Goal: Information Seeking & Learning: Compare options

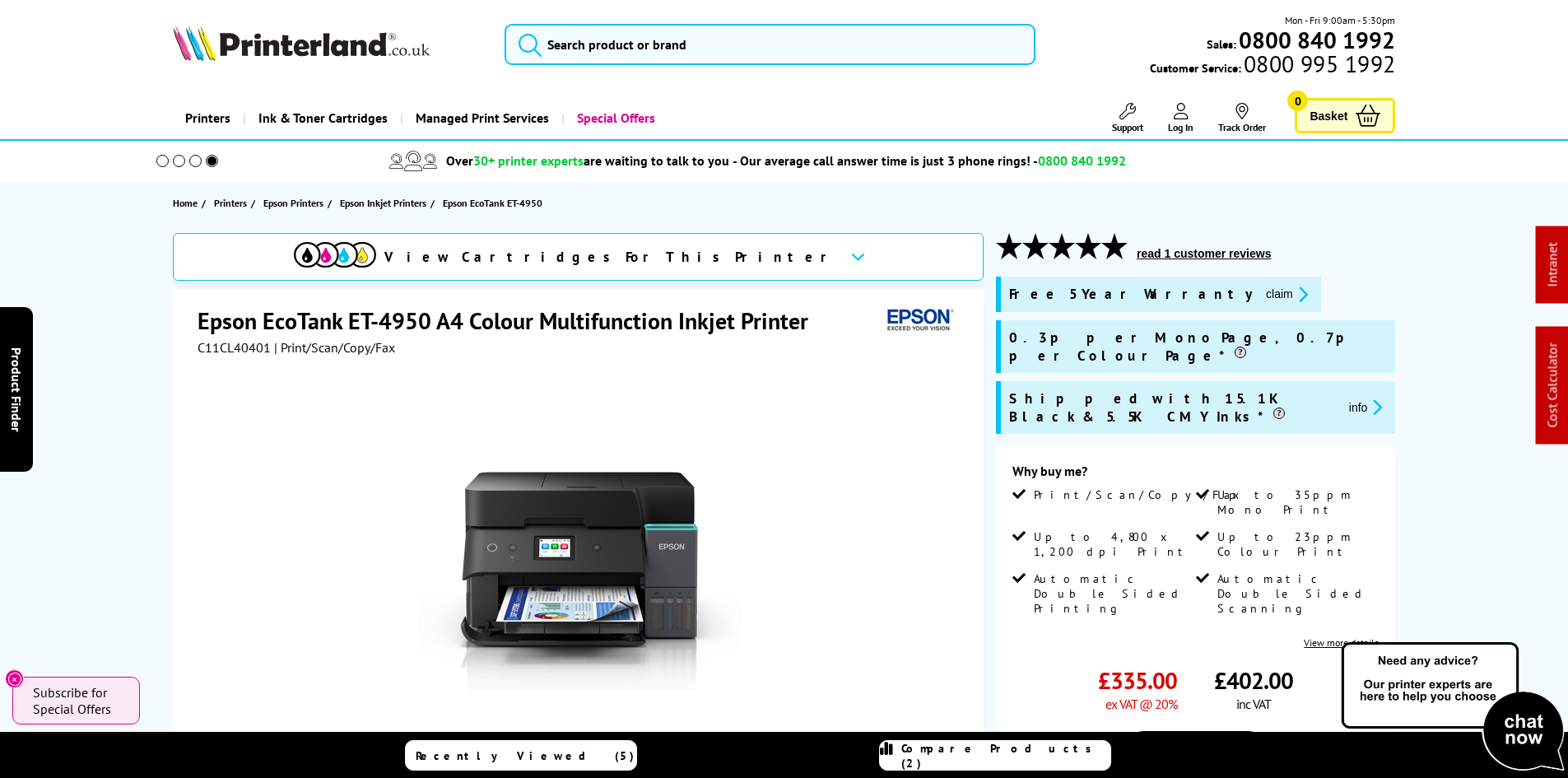
drag, startPoint x: 0, startPoint y: 0, endPoint x: 90, endPoint y: 327, distance: 339.2
click at [583, 66] on div "Mon - Fri 9:00am - 5:30pm Sales: 0800 840 1992 Customer Service: 0800 995 1992" at bounding box center [784, 48] width 1317 height 72
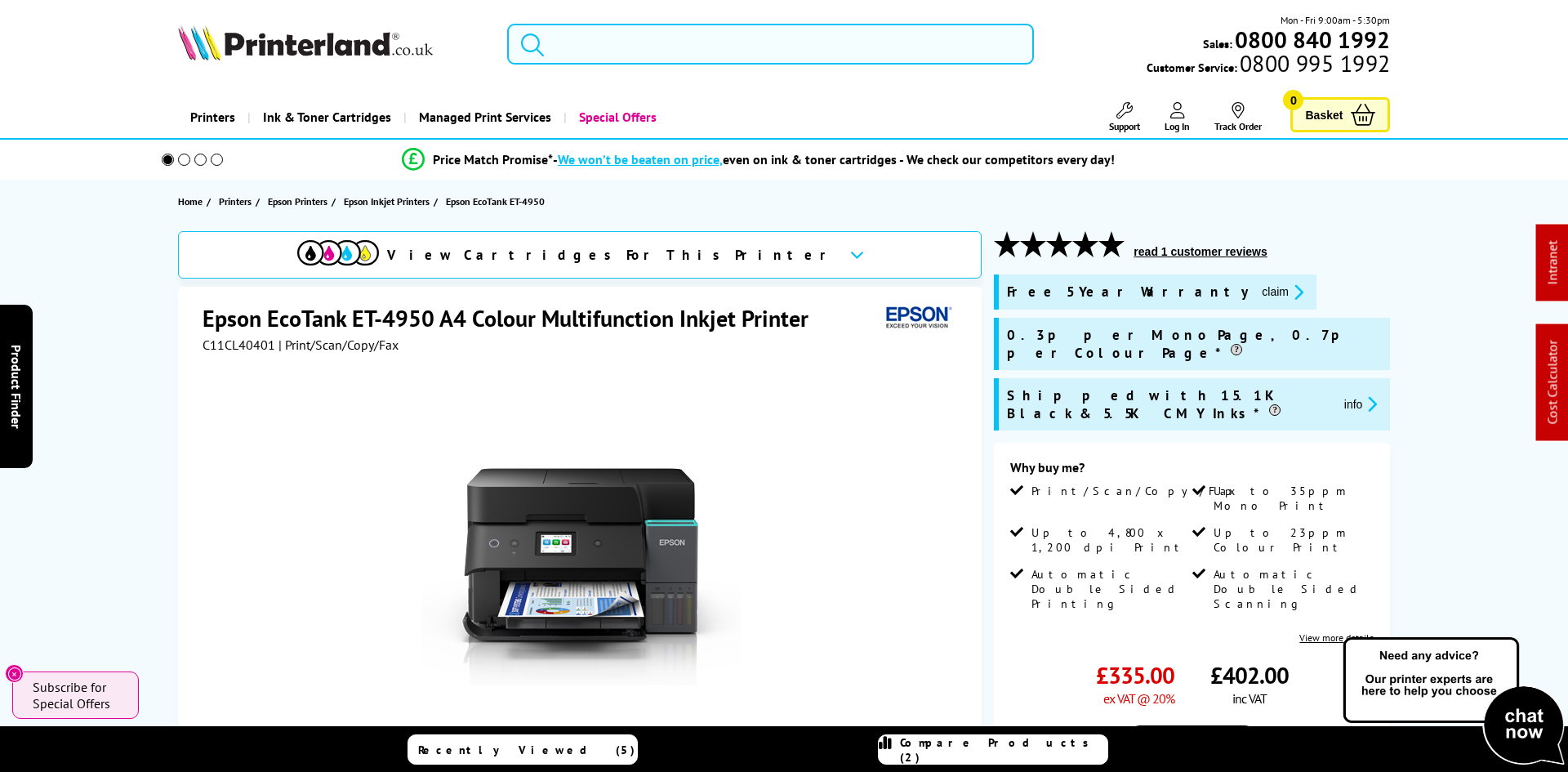
click at [576, 45] on input "search" at bounding box center [770, 44] width 527 height 41
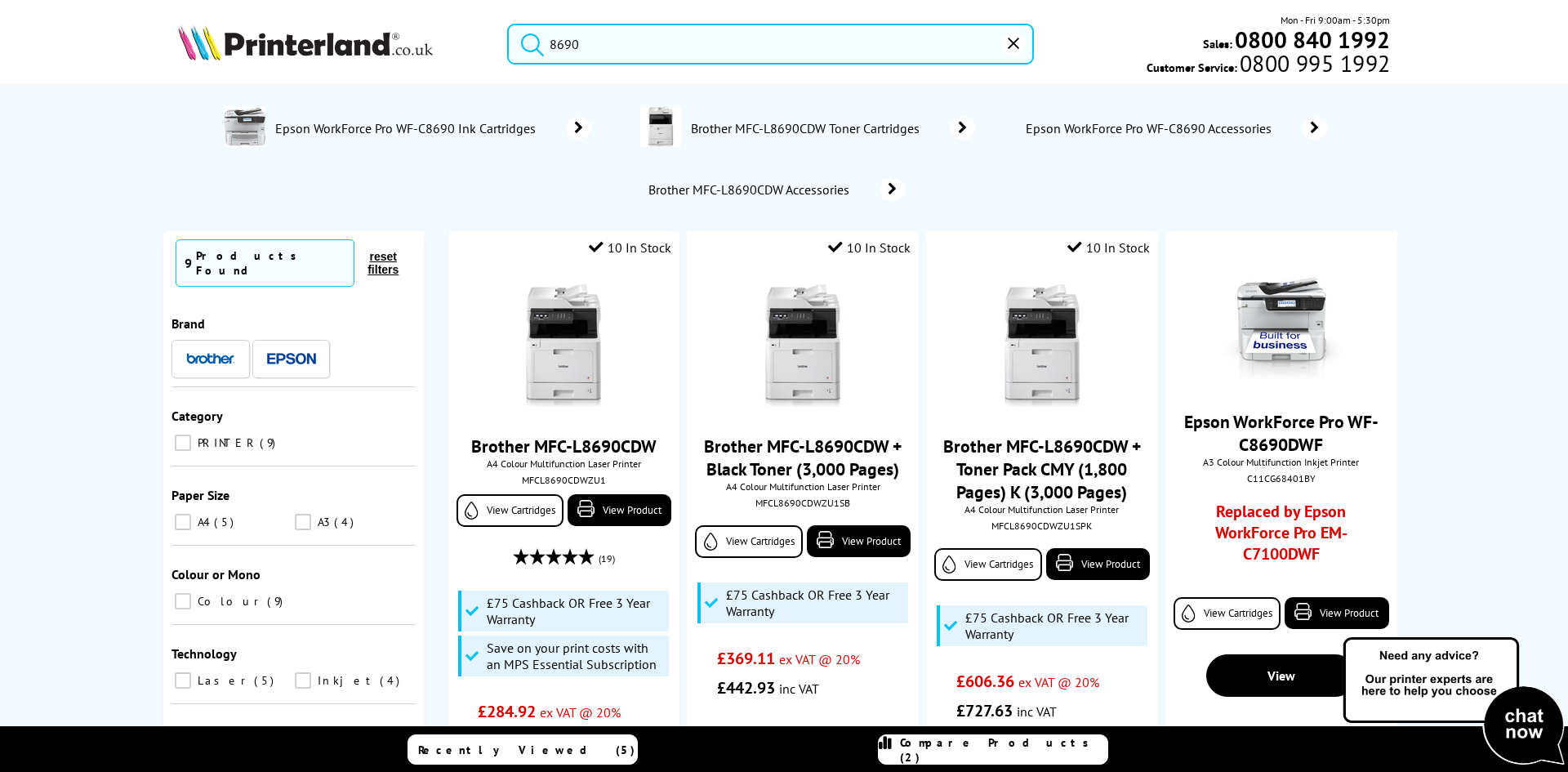
click at [604, 43] on input "8690" at bounding box center [770, 44] width 527 height 41
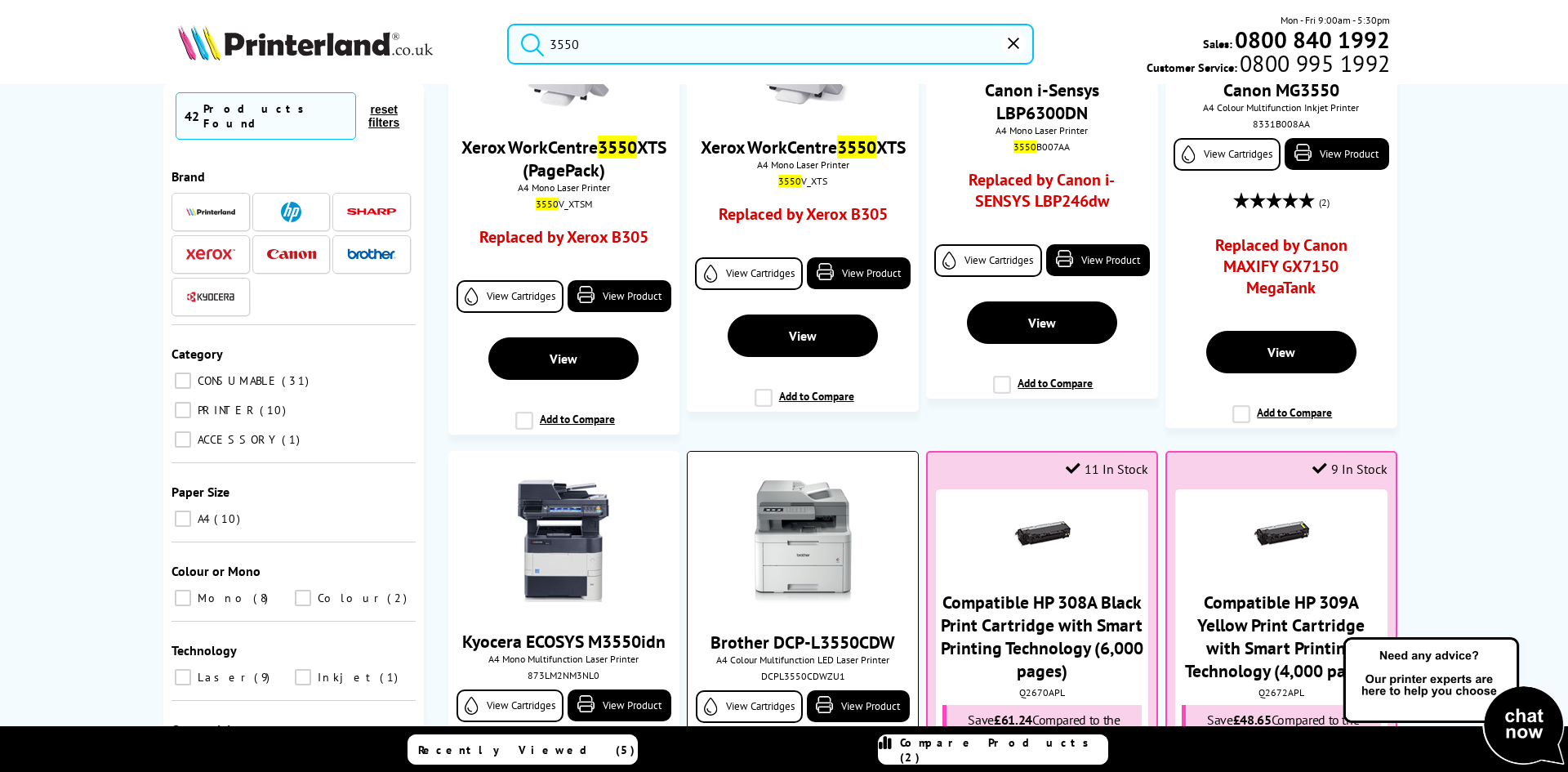
scroll to position [1062, 0]
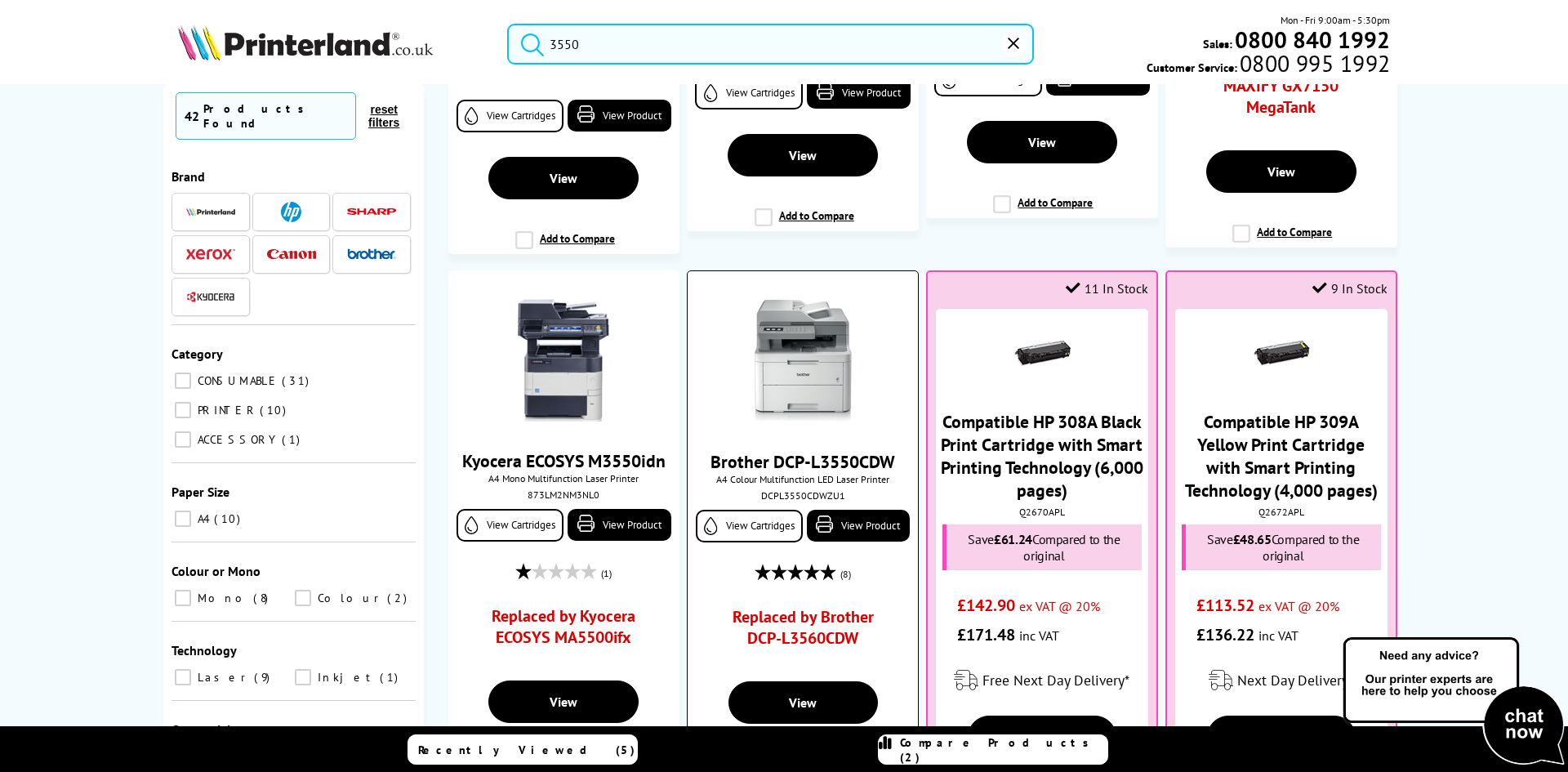
type input "3550"
click at [803, 372] on img at bounding box center [802, 361] width 123 height 123
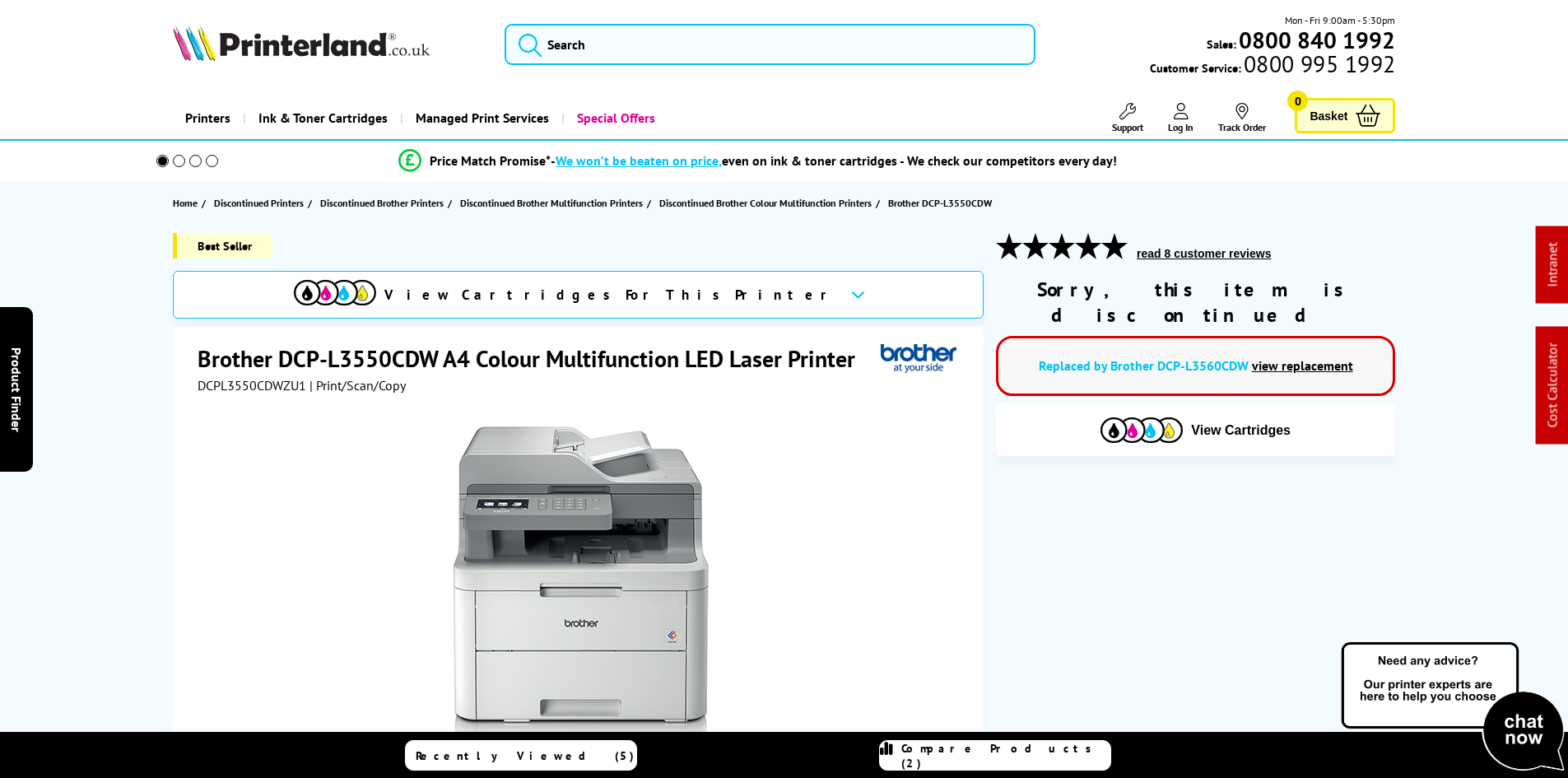
click at [1162, 355] on p "Replaced by Brother DCP-L3560CDW view replacement" at bounding box center [1195, 366] width 362 height 22
click at [1162, 357] on link "Replaced by Brother DCP-L3560CDW" at bounding box center [1143, 365] width 210 height 16
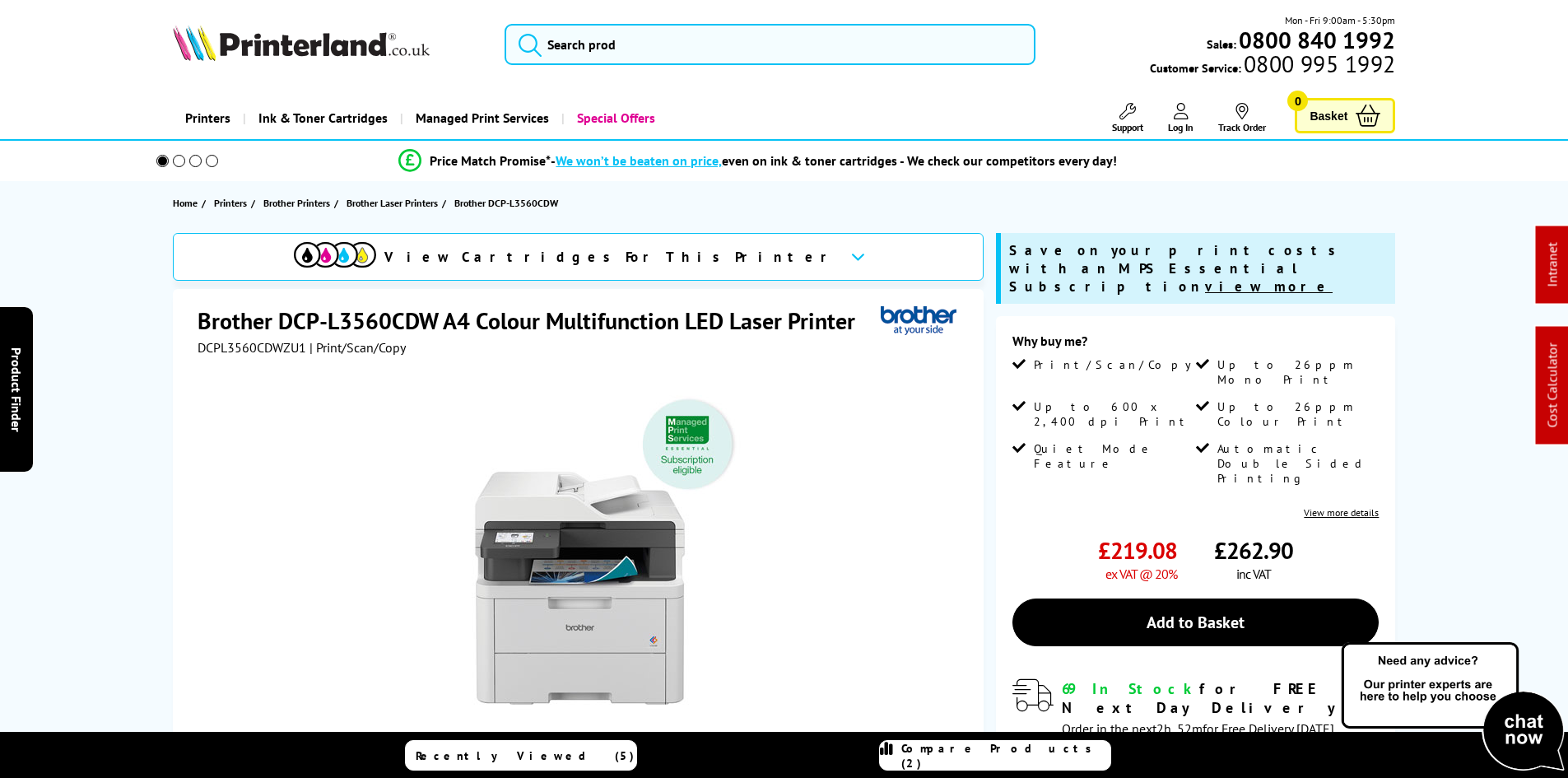
click at [144, 362] on div "View Cartridges For This Printer Brother DCP-L3560CDW A4 Colour Multifunction L…" at bounding box center [784, 615] width 1317 height 765
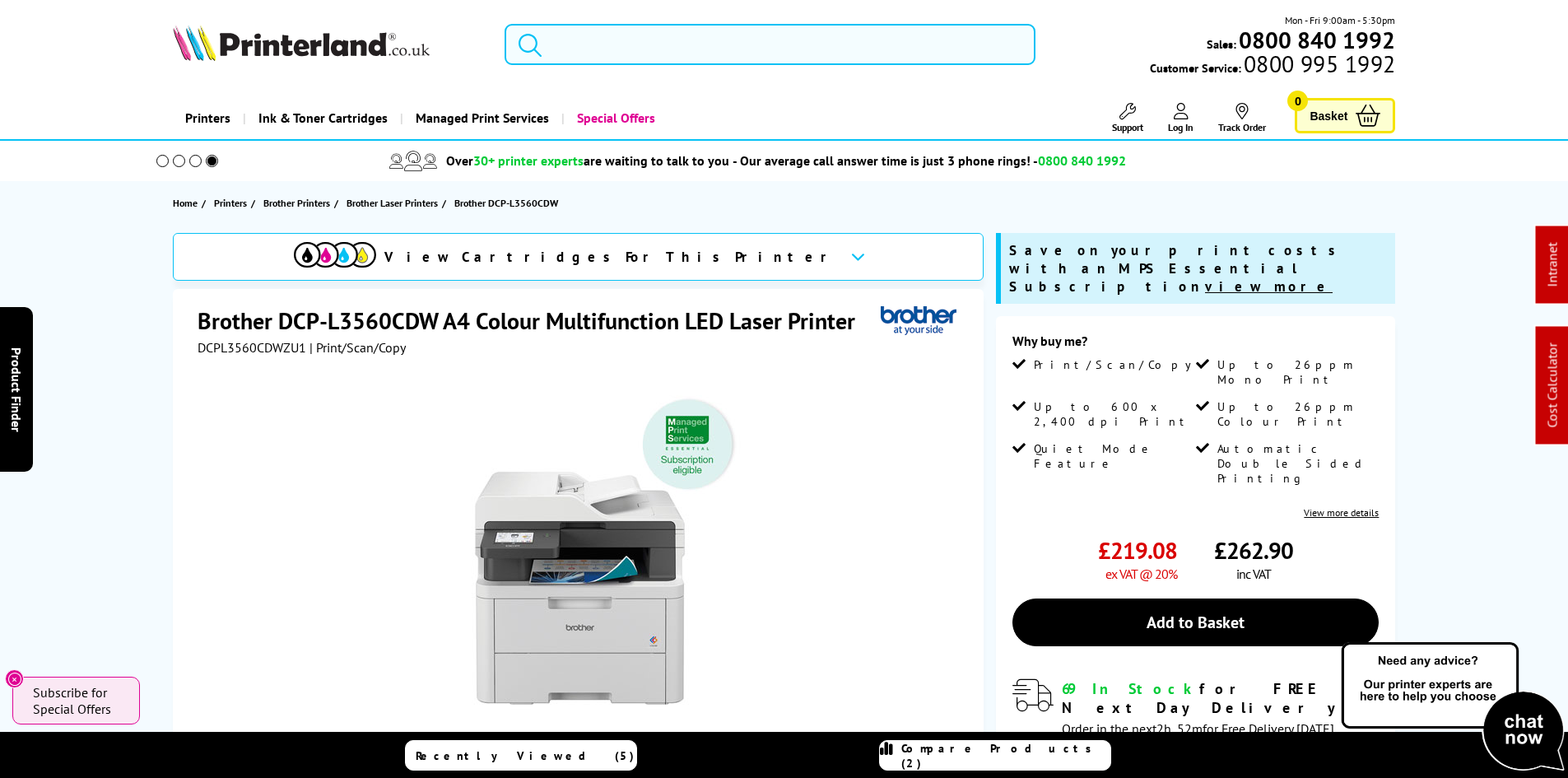
click at [608, 44] on input "search" at bounding box center [770, 44] width 531 height 41
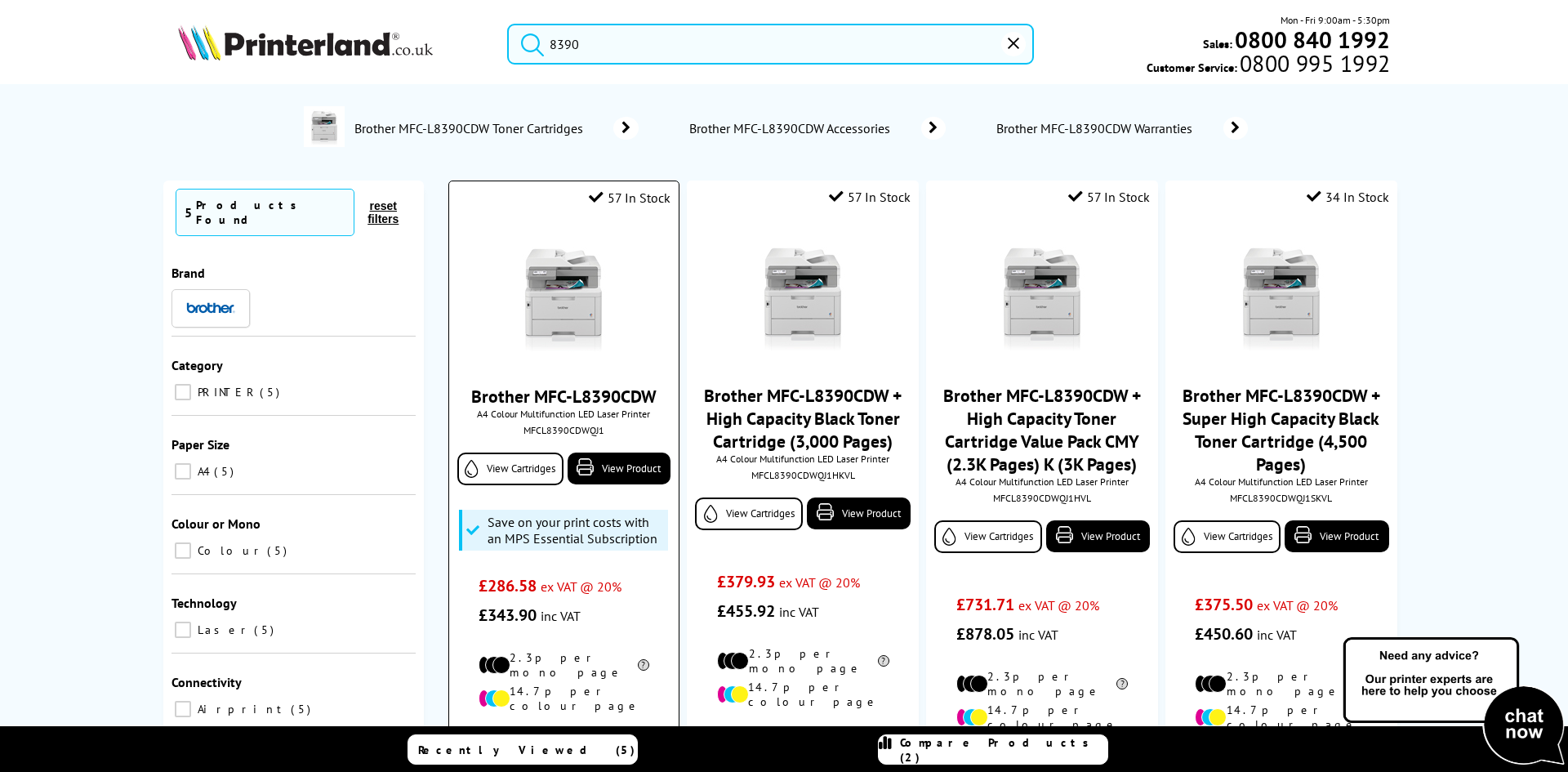
type input "8390"
click at [537, 292] on img at bounding box center [563, 295] width 123 height 123
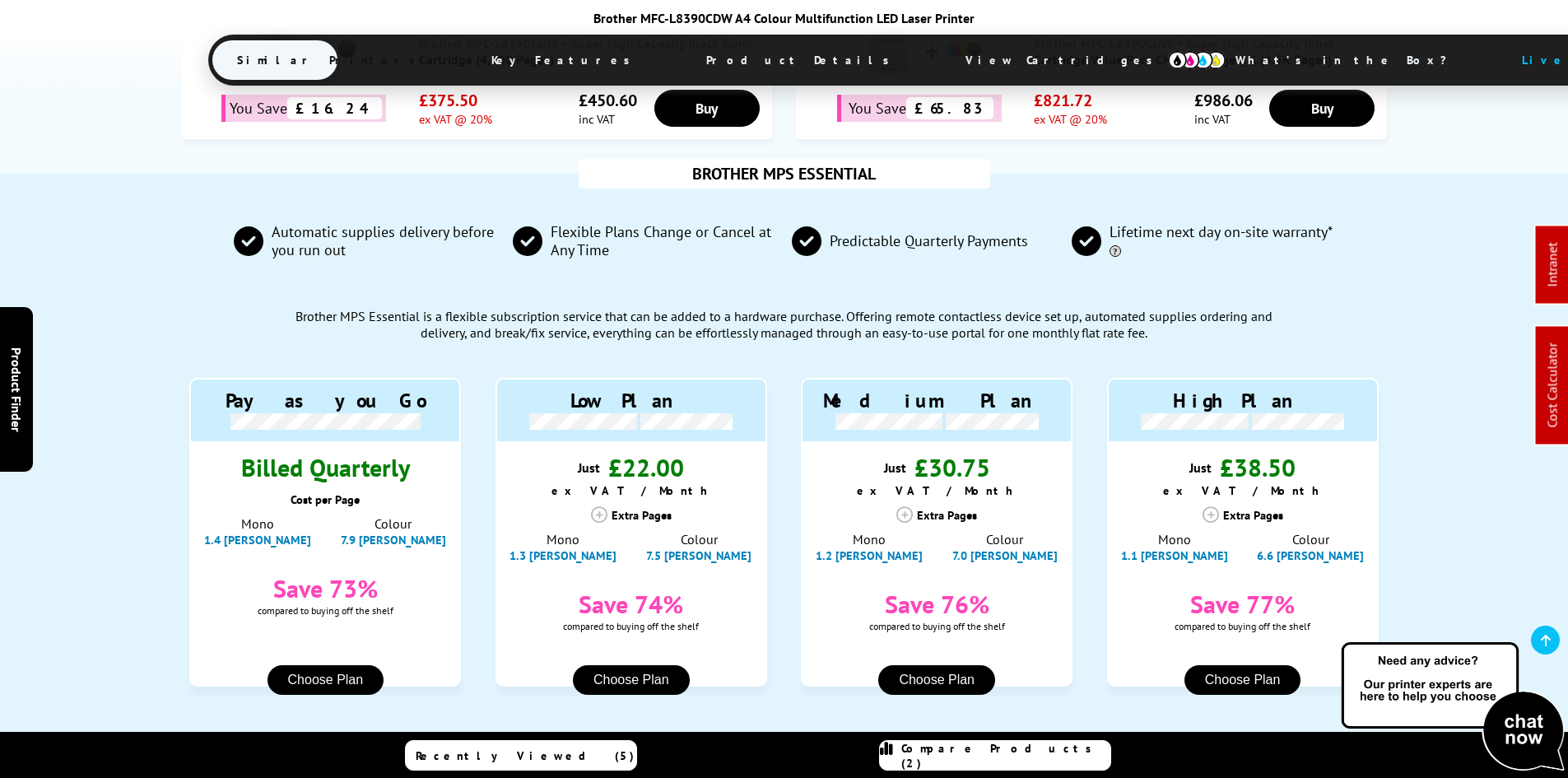
scroll to position [1399, 0]
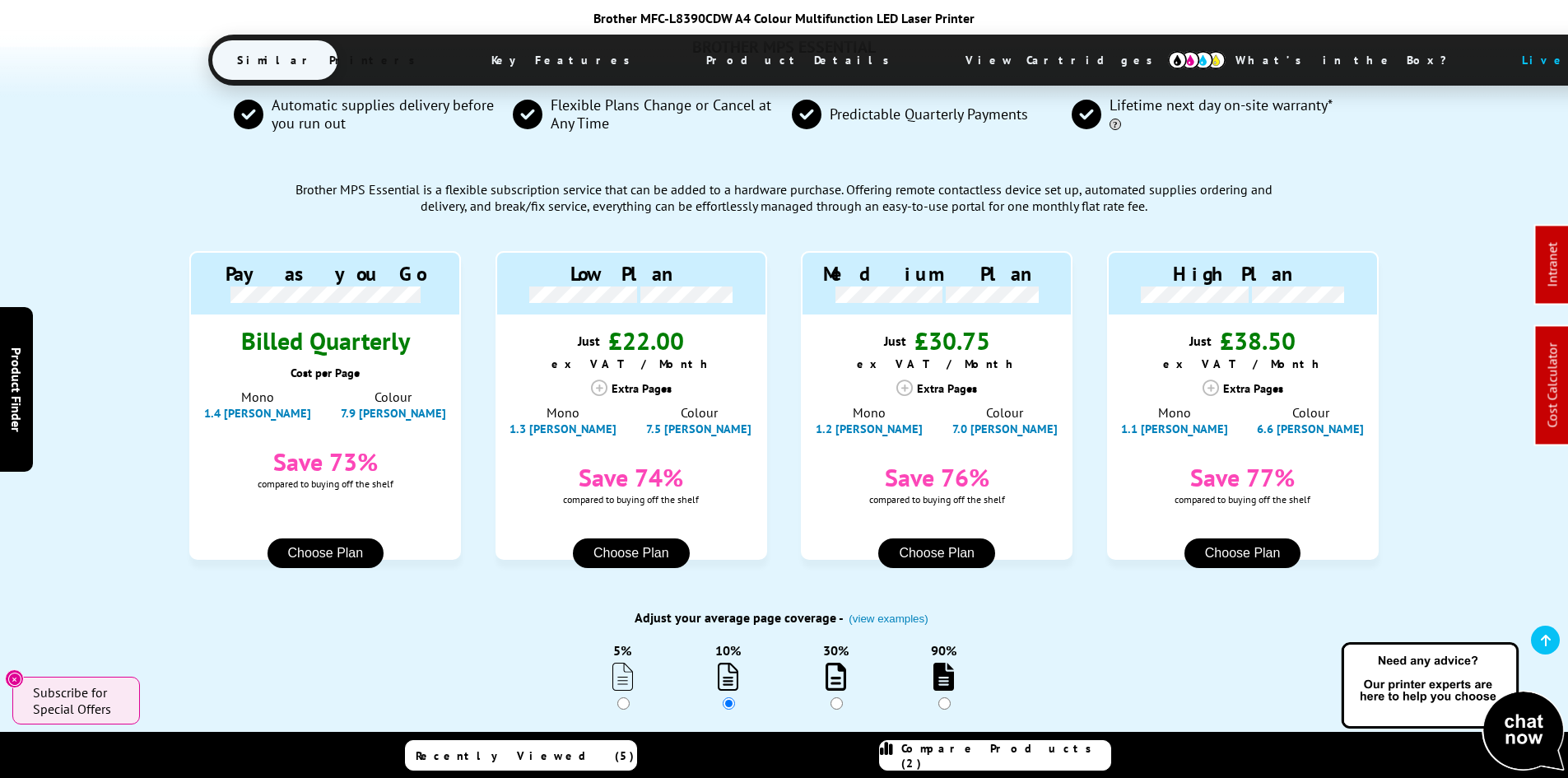
click at [160, 385] on div "BROTHER MPS ESSENTIAL Automatic supplies delivery before you run out Flexible P…" at bounding box center [784, 427] width 1317 height 762
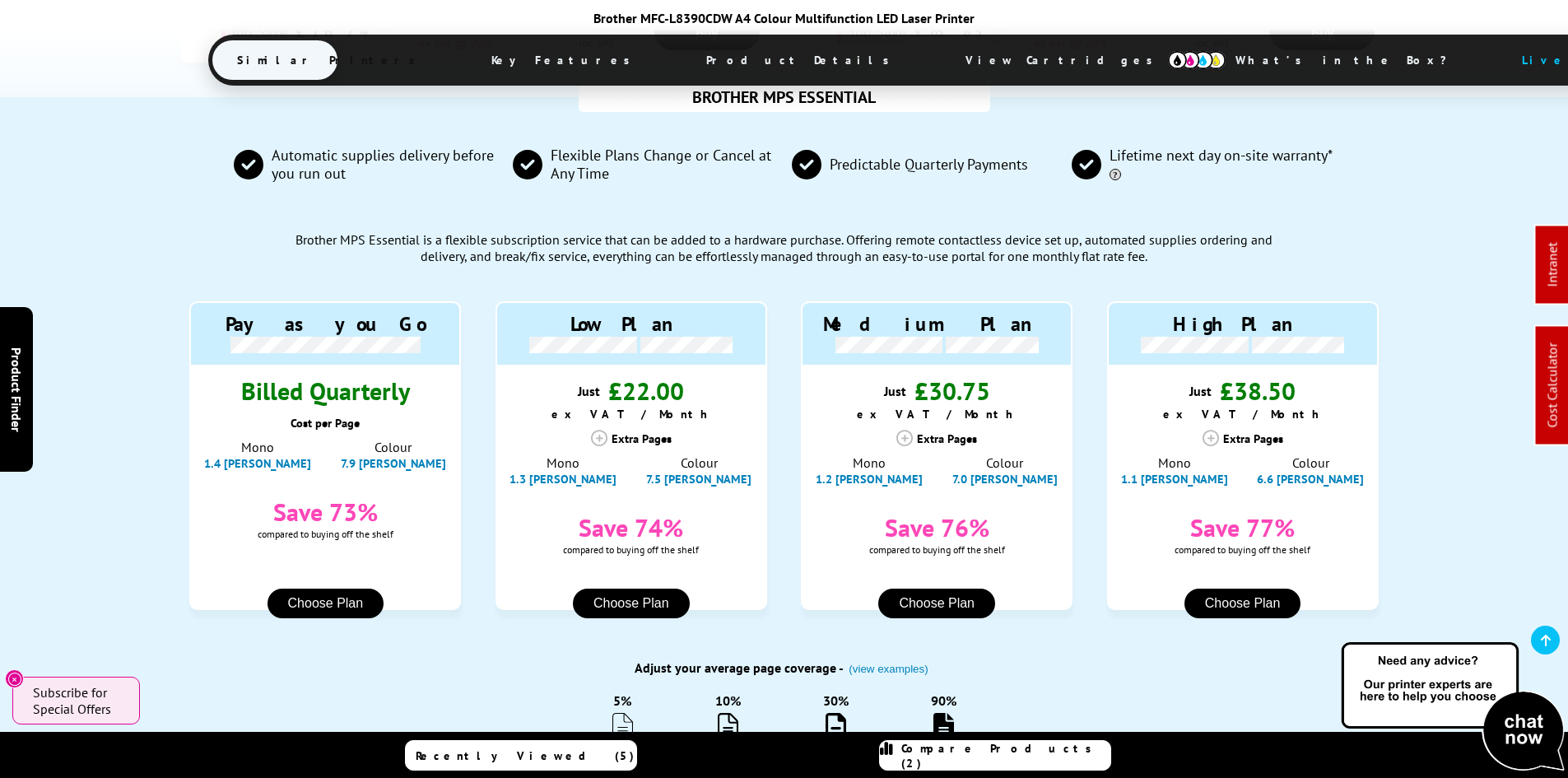
scroll to position [1563, 0]
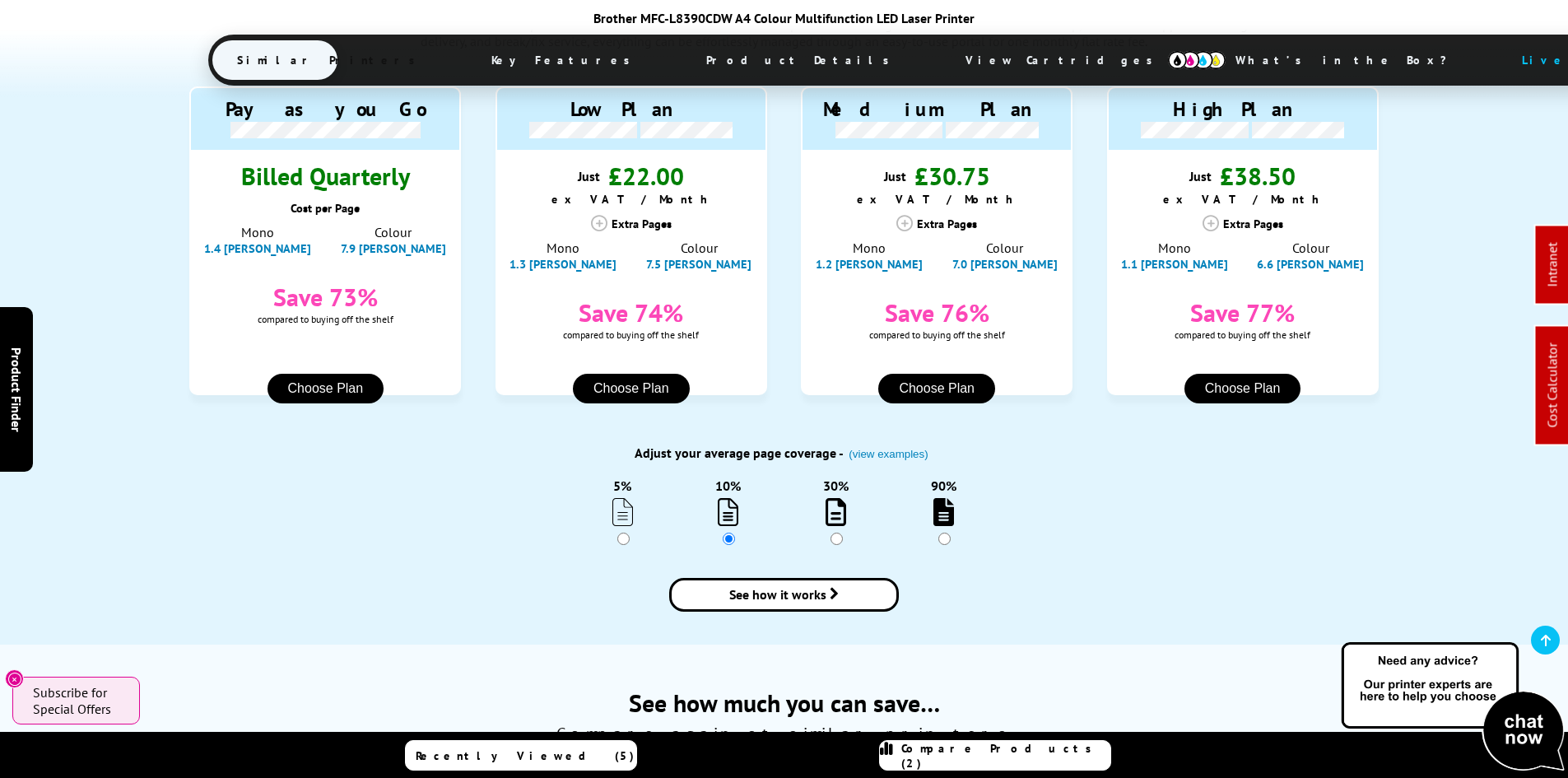
click at [124, 470] on div "BROTHER MPS ESSENTIAL Automatic supplies delivery before you run out Flexible P…" at bounding box center [784, 263] width 1568 height 762
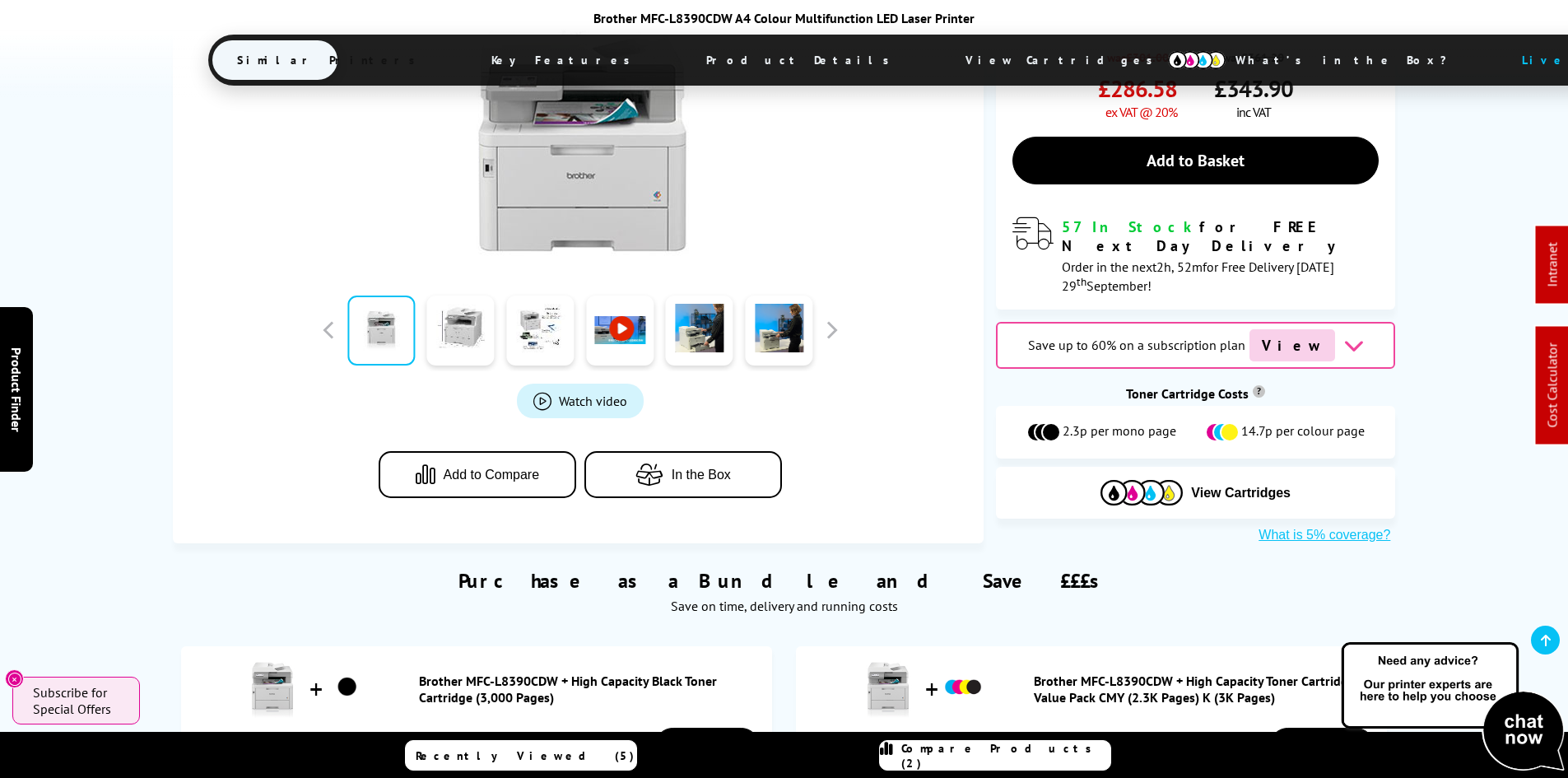
scroll to position [0, 0]
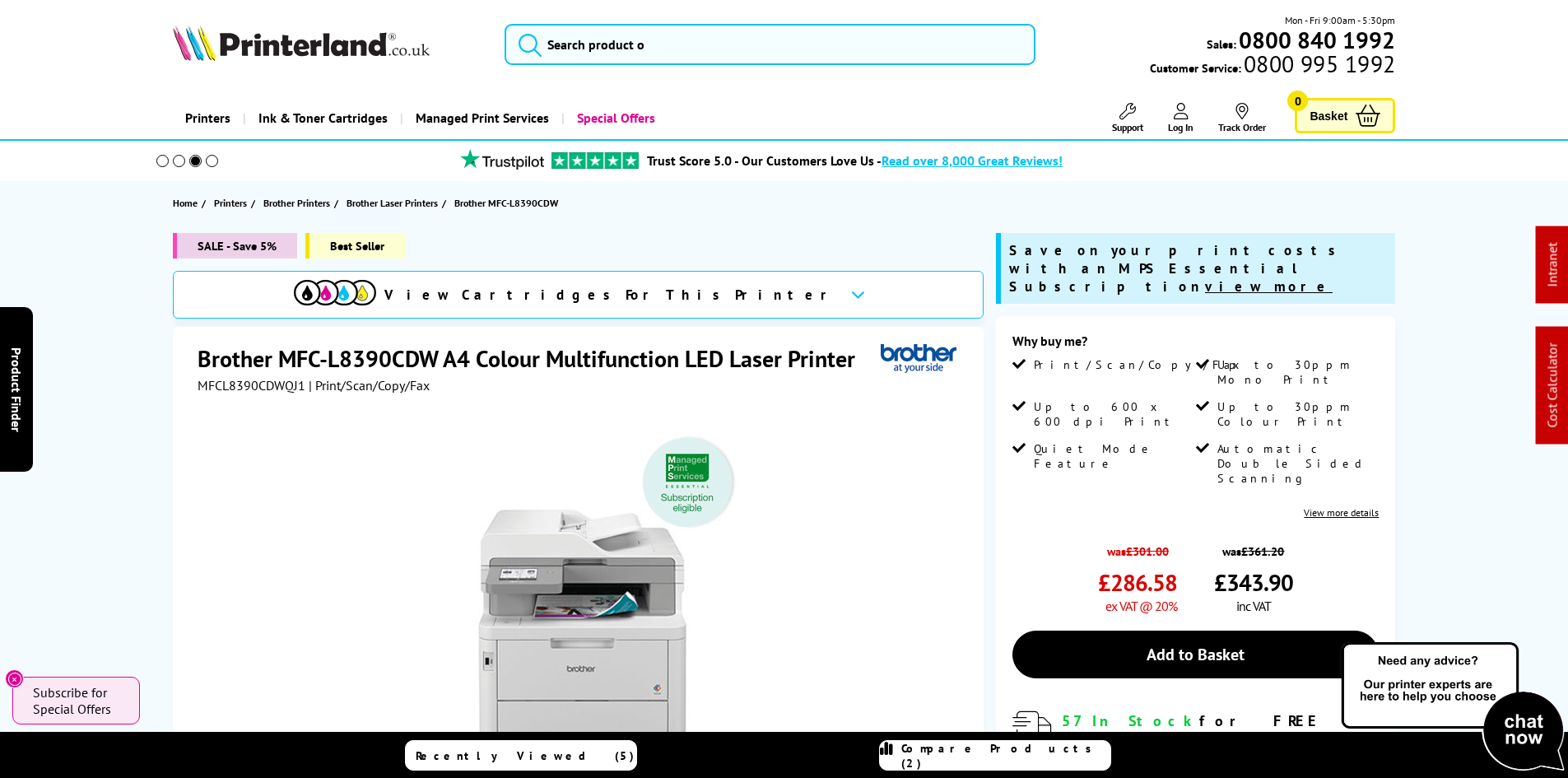
click at [146, 399] on div "SALE - Save 5% Best Seller View Cartridges For This Printer Brother MFC-L8390CD…" at bounding box center [784, 634] width 1317 height 805
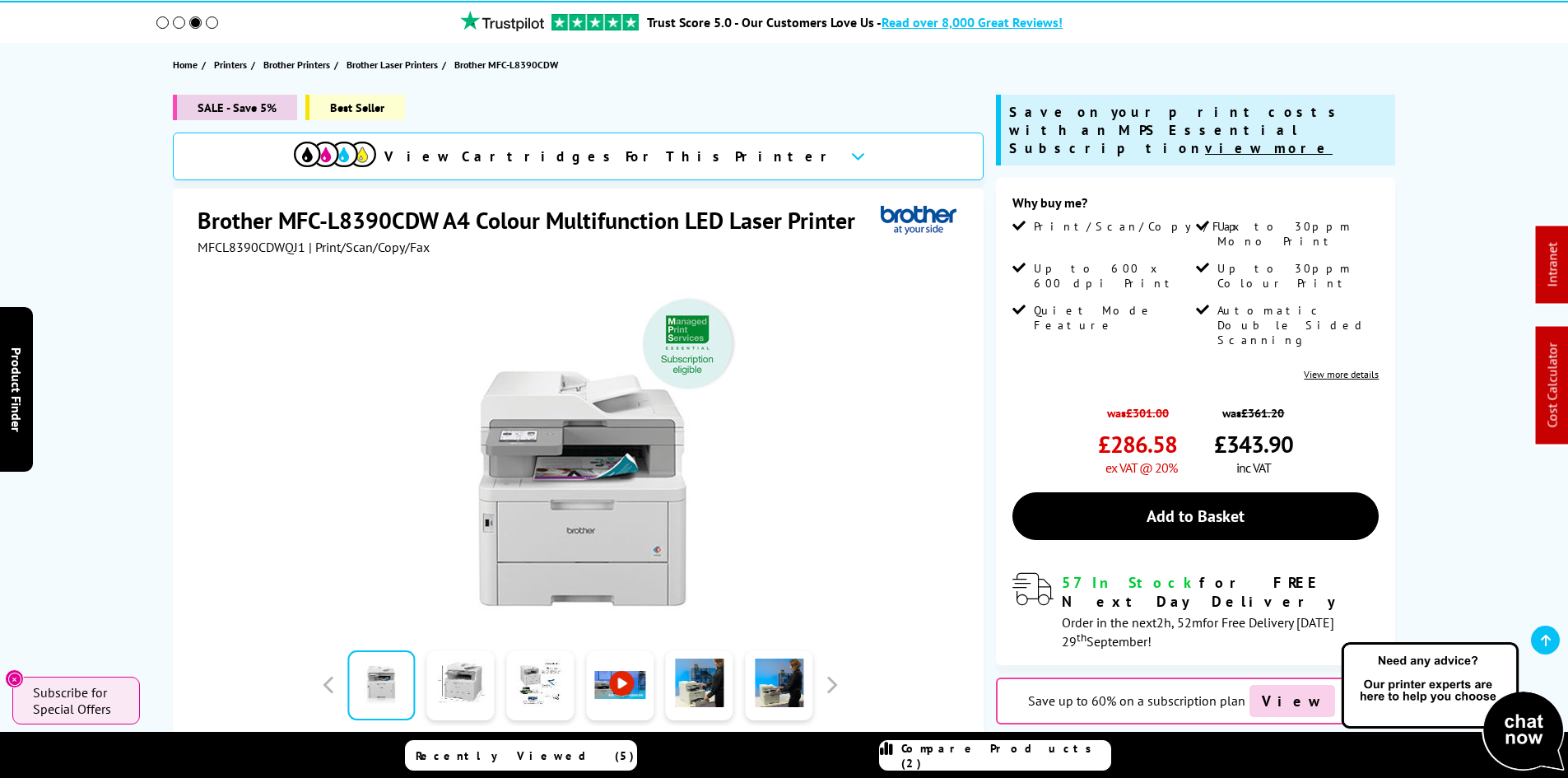
scroll to position [165, 0]
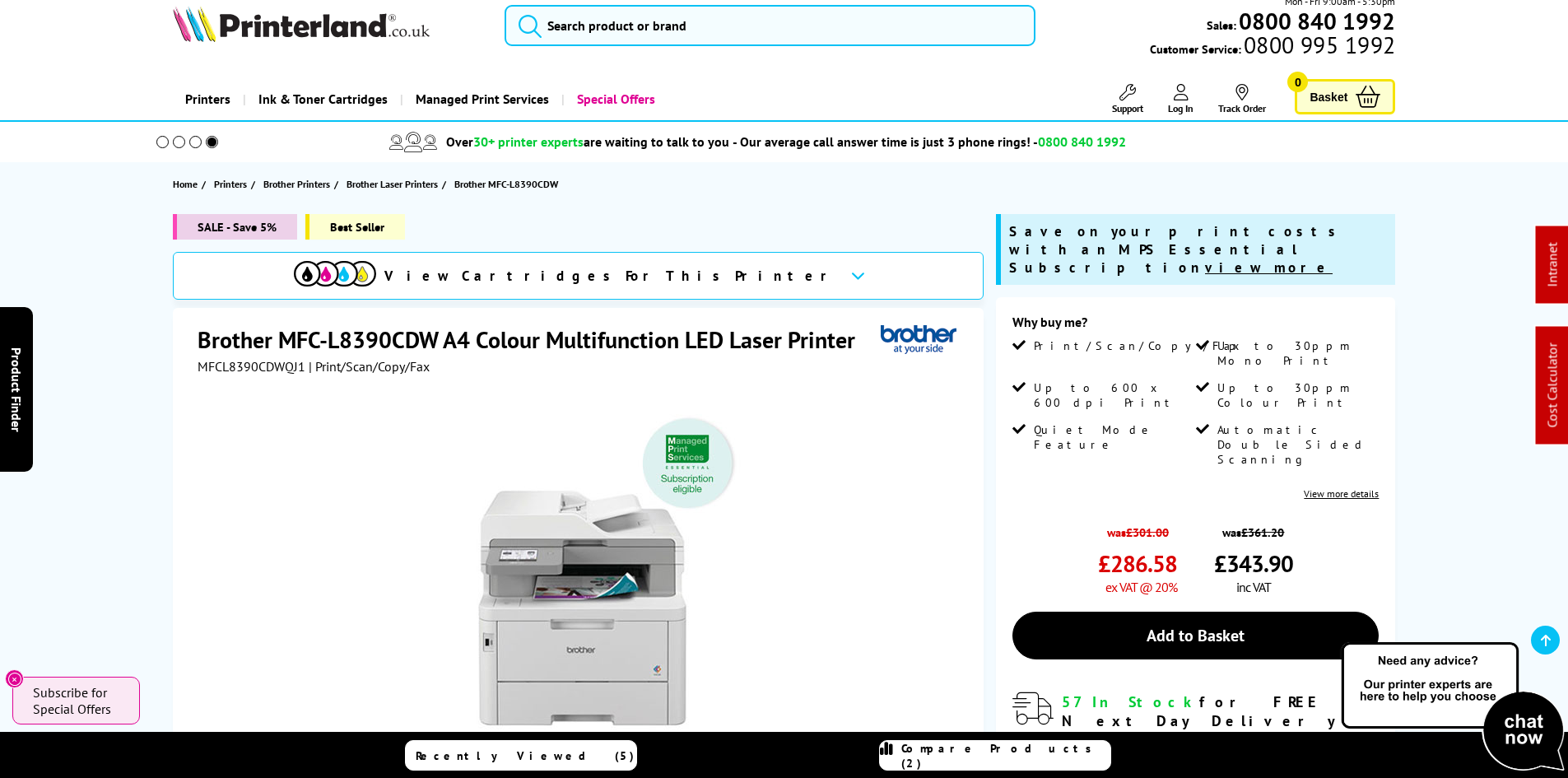
scroll to position [0, 0]
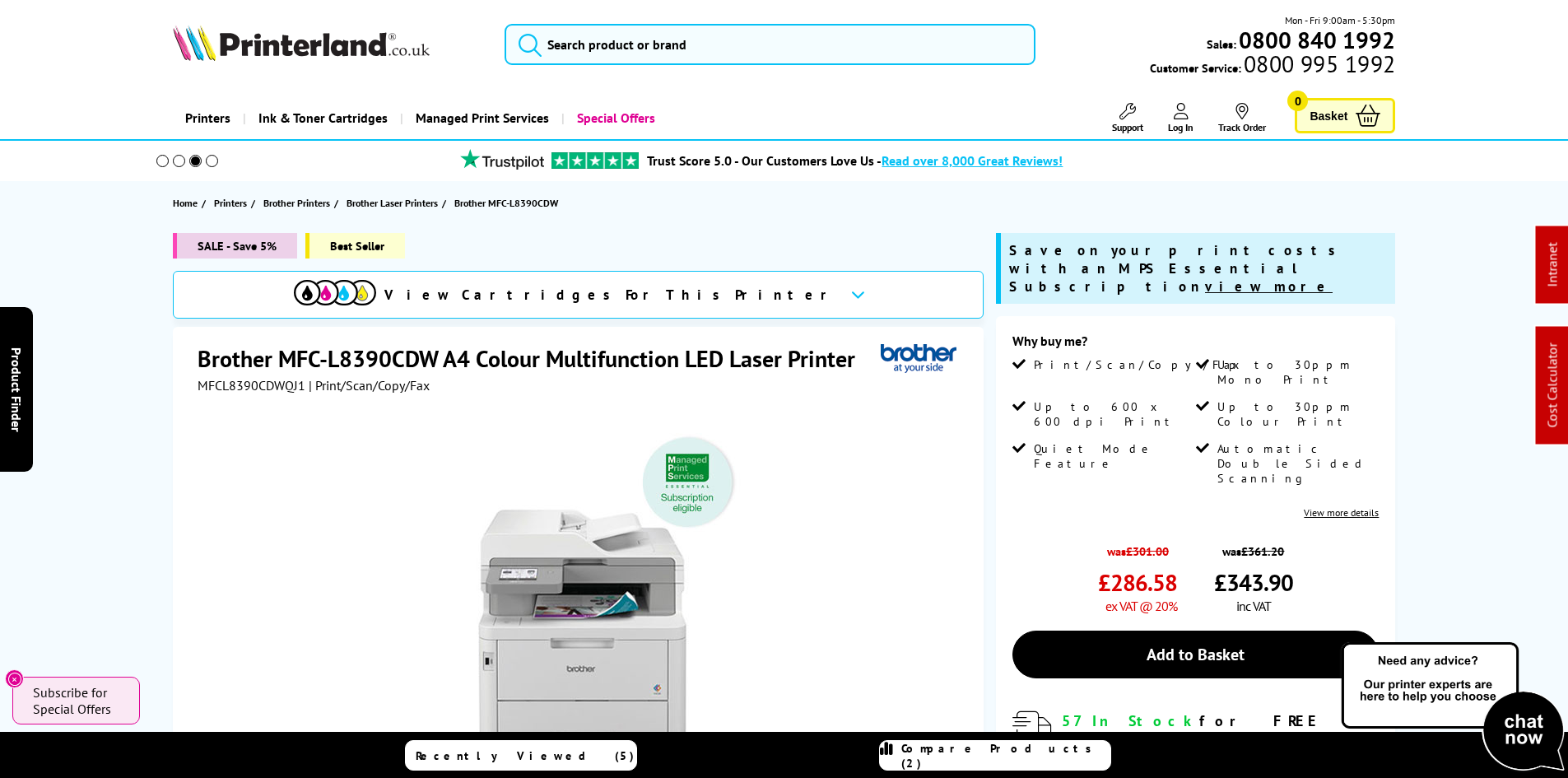
click at [141, 441] on div "SALE - Save 5% Best Seller View Cartridges For This Printer Brother MFC-L8390CD…" at bounding box center [784, 634] width 1317 height 805
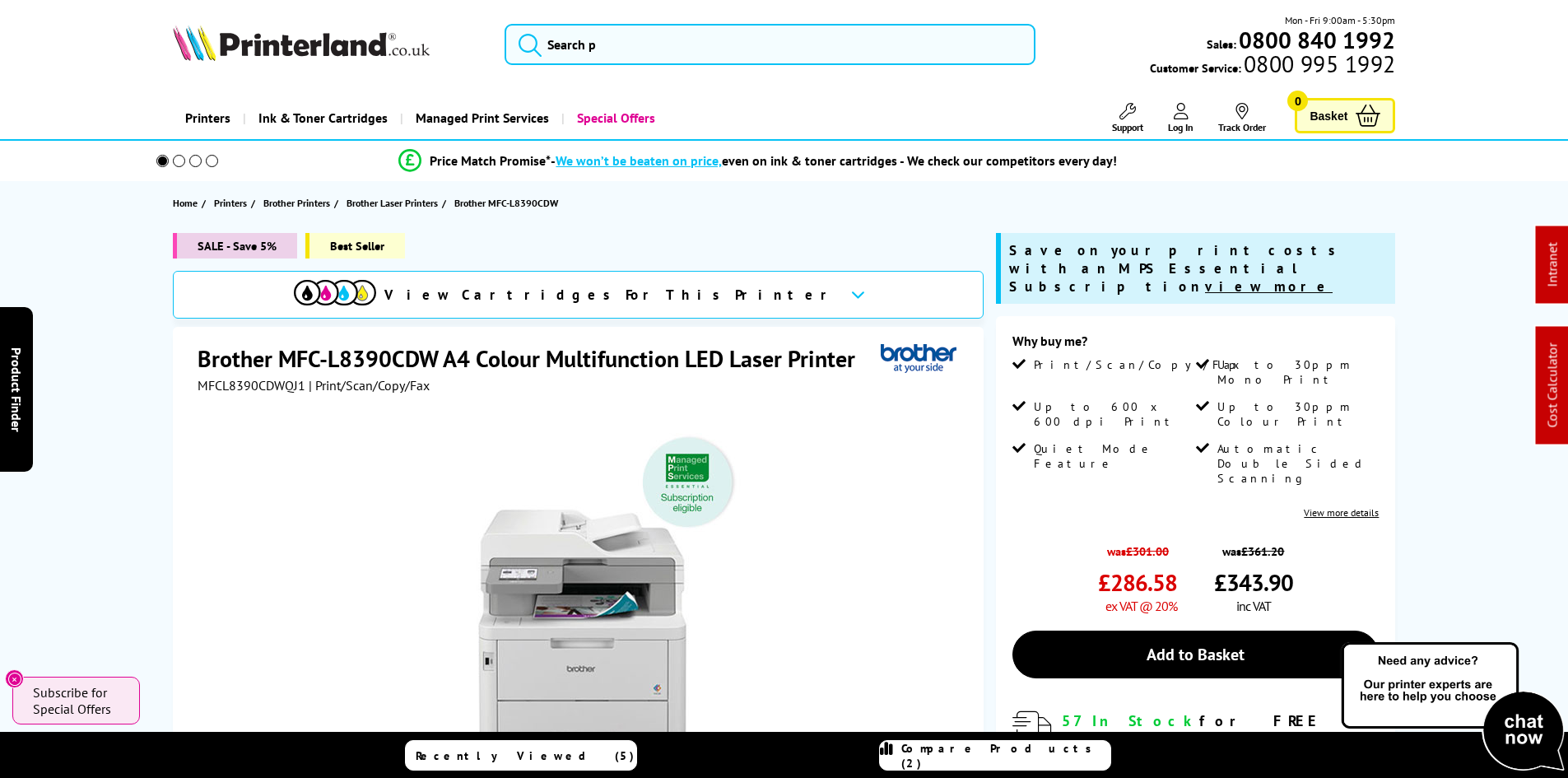
click at [141, 441] on div "SALE - Save 5% Best Seller View Cartridges For This Printer Brother MFC-L8390CD…" at bounding box center [784, 634] width 1317 height 805
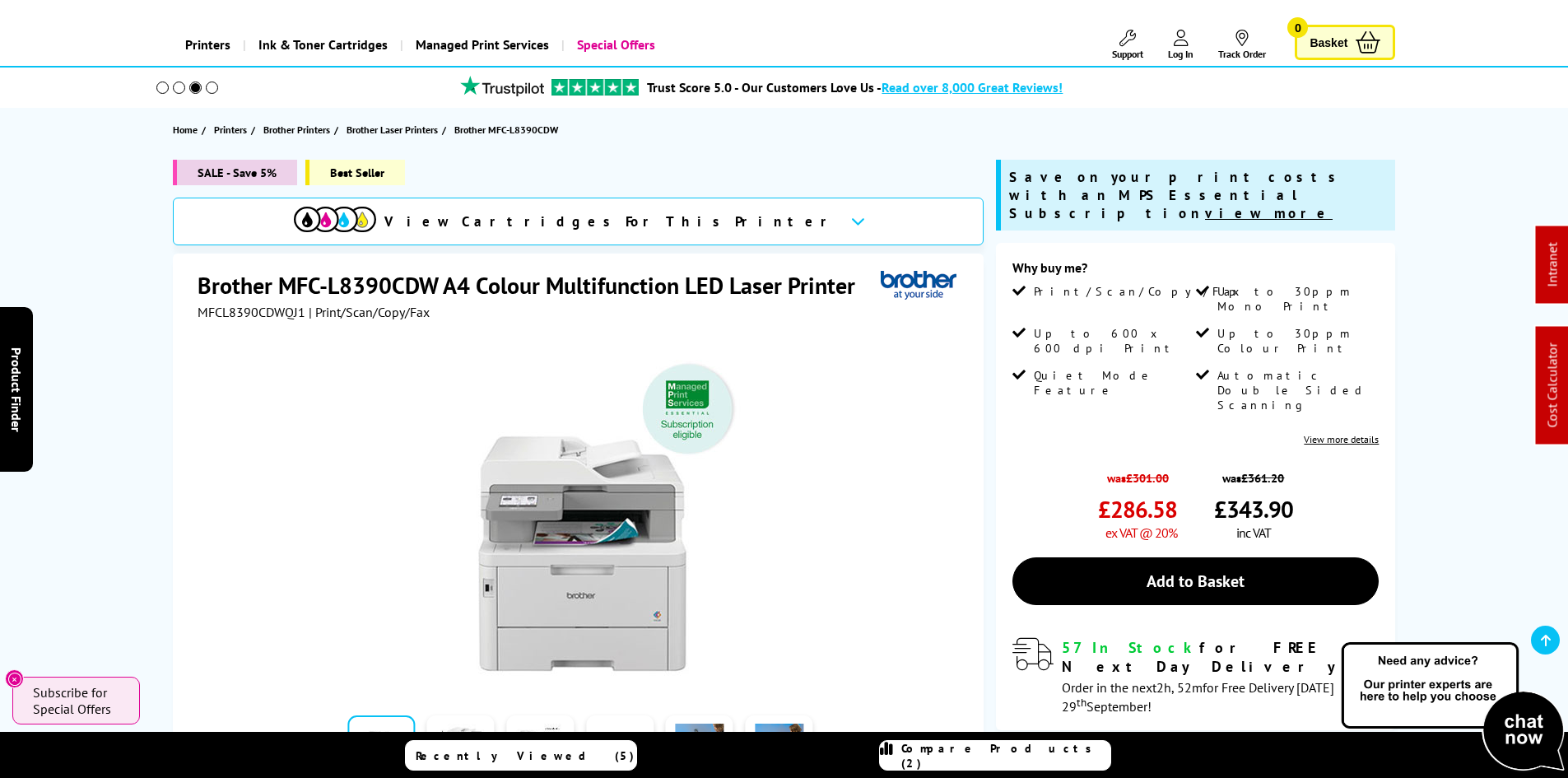
scroll to position [165, 0]
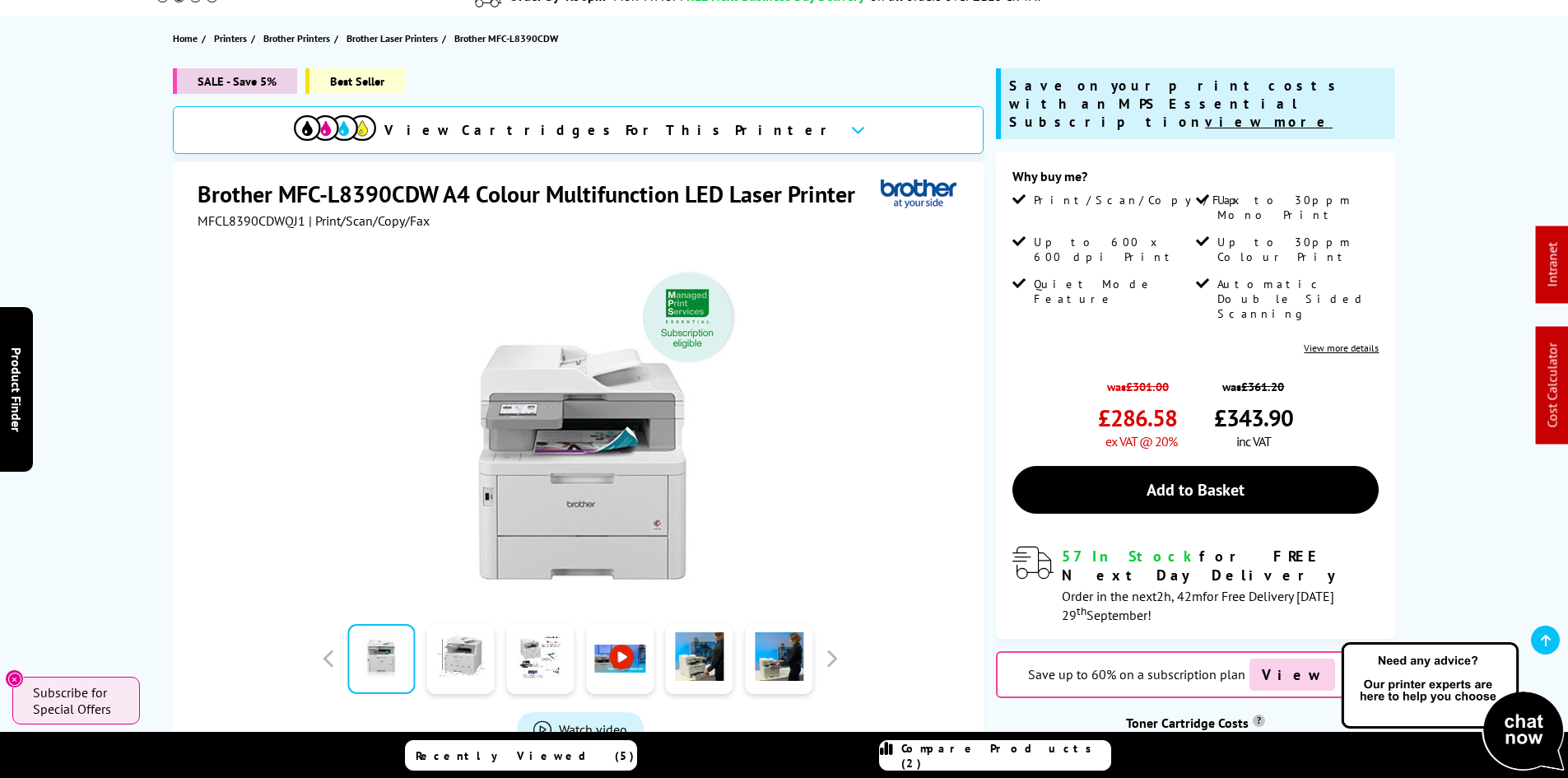
click at [144, 325] on div "SALE - Save 5% Best Seller View Cartridges For This Printer Brother MFC-L8390CD…" at bounding box center [784, 470] width 1317 height 805
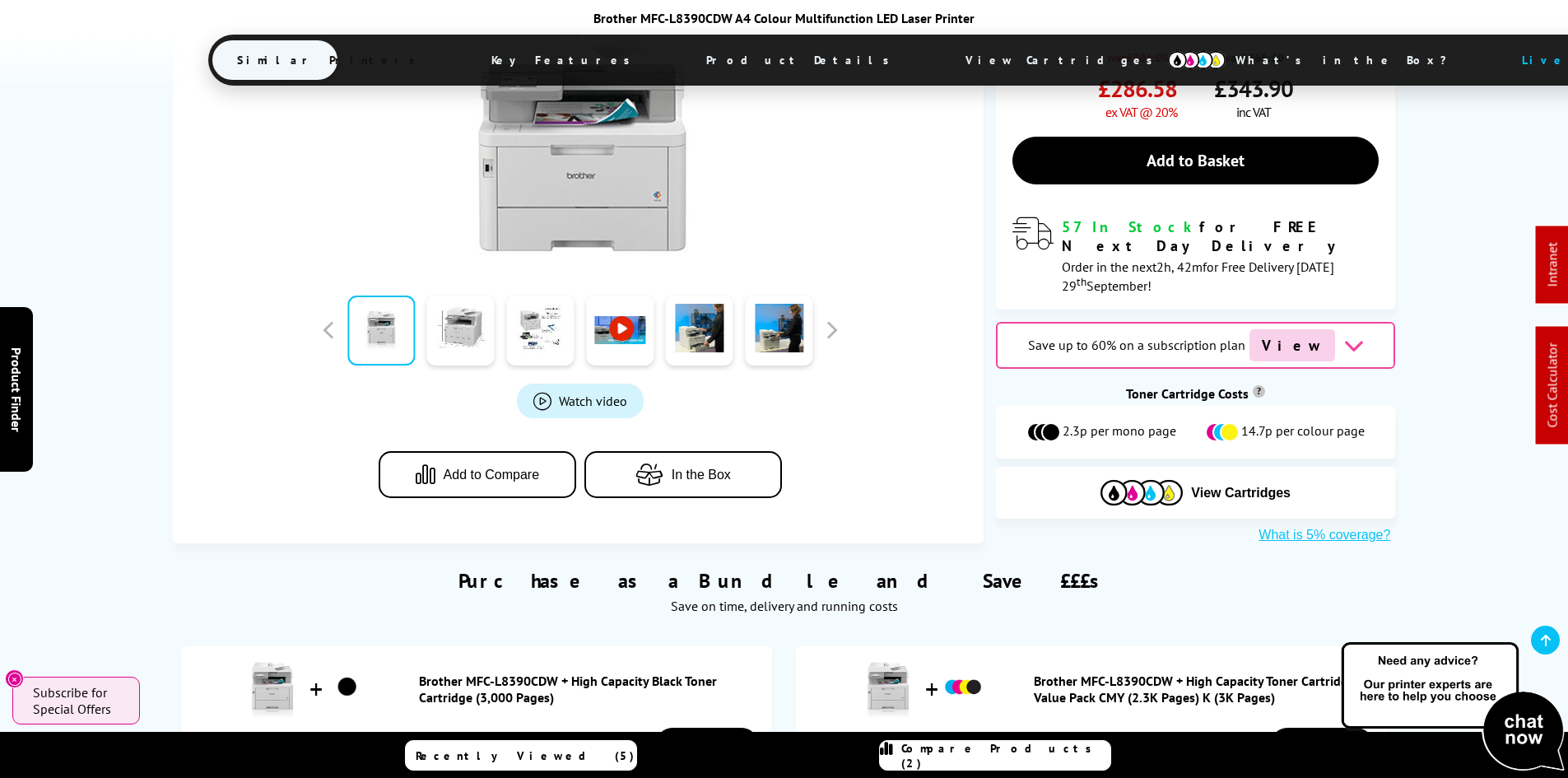
scroll to position [0, 0]
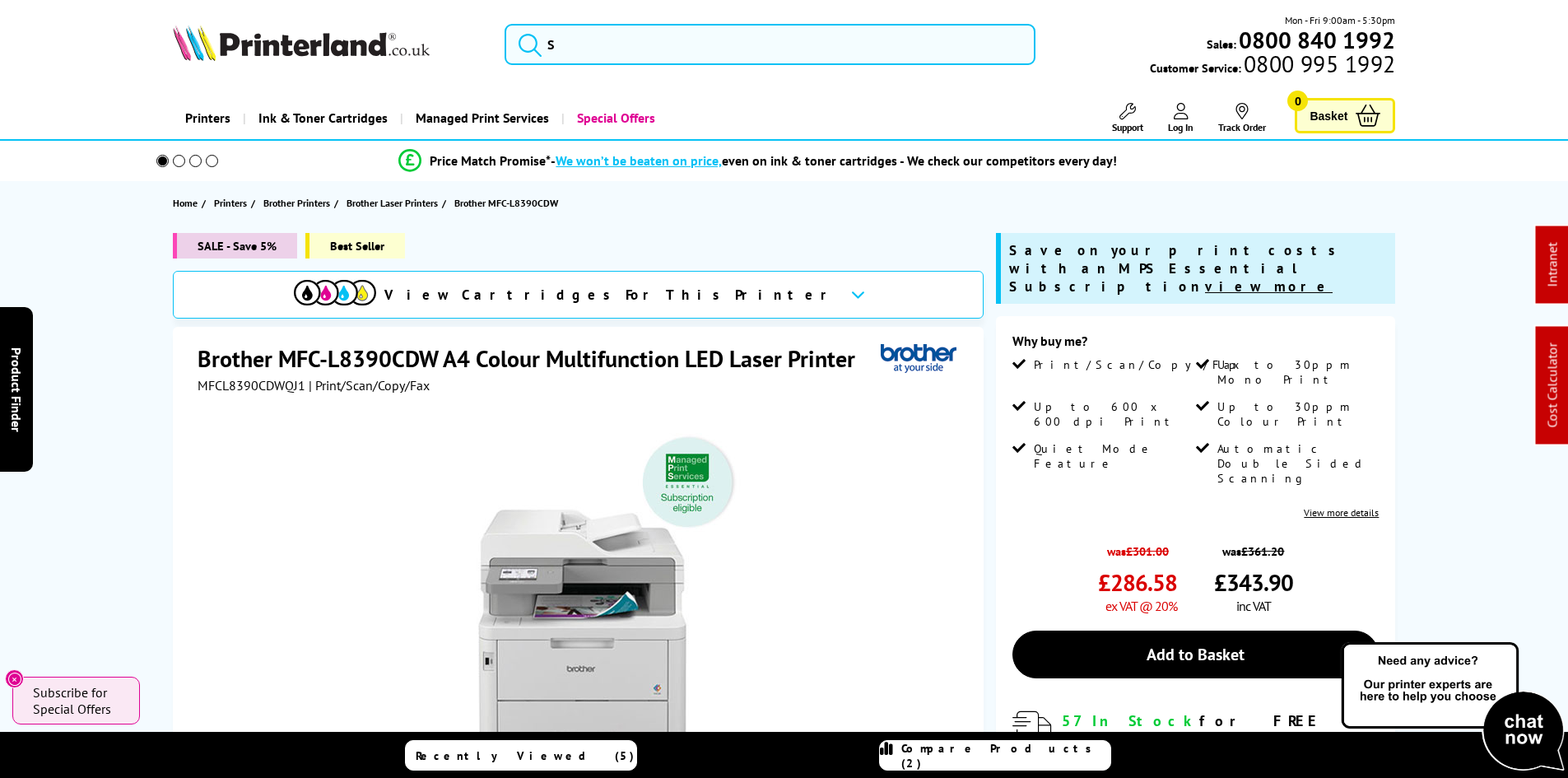
click at [151, 329] on div "SALE - Save 5% Best Seller View Cartridges For This Printer Brother MFC-L8390CD…" at bounding box center [784, 634] width 1317 height 805
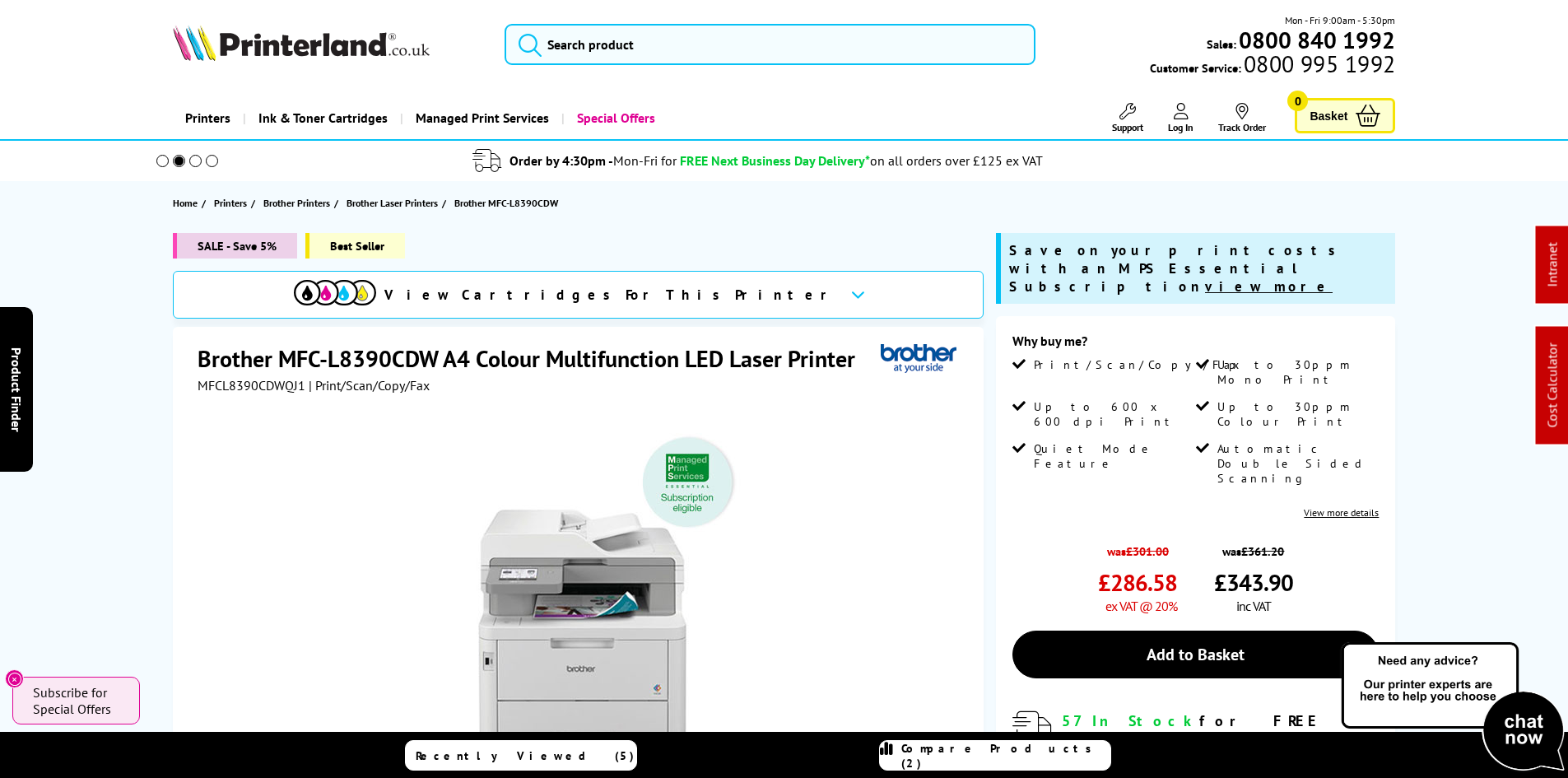
click at [151, 329] on div "SALE - Save 5% Best Seller View Cartridges For This Printer Brother MFC-L8390CD…" at bounding box center [784, 634] width 1317 height 805
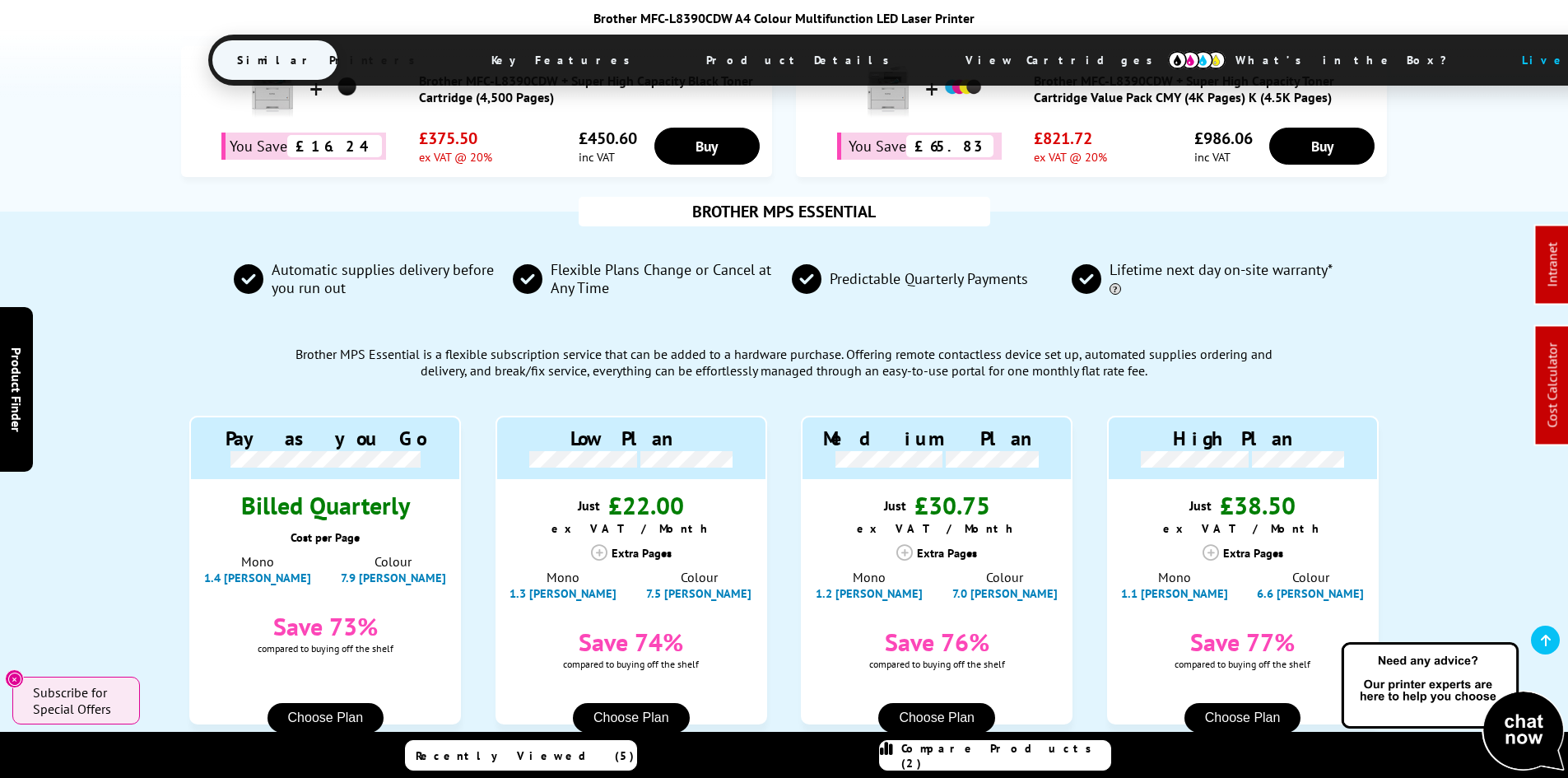
scroll to position [1399, 0]
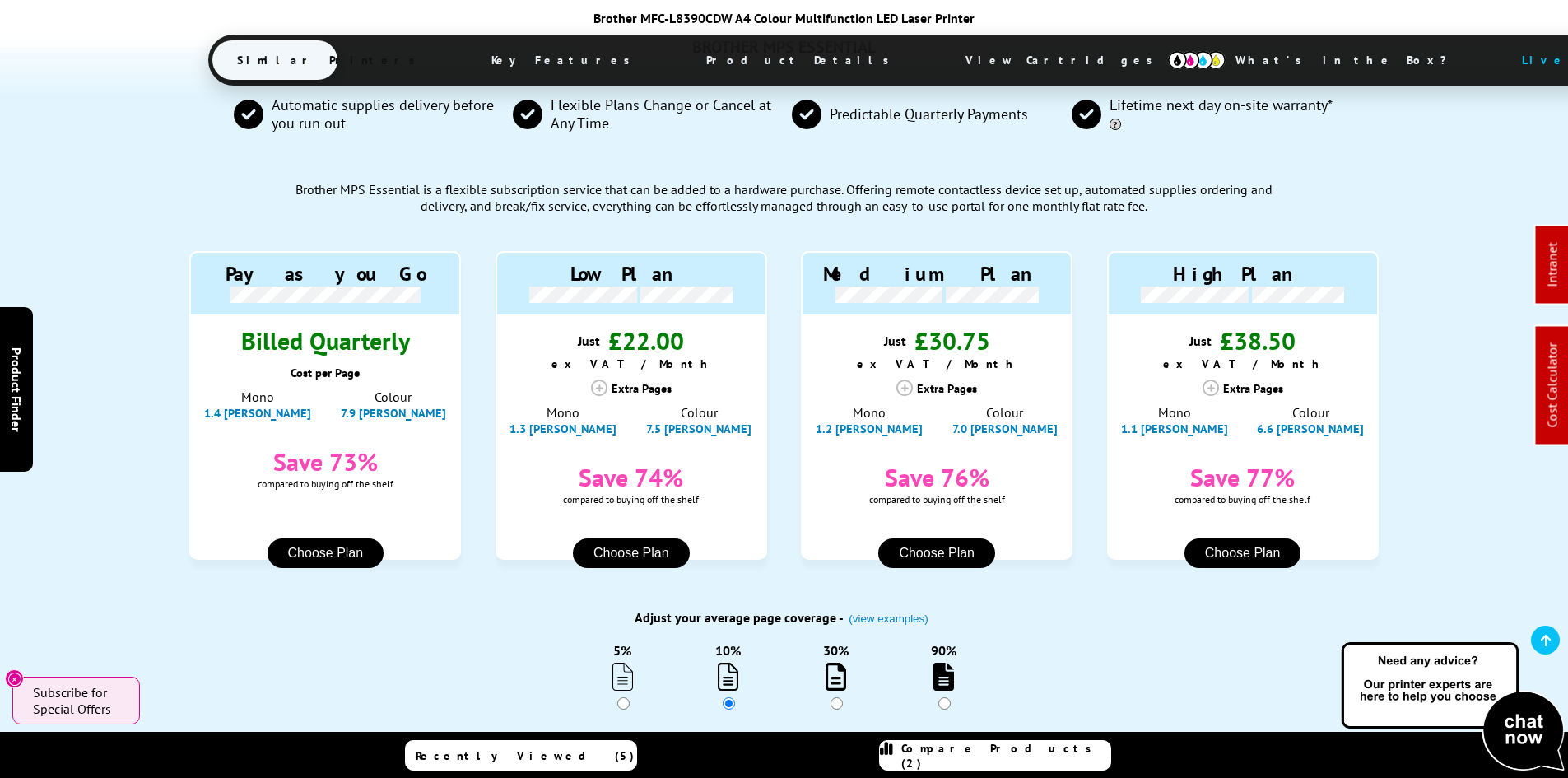
click at [136, 377] on div "BROTHER MPS ESSENTIAL Automatic supplies delivery before you run out Flexible P…" at bounding box center [784, 427] width 1317 height 762
drag, startPoint x: 67, startPoint y: 427, endPoint x: 134, endPoint y: 464, distance: 76.5
click at [76, 429] on div "BROTHER MPS ESSENTIAL Automatic supplies delivery before you run out Flexible P…" at bounding box center [784, 427] width 1568 height 762
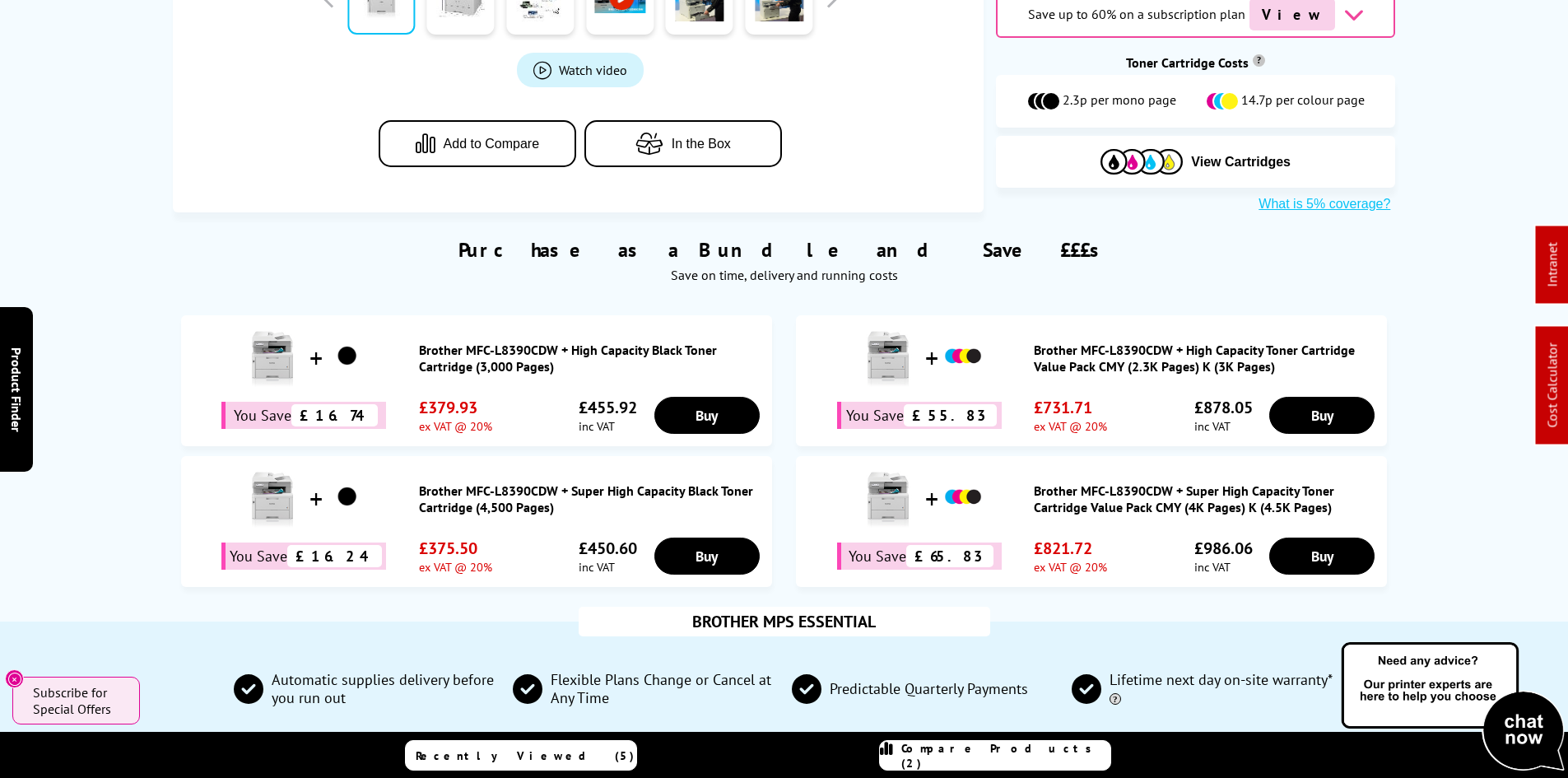
scroll to position [0, 0]
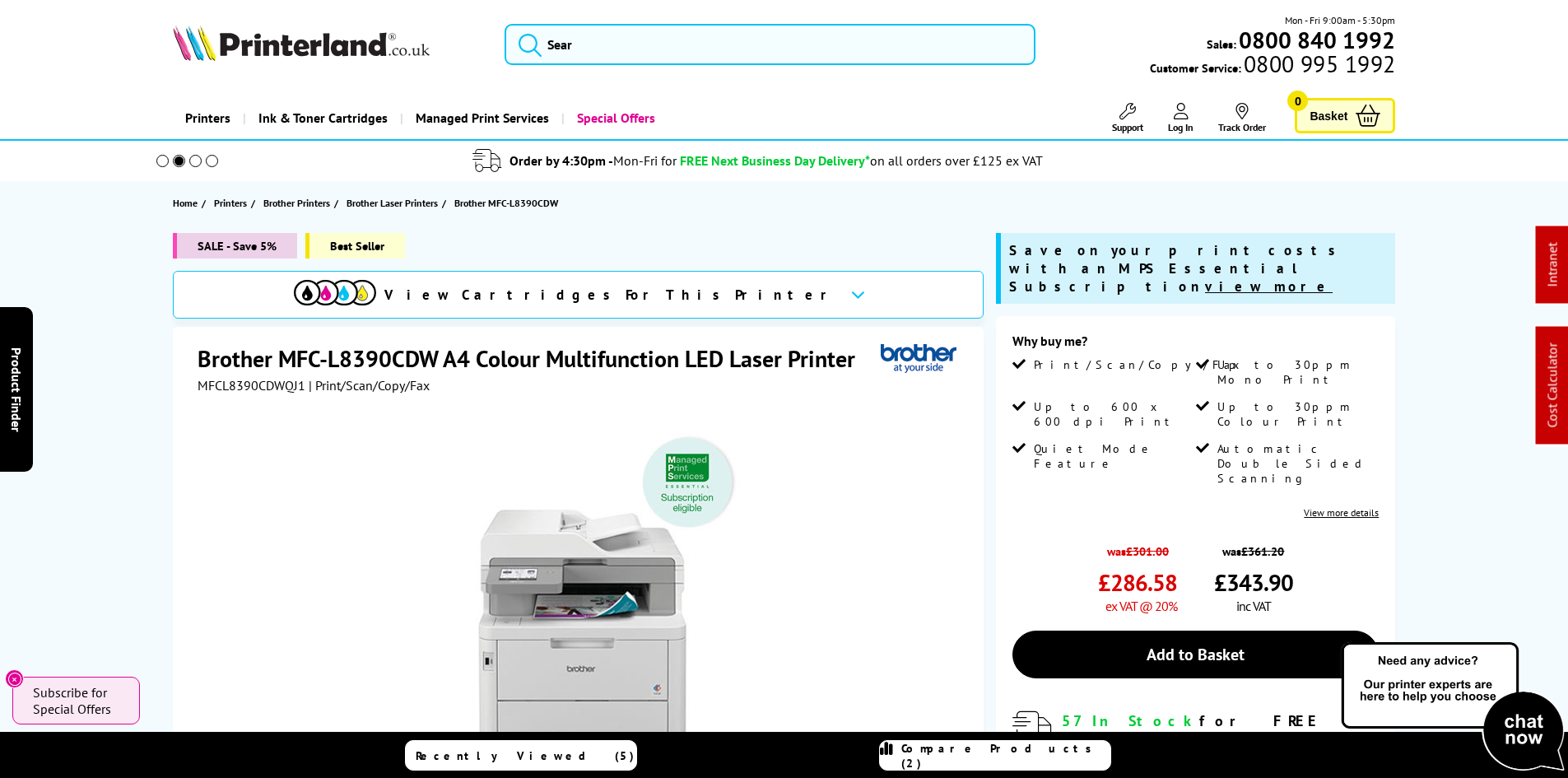
drag, startPoint x: 140, startPoint y: 465, endPoint x: 140, endPoint y: 286, distance: 179.0
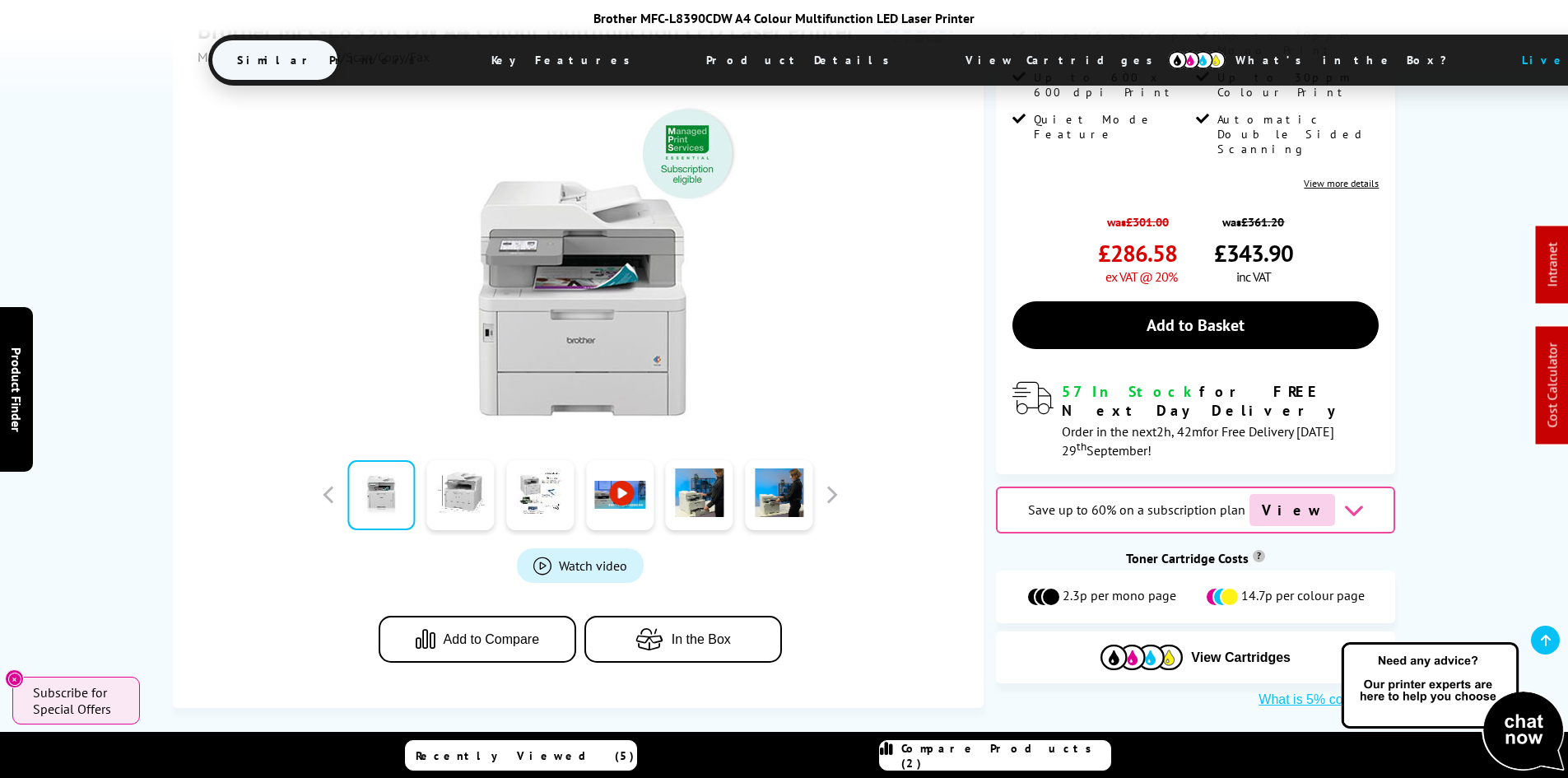
scroll to position [740, 0]
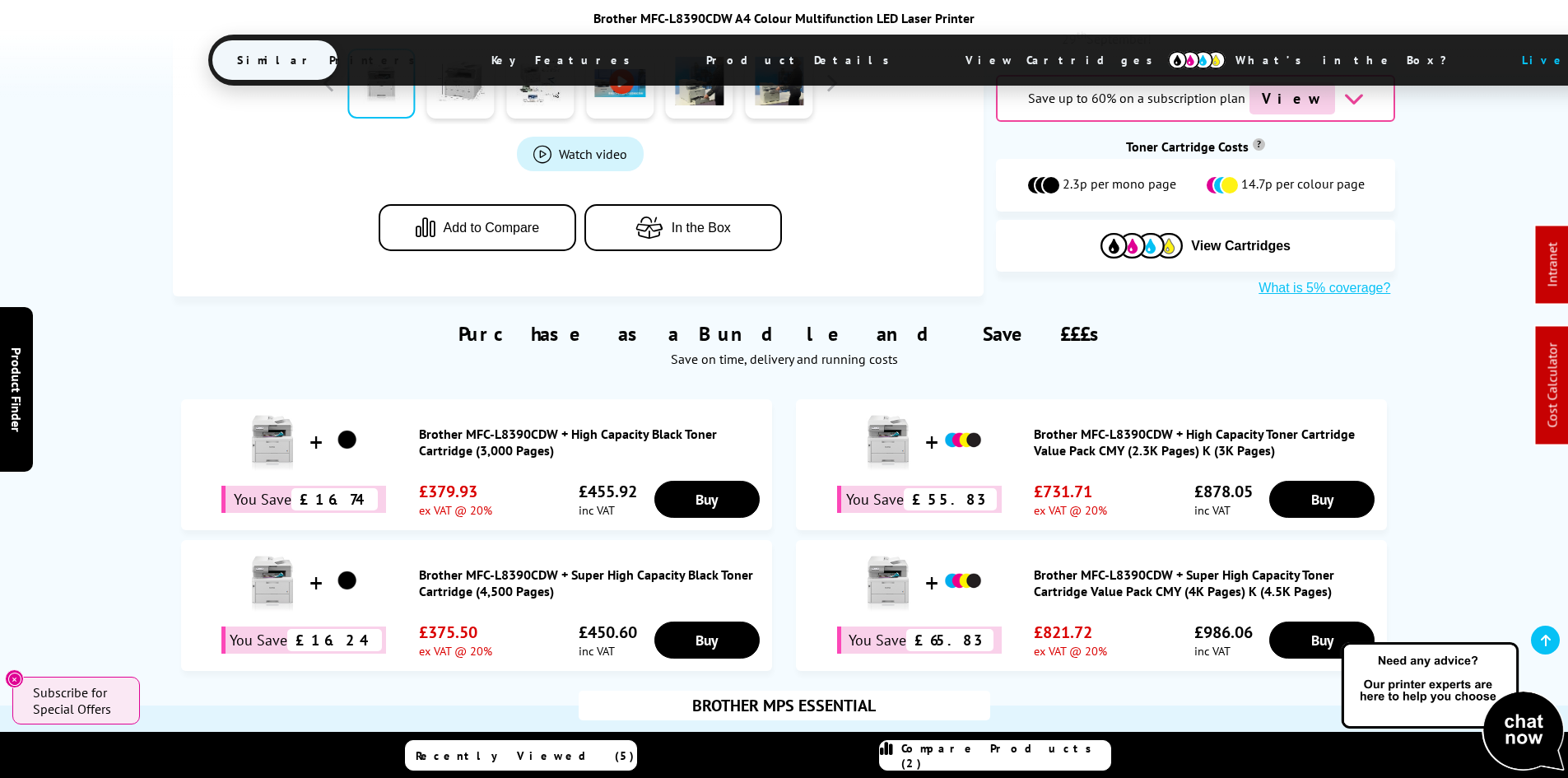
click at [681, 53] on span "Product Details" at bounding box center [801, 59] width 241 height 39
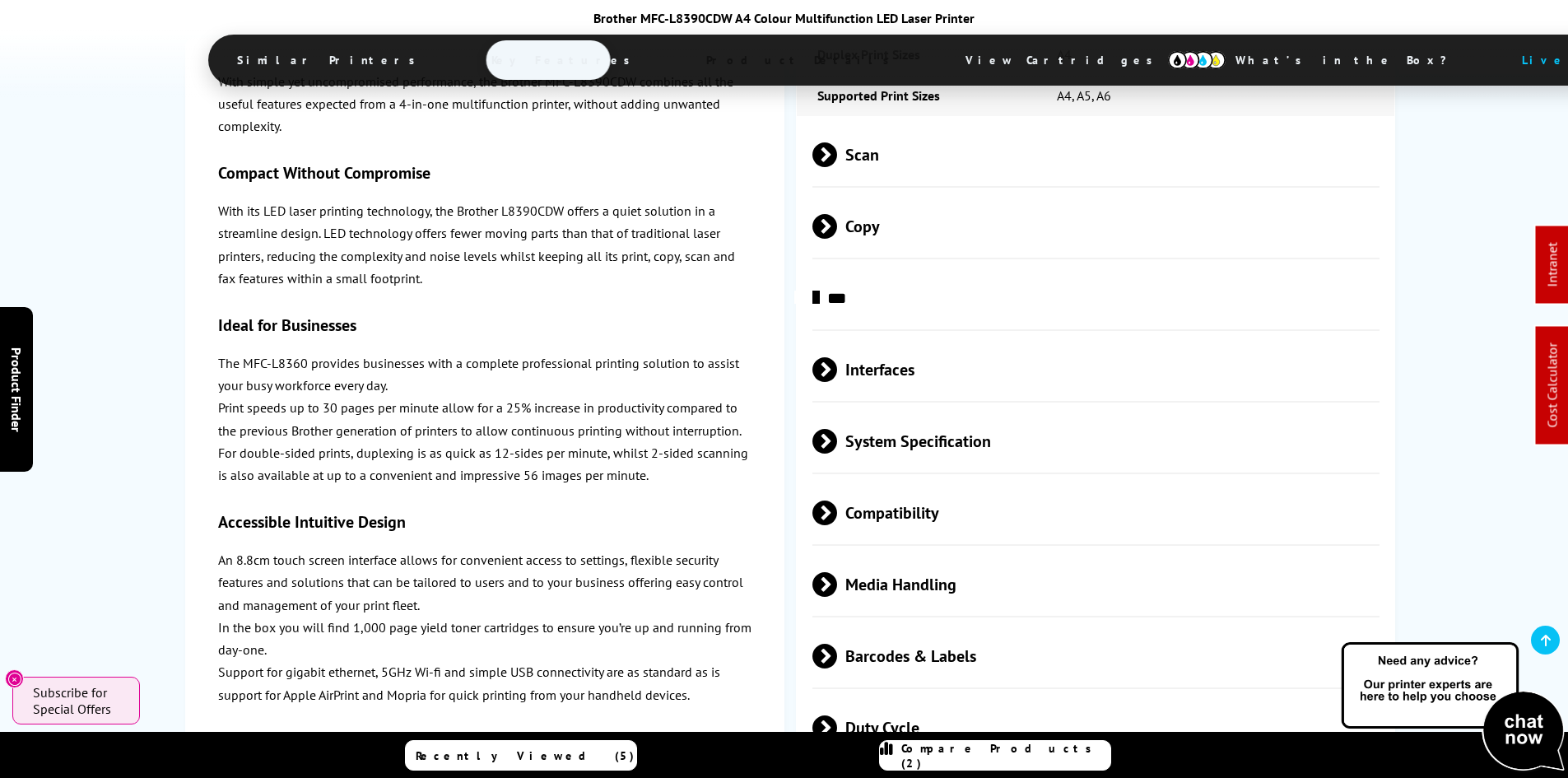
scroll to position [4630, 0]
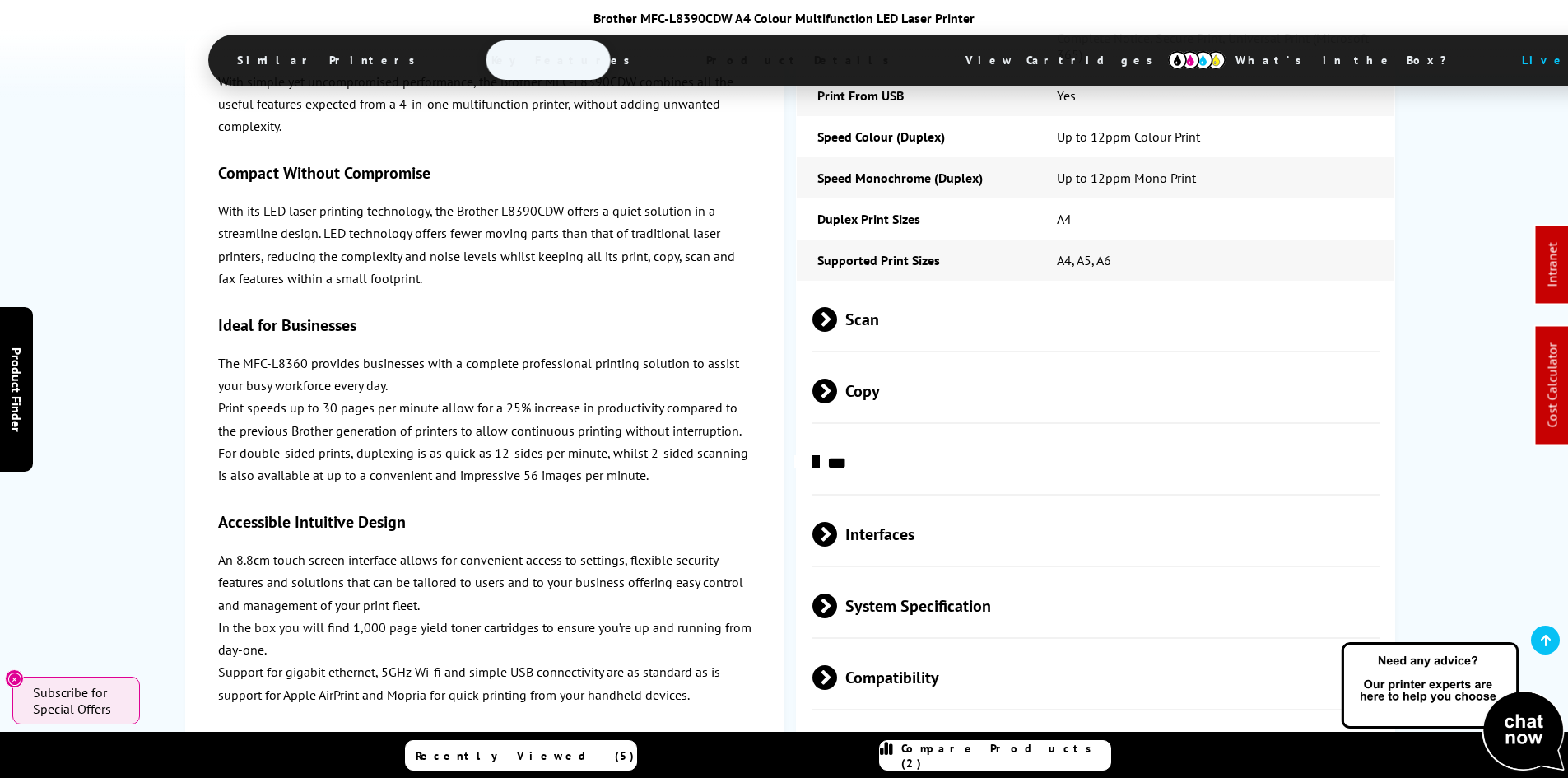
click at [870, 289] on span "Scan" at bounding box center [1096, 319] width 568 height 61
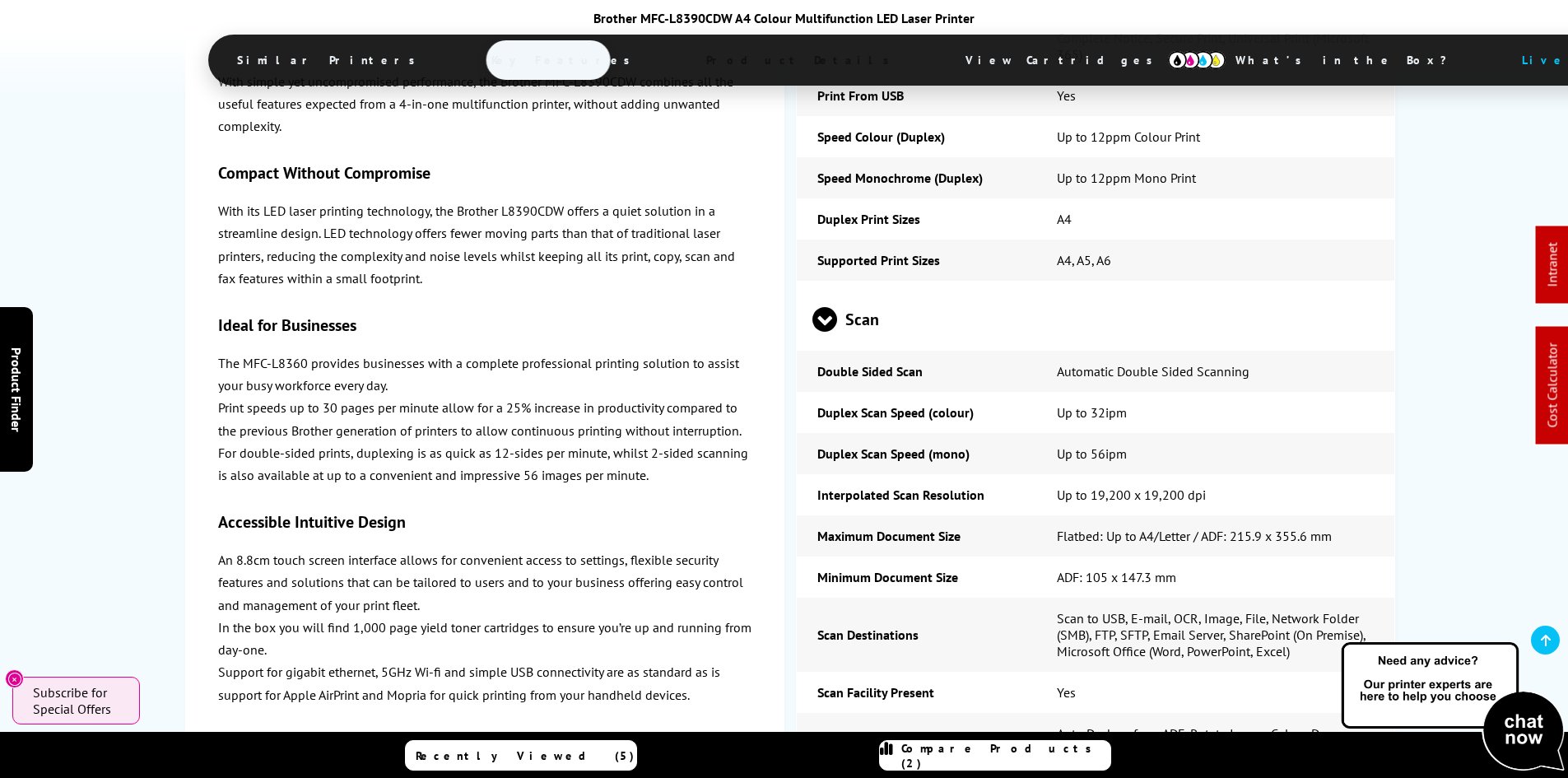
click at [870, 289] on span "Scan" at bounding box center [1096, 319] width 568 height 61
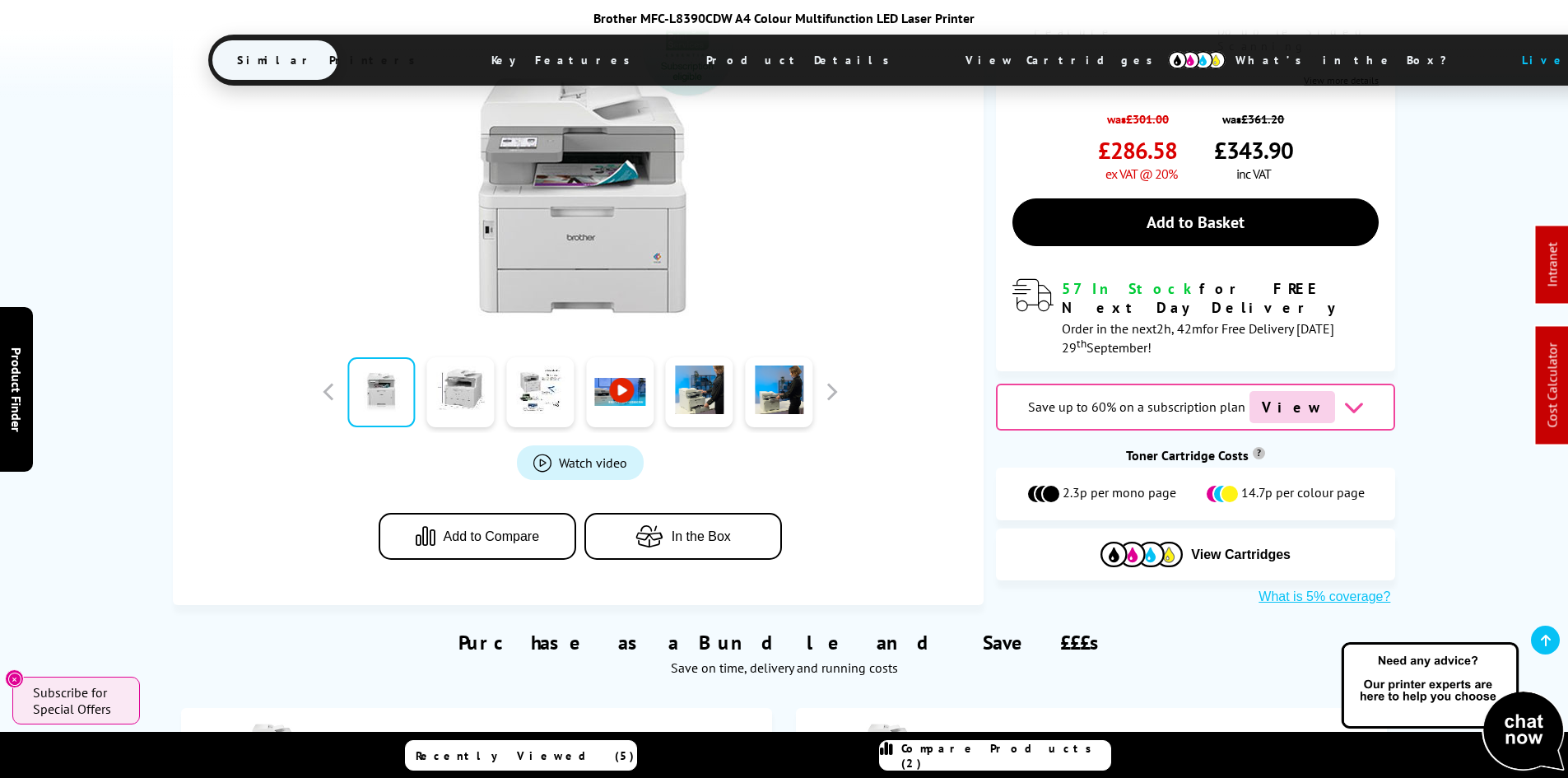
scroll to position [103, 0]
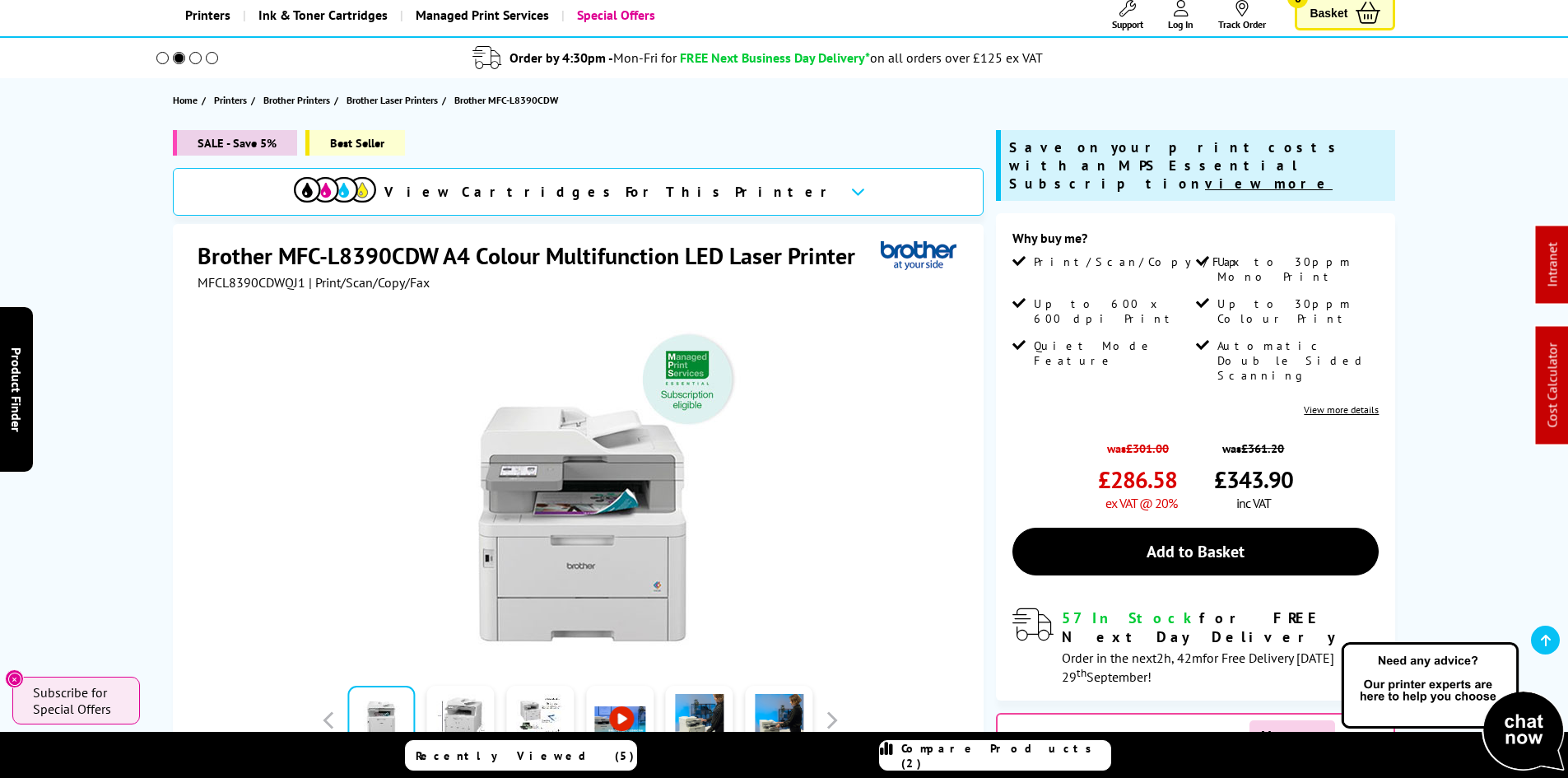
click at [135, 327] on div "SALE - Save 5% Best Seller View Cartridges For This Printer Brother MFC-L8390CD…" at bounding box center [784, 532] width 1317 height 805
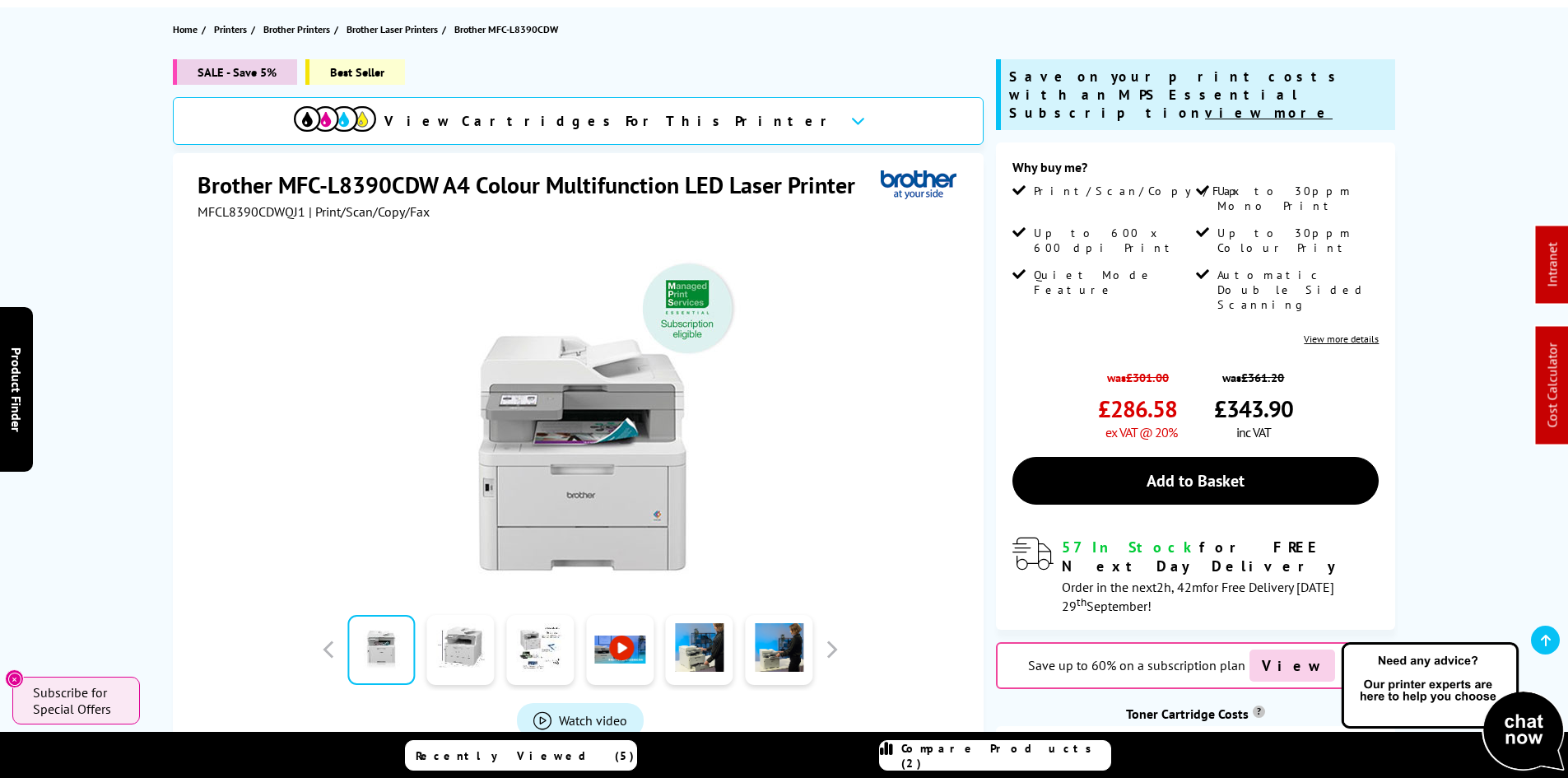
scroll to position [267, 0]
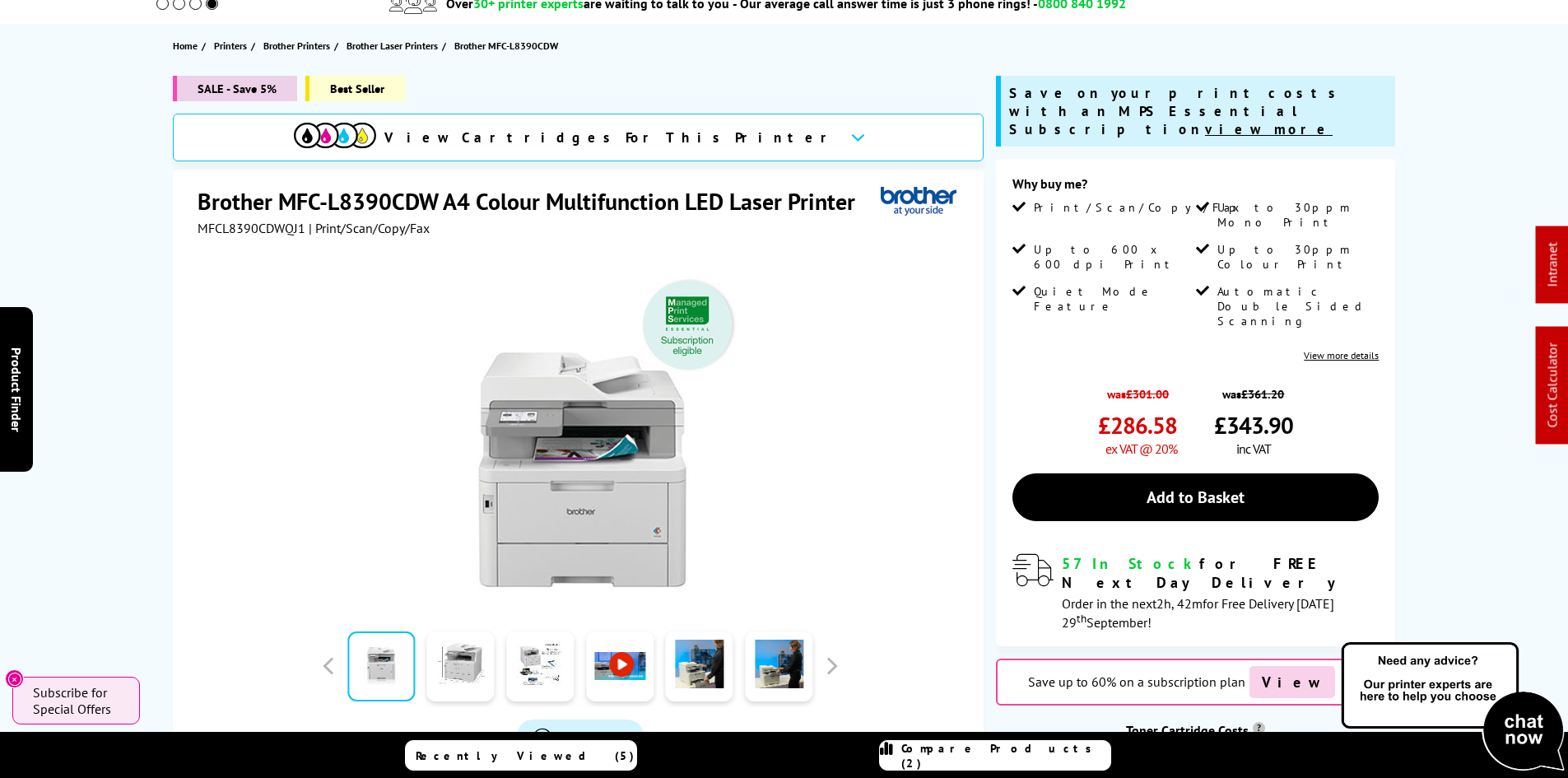
scroll to position [0, 0]
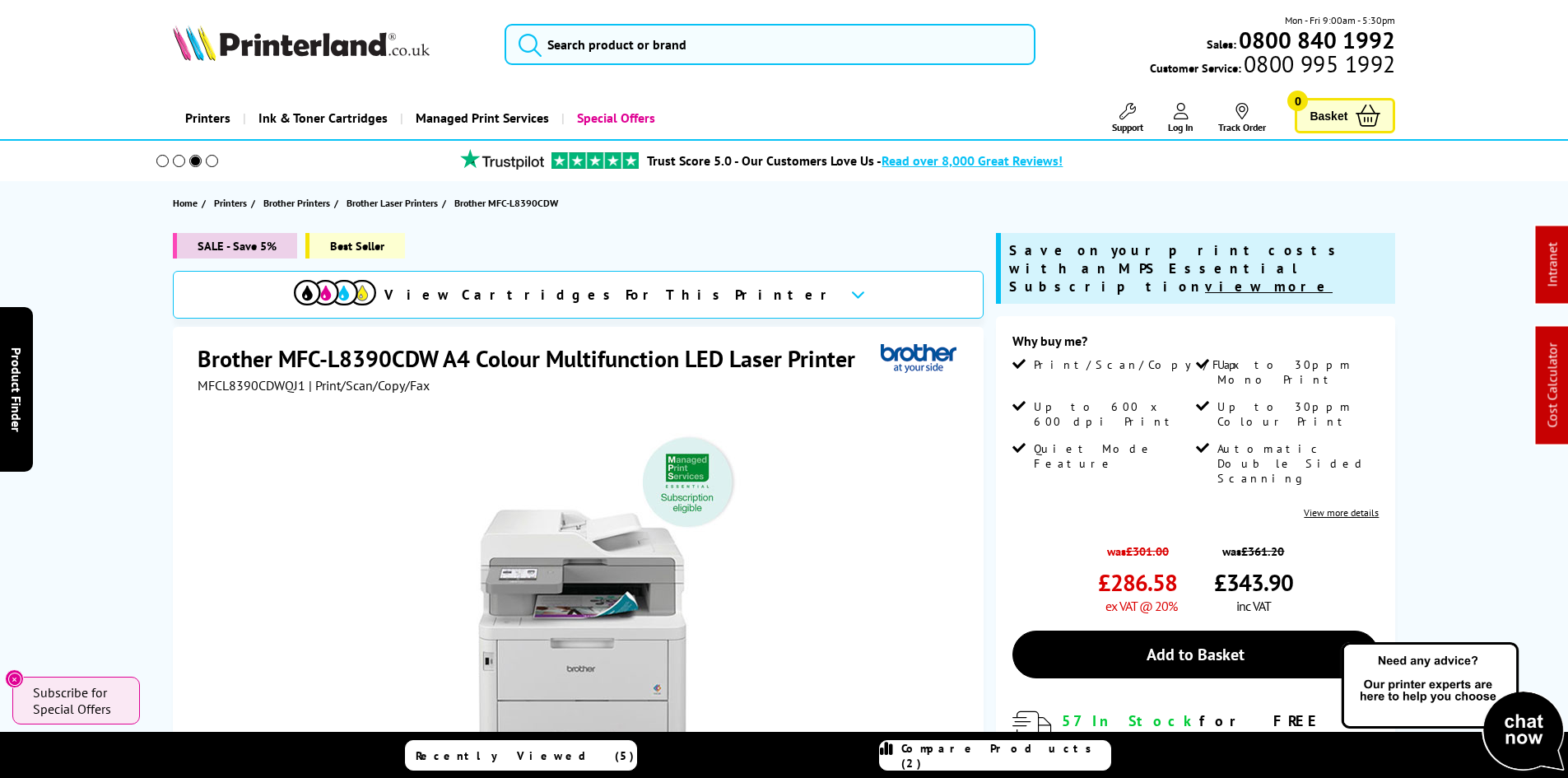
click at [144, 420] on div "SALE - Save 5% Best Seller View Cartridges For This Printer Brother MFC-L8390CD…" at bounding box center [784, 634] width 1317 height 805
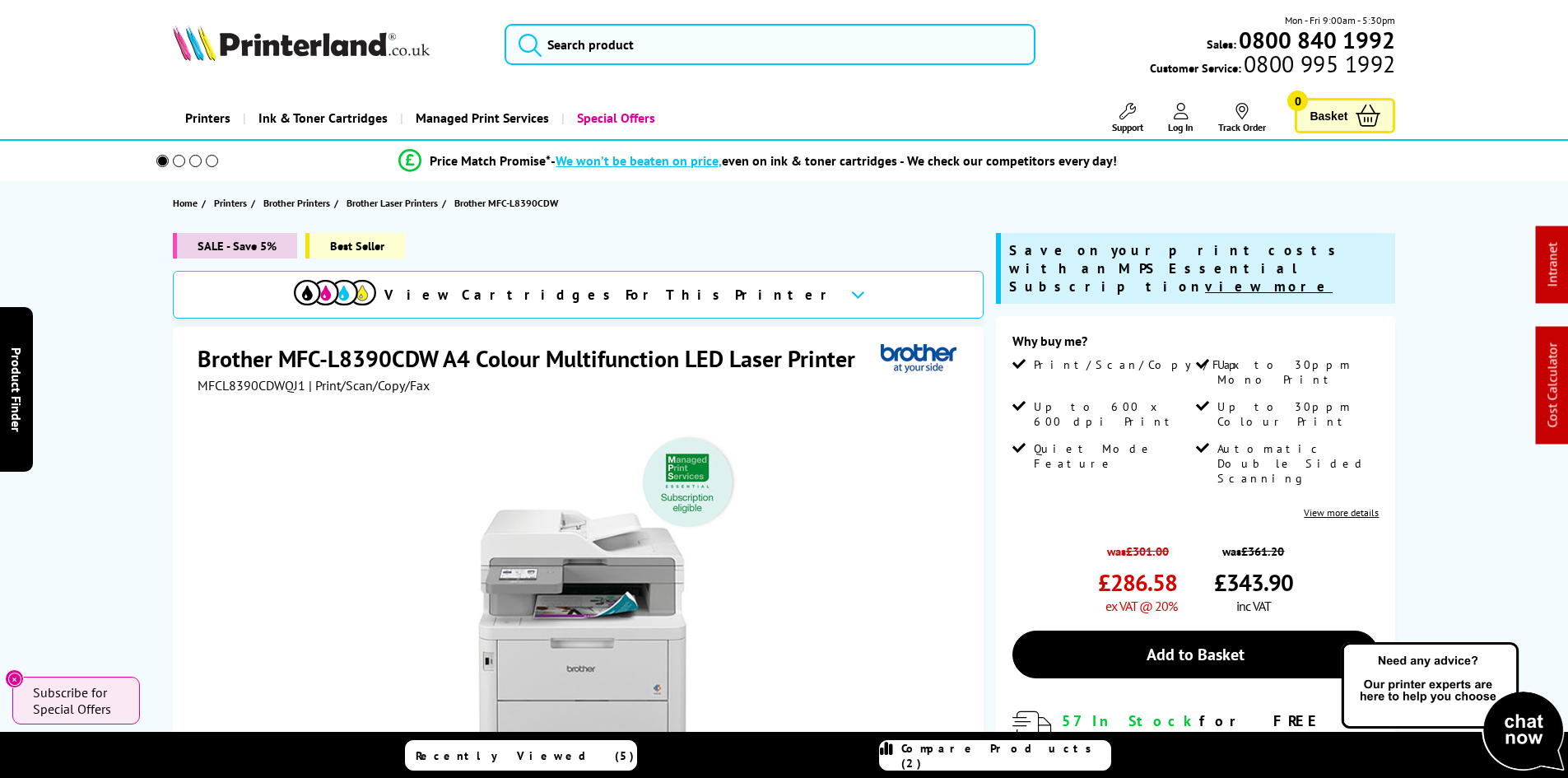
click at [129, 431] on div "SALE - Save 5% Best Seller View Cartridges For This Printer Brother MFC-L8390CD…" at bounding box center [784, 634] width 1317 height 805
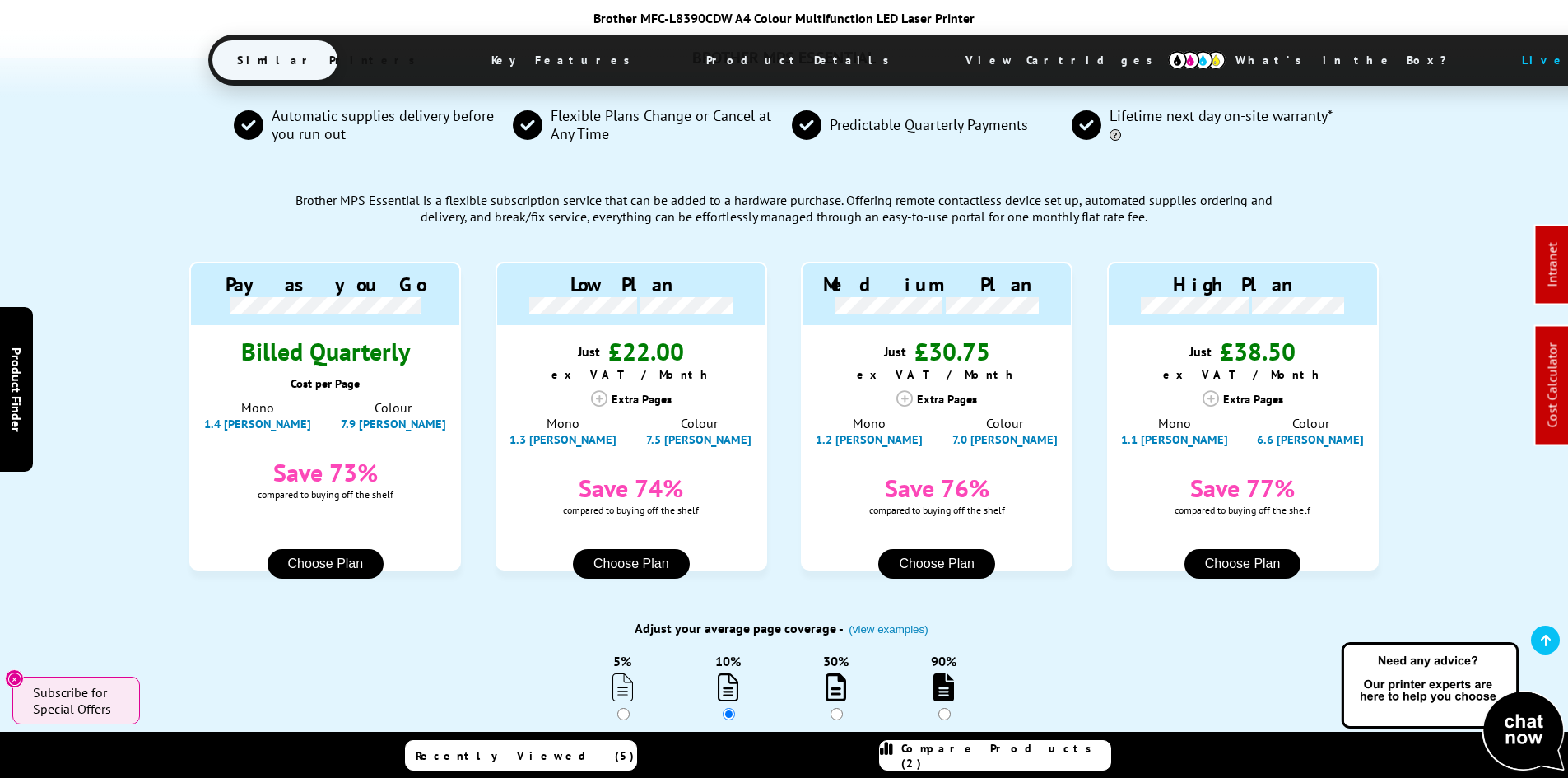
scroll to position [1481, 0]
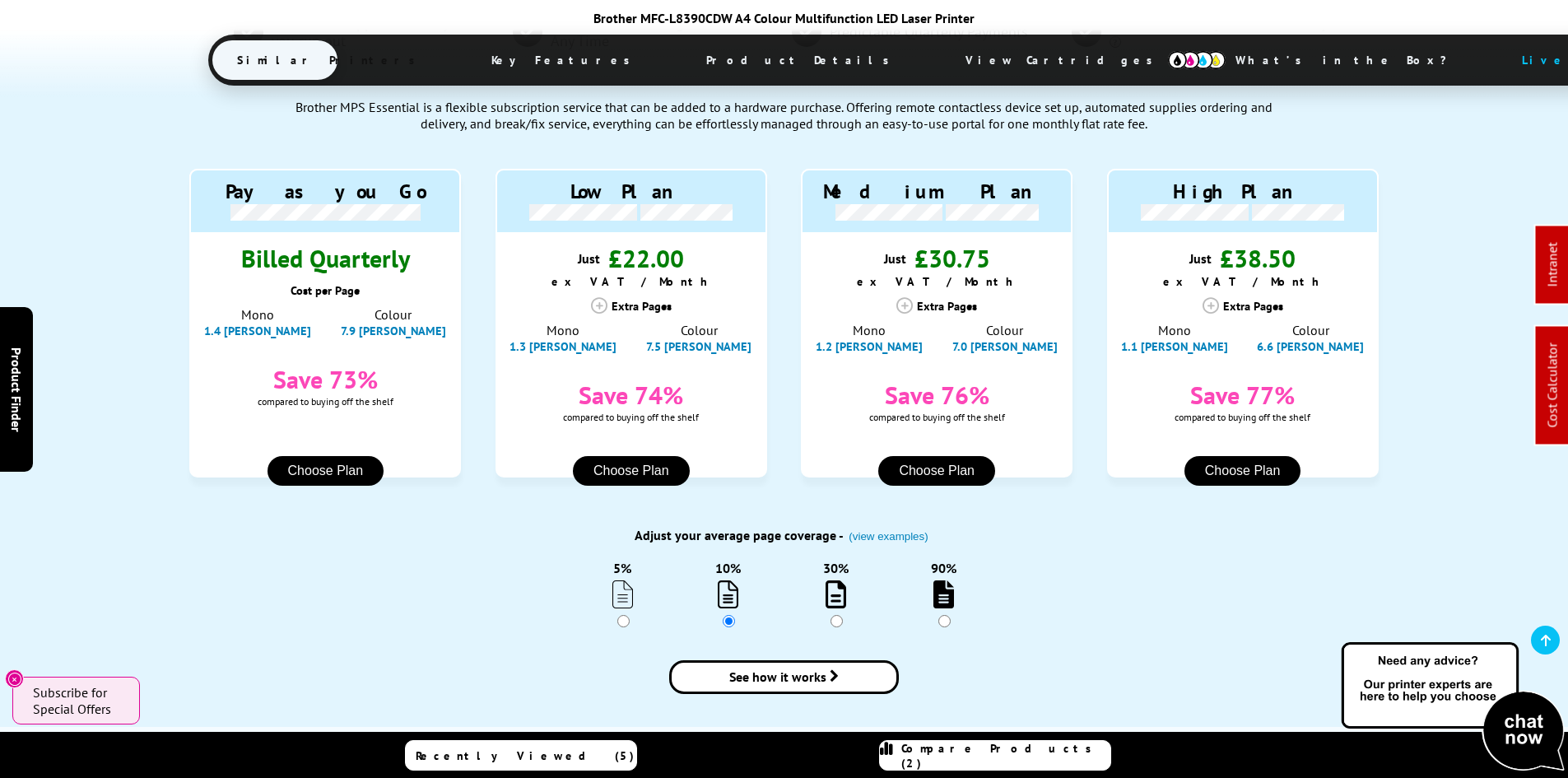
click at [107, 409] on div "BROTHER MPS ESSENTIAL Automatic supplies delivery before you run out Flexible P…" at bounding box center [784, 345] width 1568 height 762
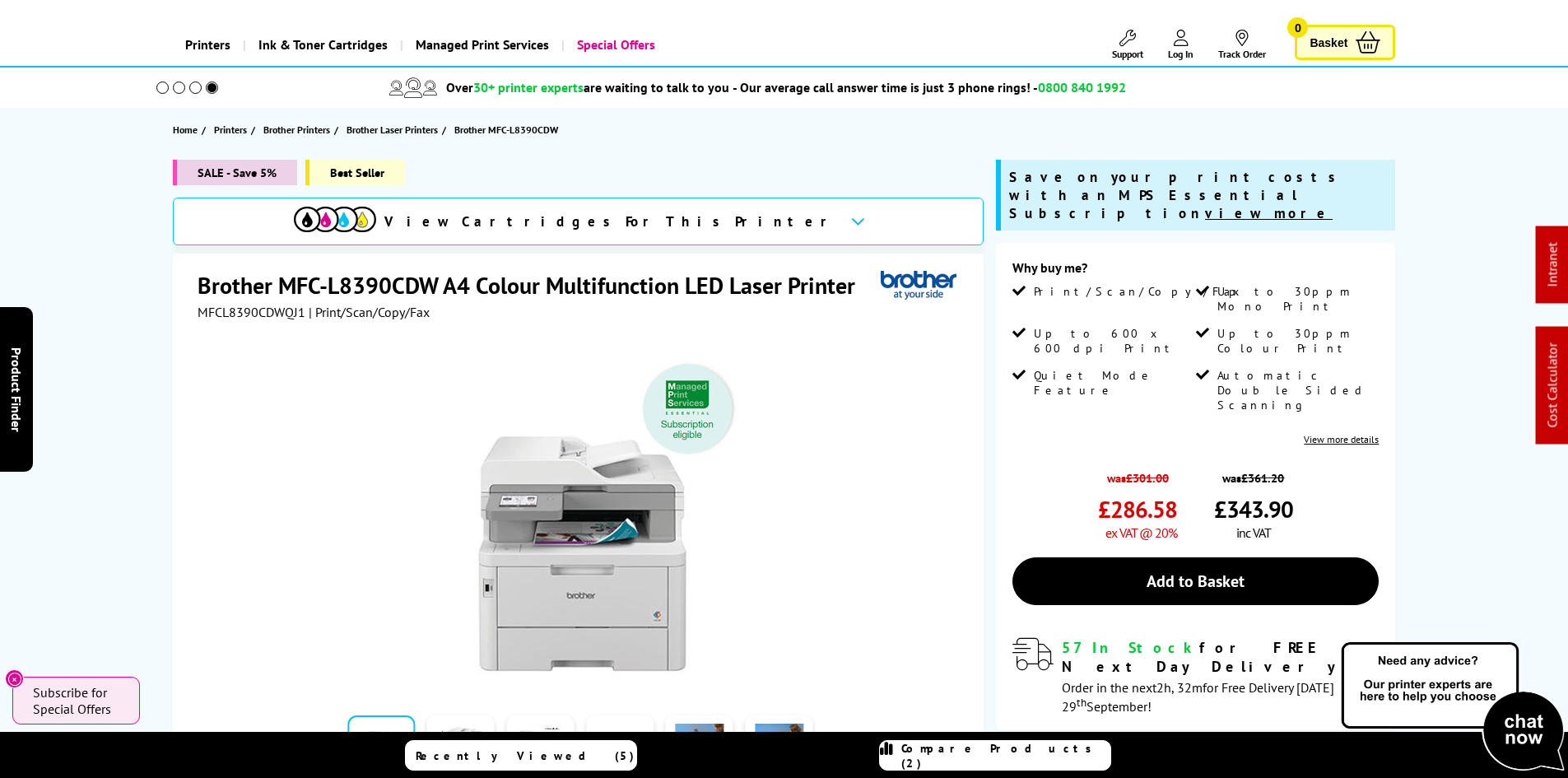
scroll to position [0, 0]
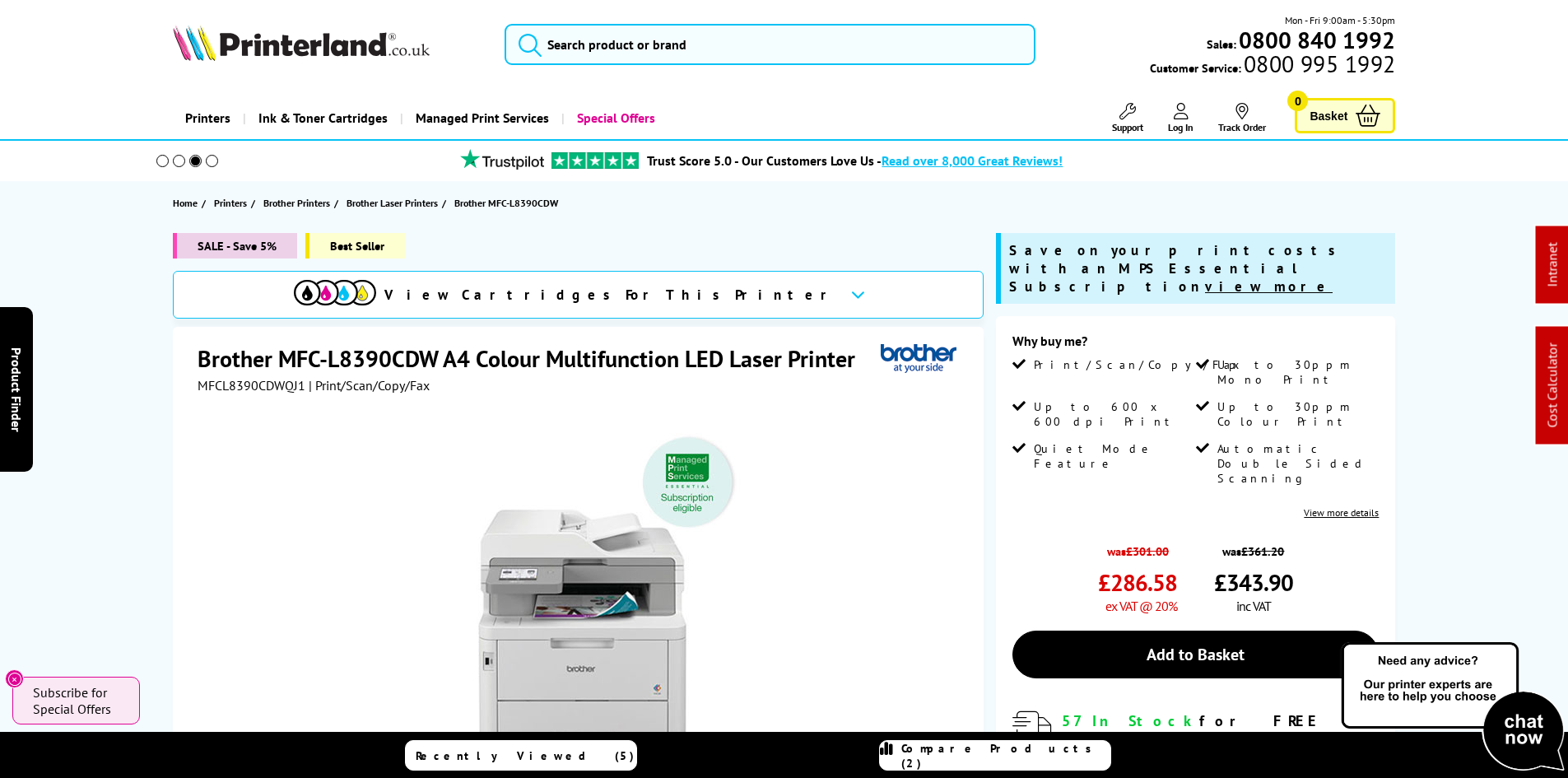
click at [216, 387] on span "MFCL8390CDWQJ1" at bounding box center [252, 385] width 108 height 16
copy span "MFCL8390CDWQJ1"
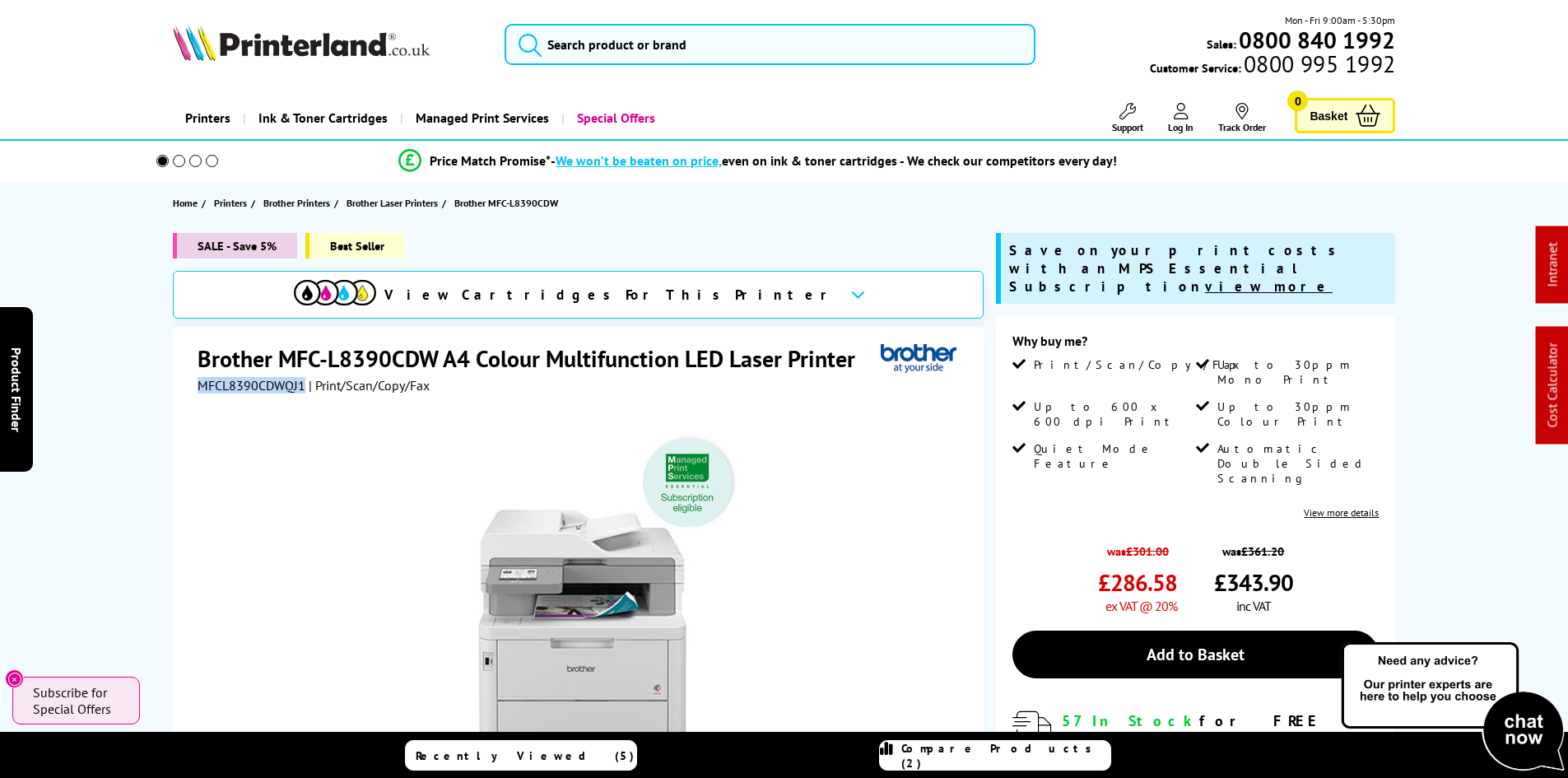
click at [135, 404] on div "SALE - Save 5% Best Seller View Cartridges For This Printer Brother MFC-L8390CD…" at bounding box center [784, 634] width 1317 height 805
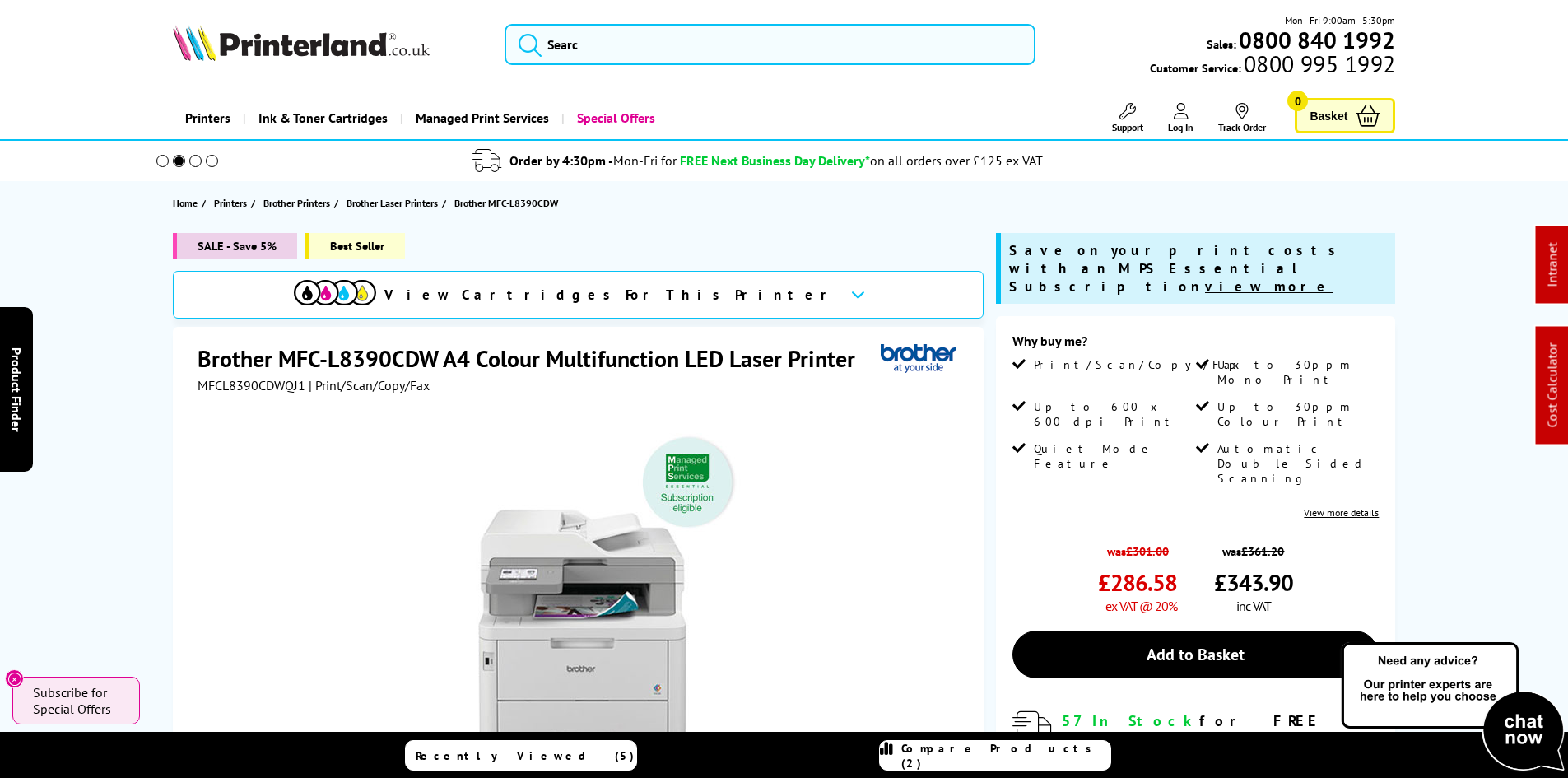
click at [135, 404] on div "SALE - Save 5% Best Seller View Cartridges For This Printer Brother MFC-L8390CD…" at bounding box center [784, 634] width 1317 height 805
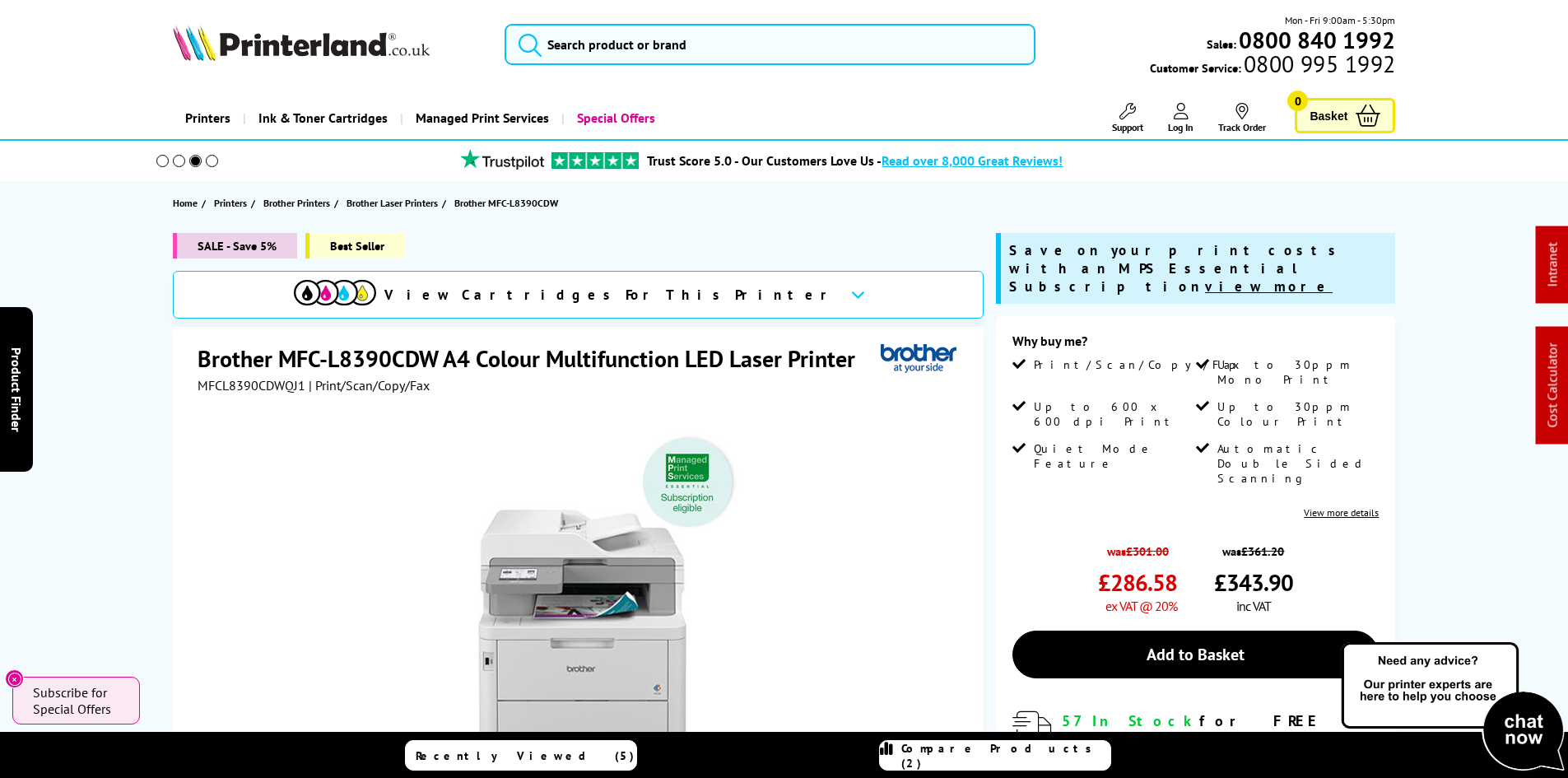
click at [135, 404] on div "SALE - Save 5% Best Seller View Cartridges For This Printer Brother MFC-L8390CD…" at bounding box center [784, 634] width 1317 height 805
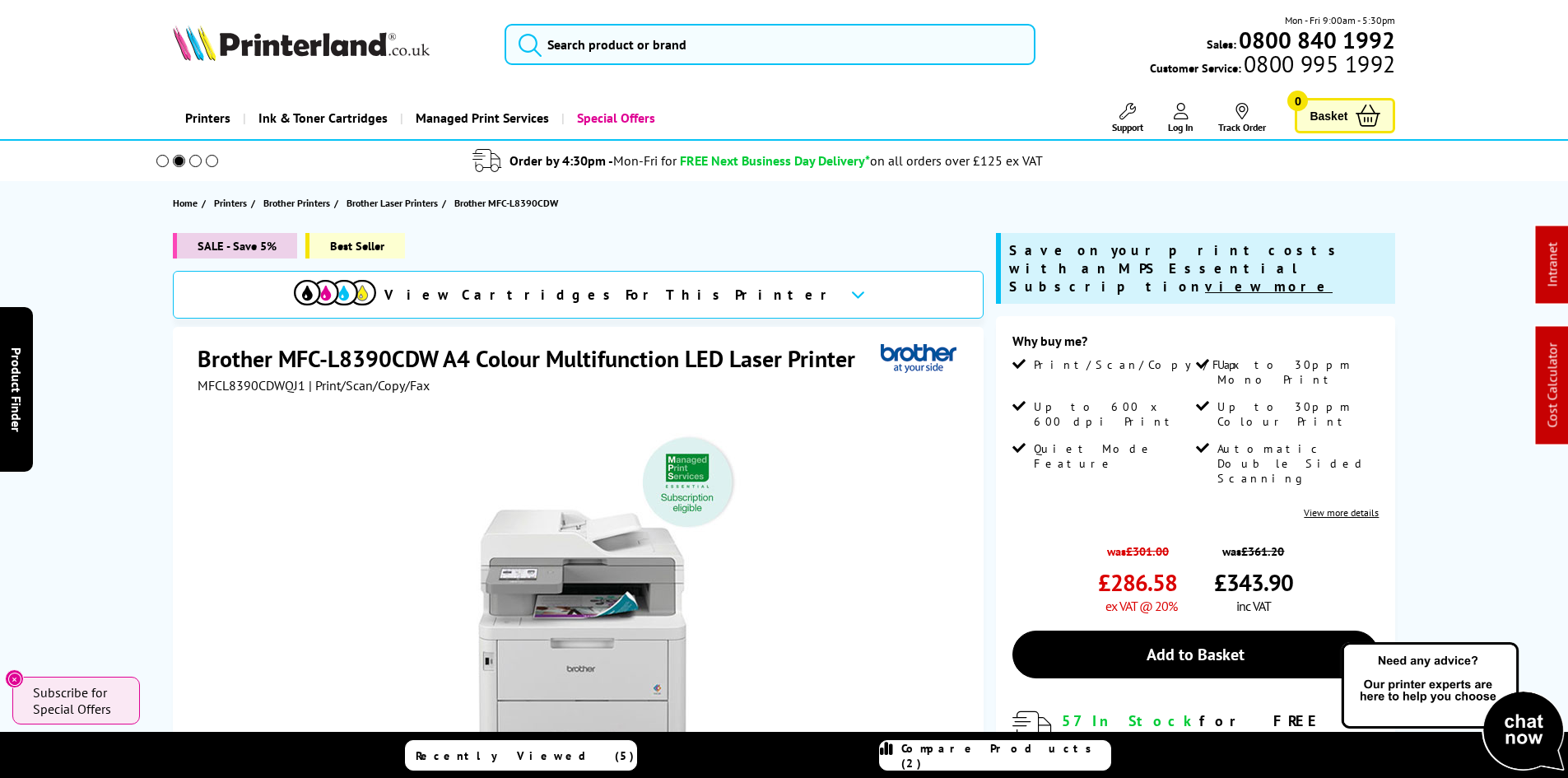
click at [135, 404] on div "SALE - Save 5% Best Seller View Cartridges For This Printer Brother MFC-L8390CD…" at bounding box center [784, 634] width 1317 height 805
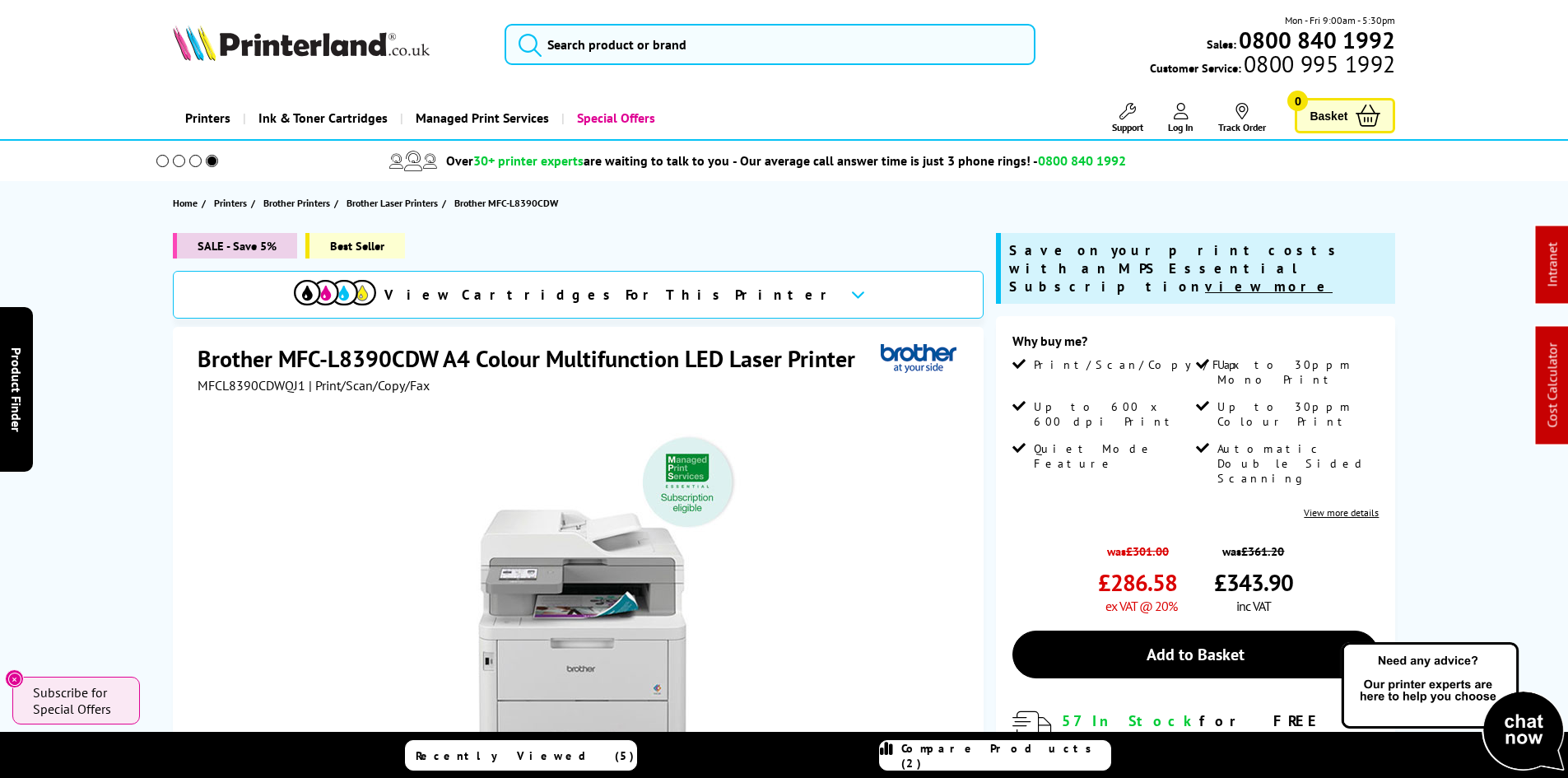
click at [135, 404] on div "SALE - Save 5% Best Seller View Cartridges For This Printer Brother MFC-L8390CD…" at bounding box center [784, 634] width 1317 height 805
click at [200, 394] on div at bounding box center [580, 579] width 765 height 372
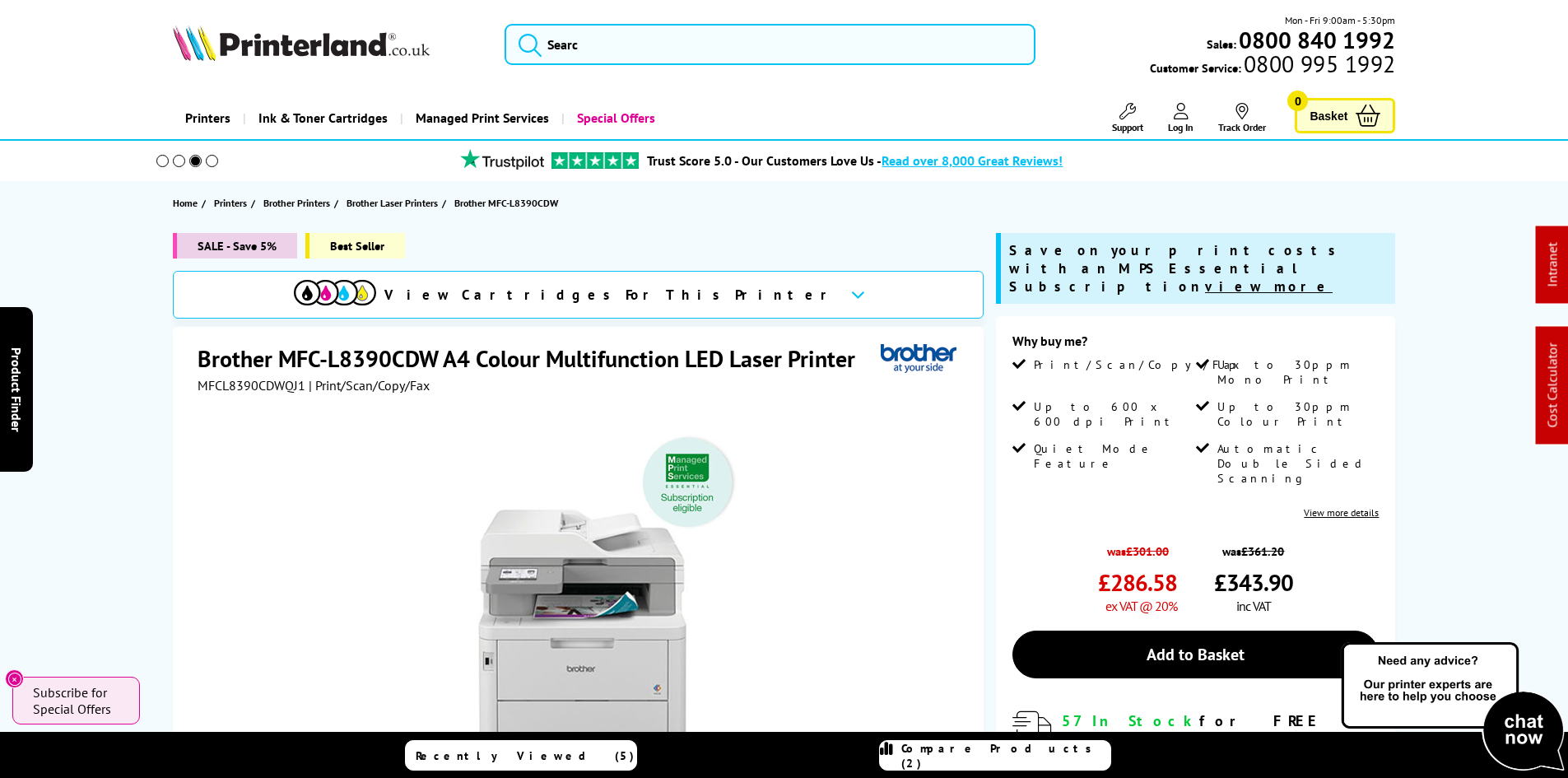
click at [209, 387] on span "MFCL8390CDWQJ1" at bounding box center [252, 385] width 108 height 16
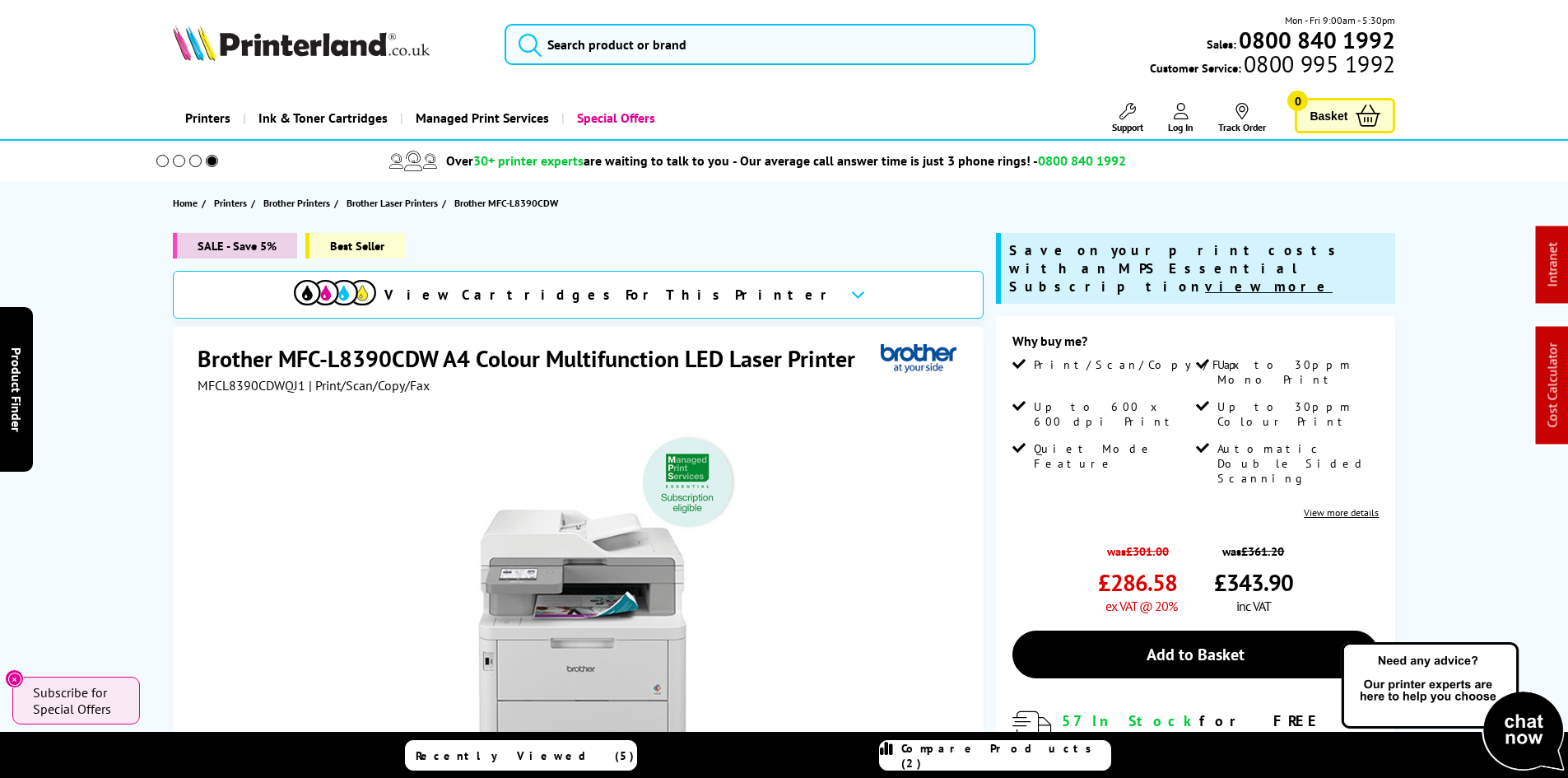
click at [213, 385] on span "MFCL8390CDWQJ1" at bounding box center [252, 385] width 108 height 16
copy span "MFCL8390CDWQJ1"
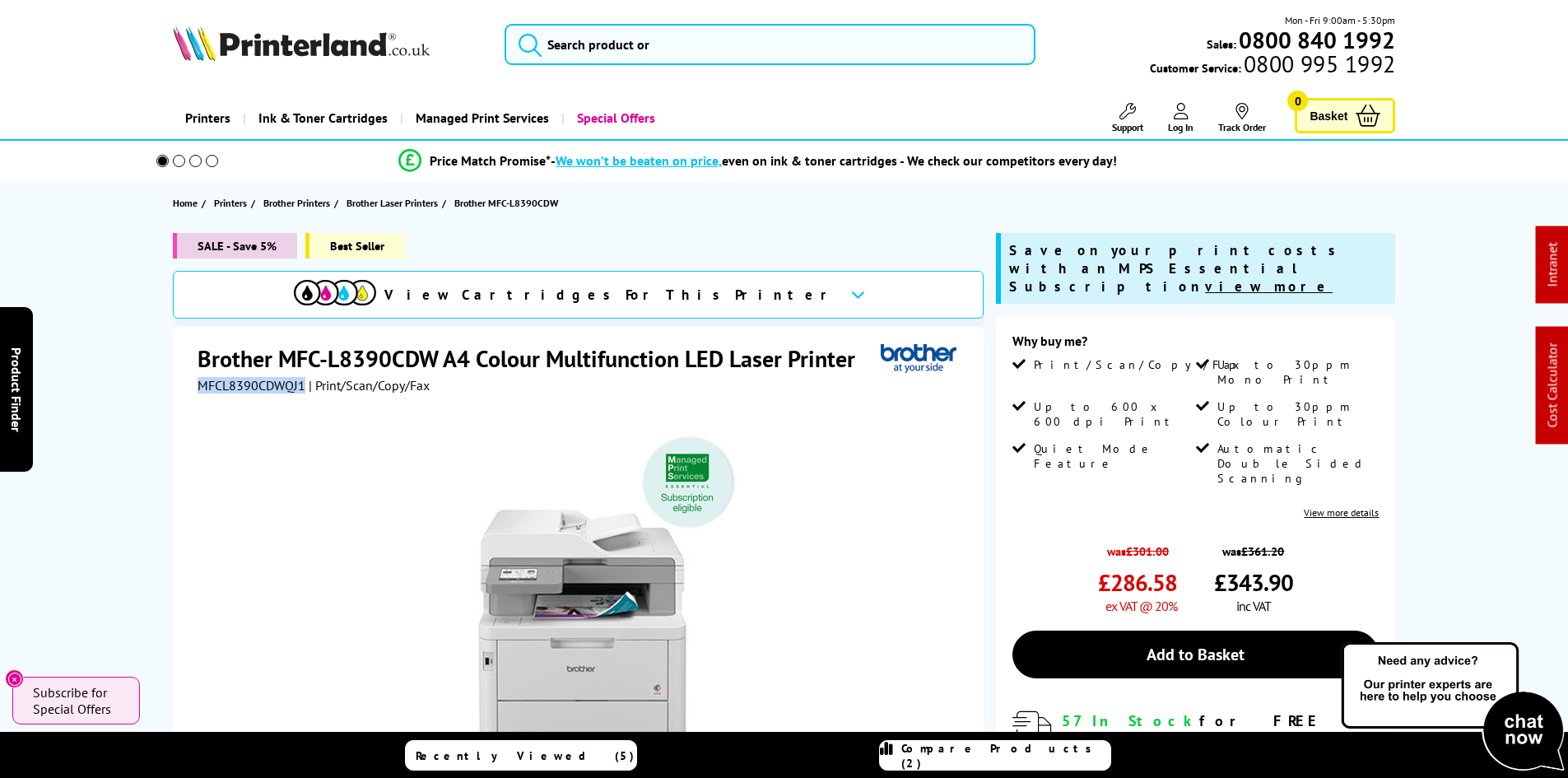
click at [126, 469] on div "SALE - Save 5% Best Seller View Cartridges For This Printer Brother MFC-L8390CD…" at bounding box center [784, 634] width 1317 height 805
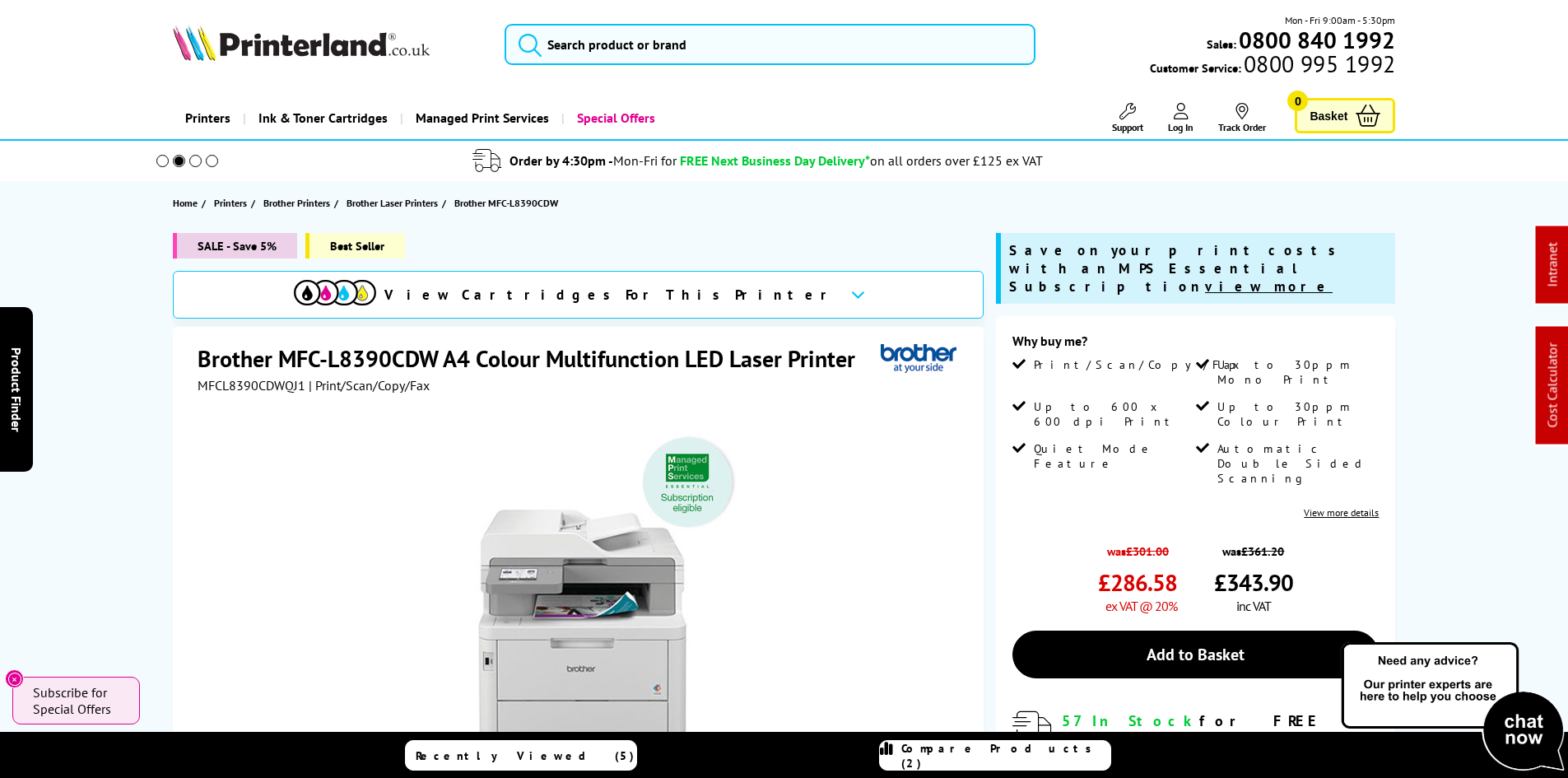
click at [279, 45] on img at bounding box center [301, 43] width 257 height 37
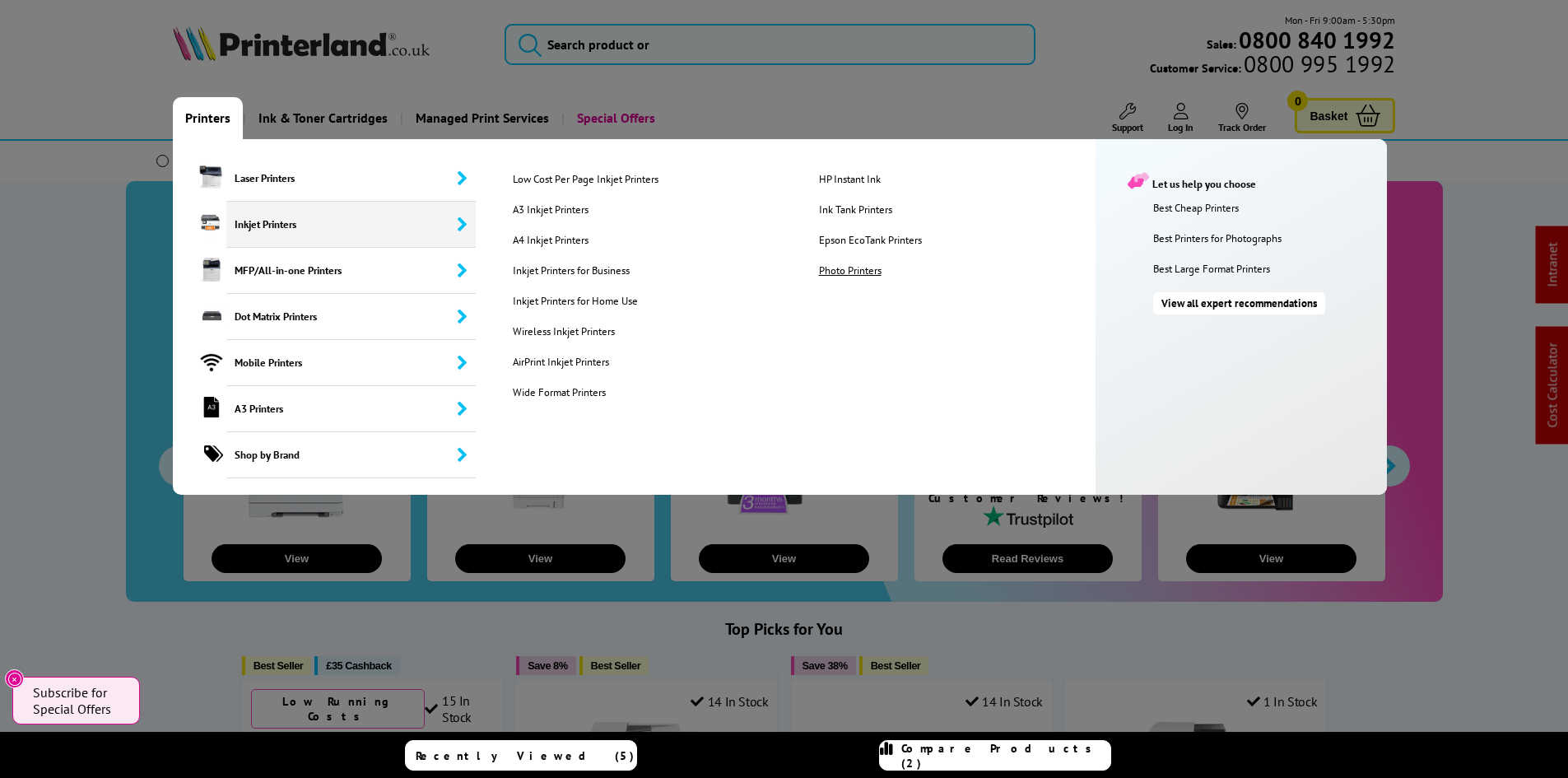
click at [872, 276] on link "Photo Printers" at bounding box center [958, 270] width 304 height 14
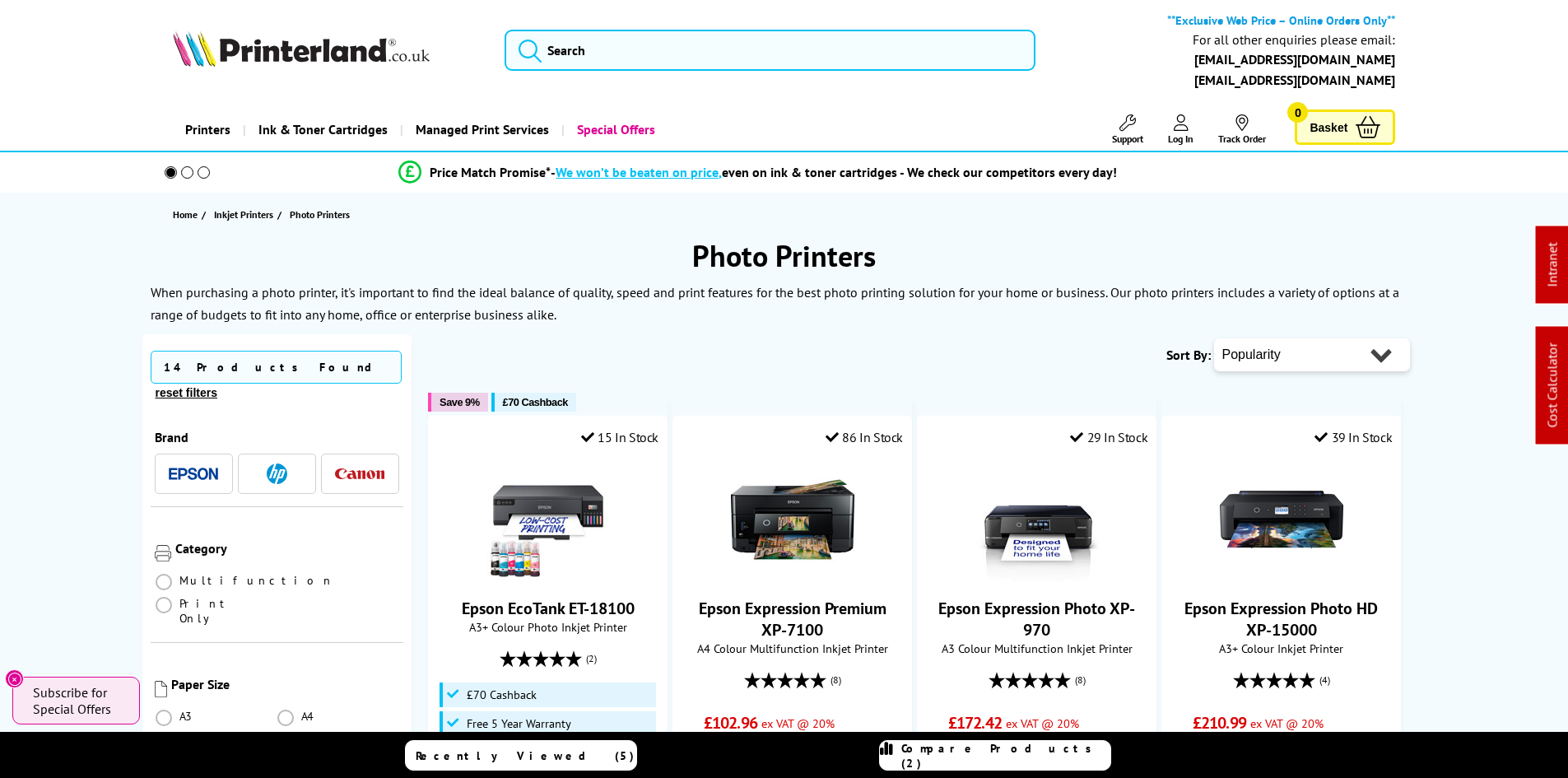
scroll to position [165, 0]
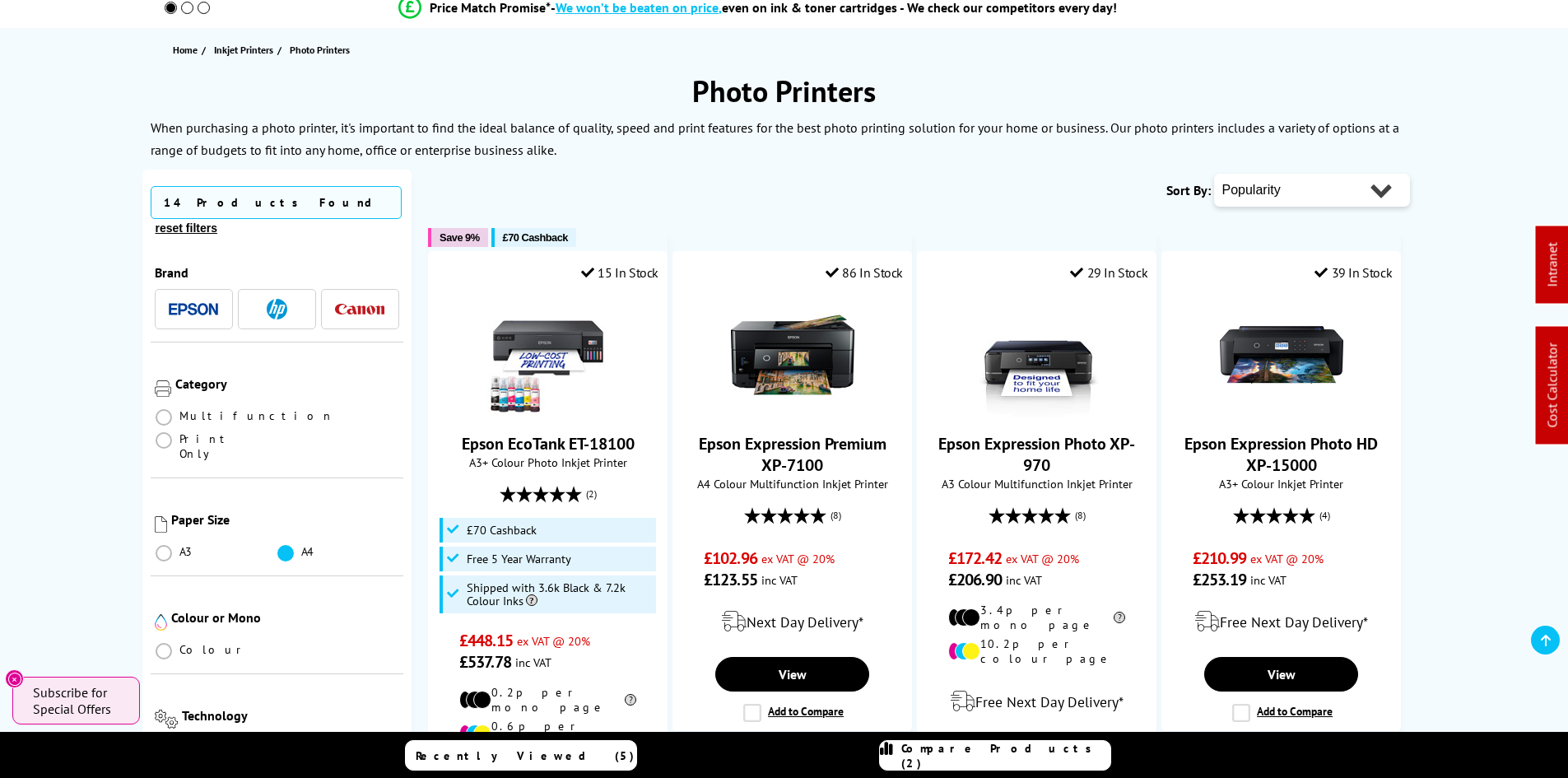
click at [281, 545] on span at bounding box center [286, 553] width 16 height 16
click at [301, 546] on input "radio" at bounding box center [301, 546] width 0 height 0
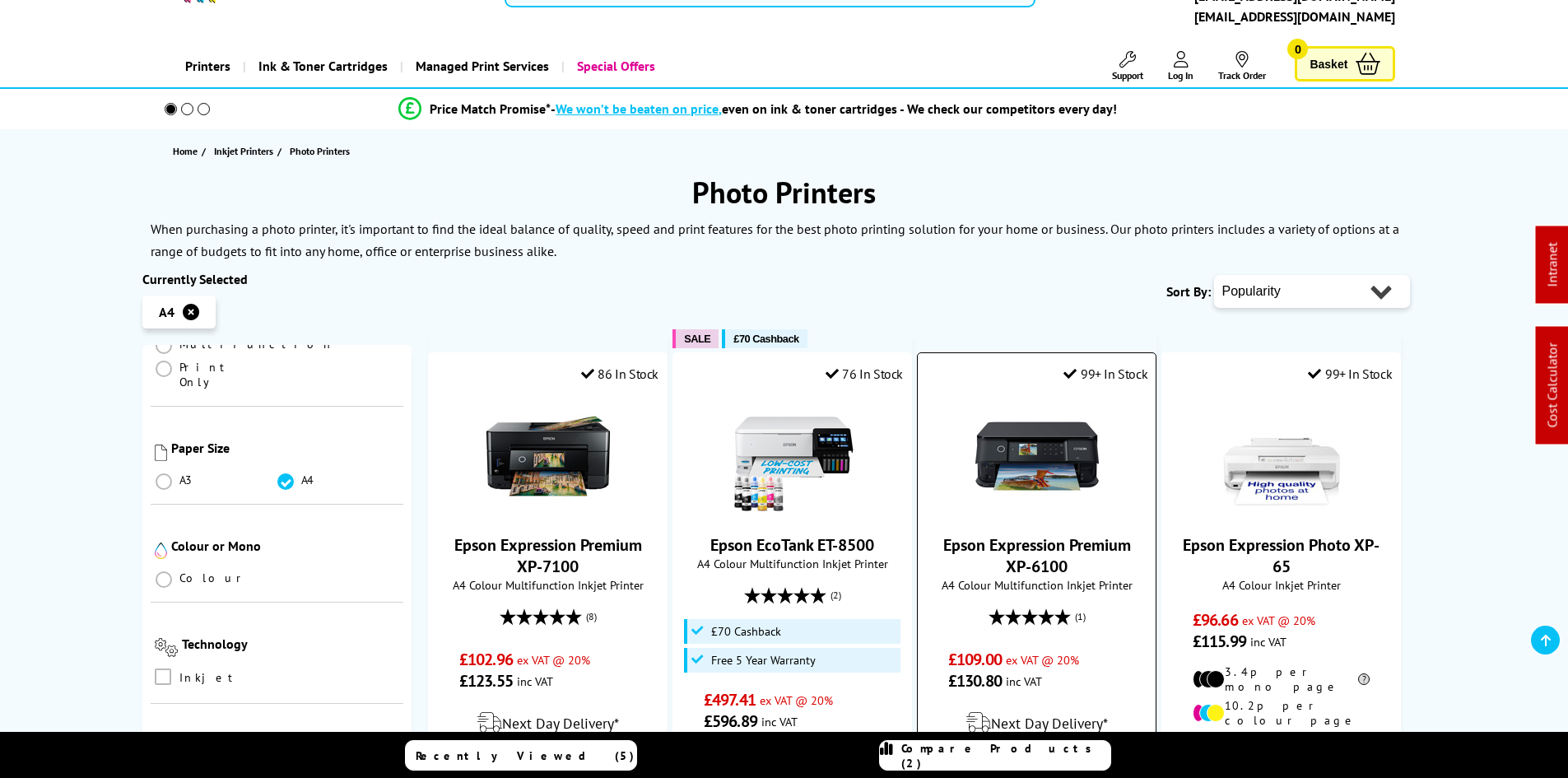
scroll to position [247, 0]
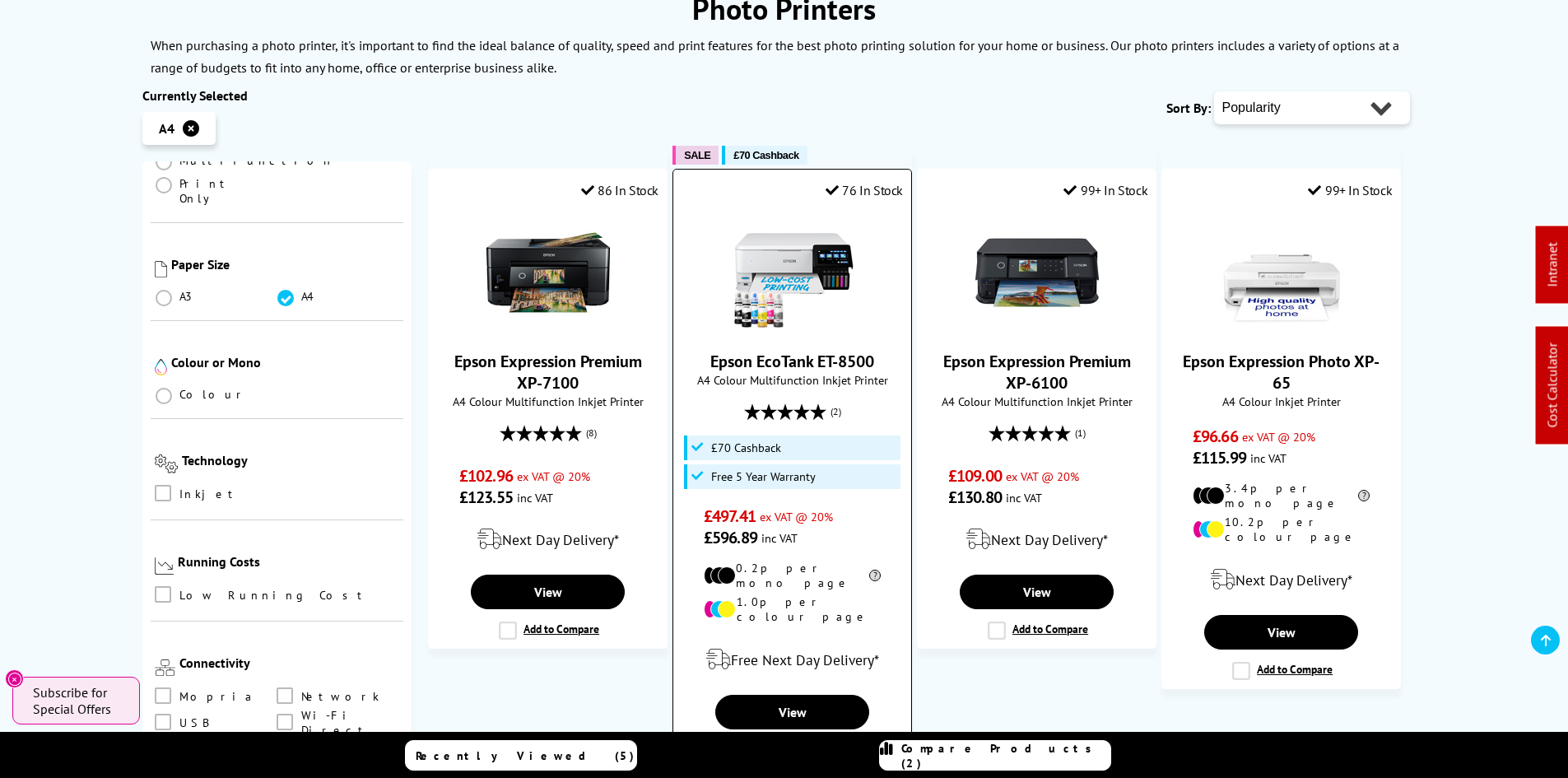
click at [779, 289] on img at bounding box center [792, 272] width 124 height 124
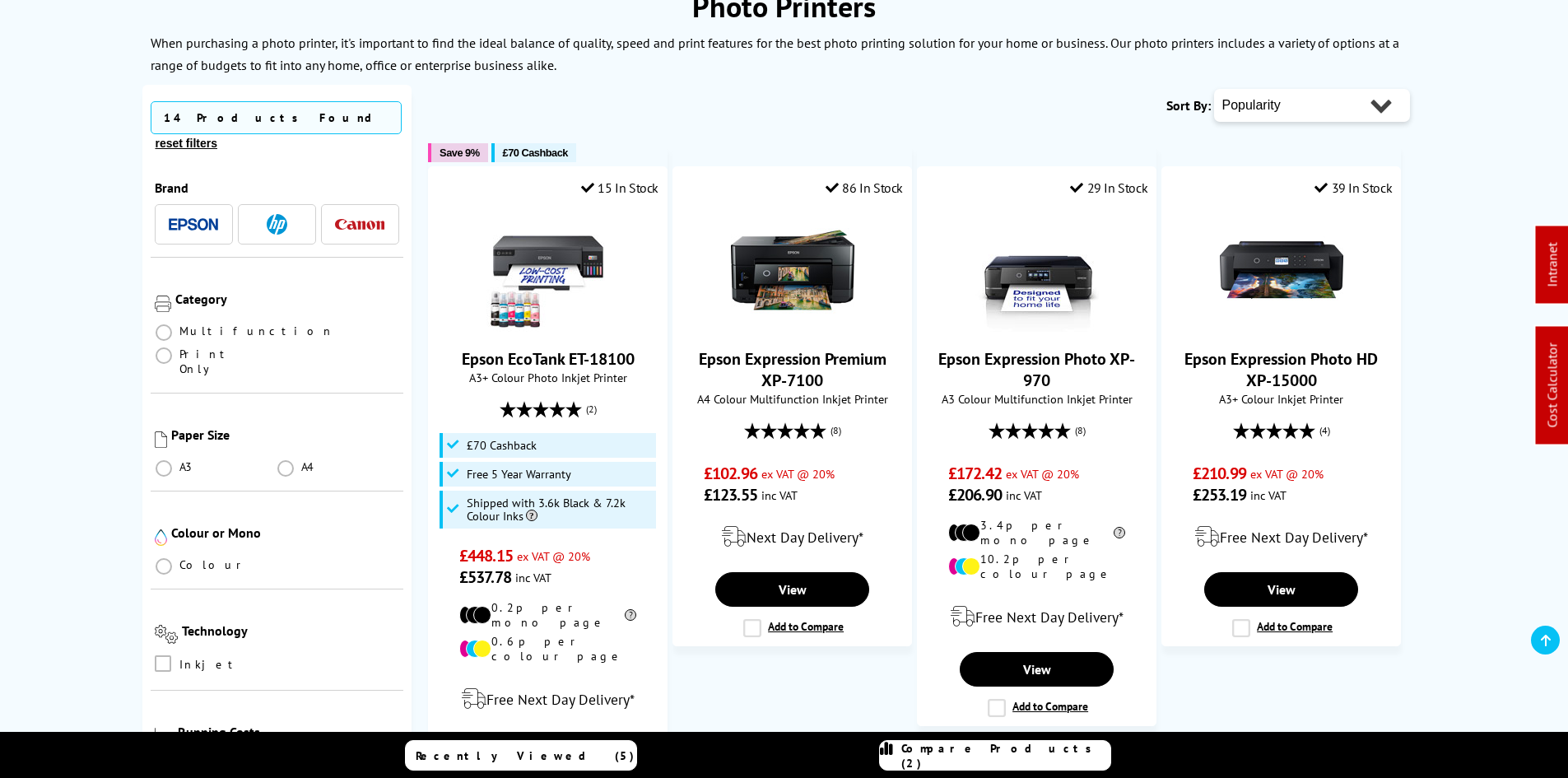
scroll to position [330, 0]
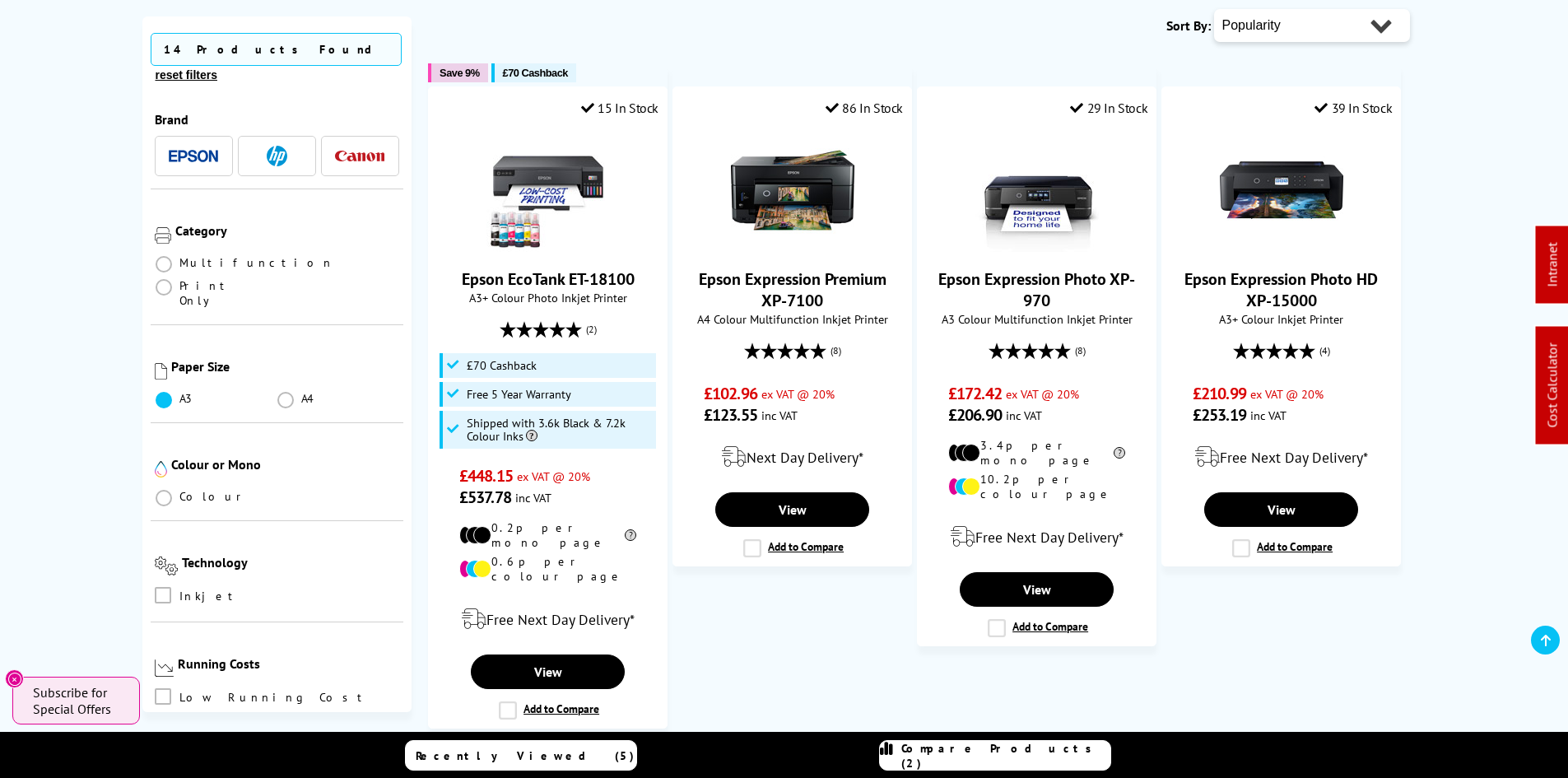
click at [165, 392] on span at bounding box center [164, 400] width 16 height 16
click at [179, 394] on input "radio" at bounding box center [179, 394] width 0 height 0
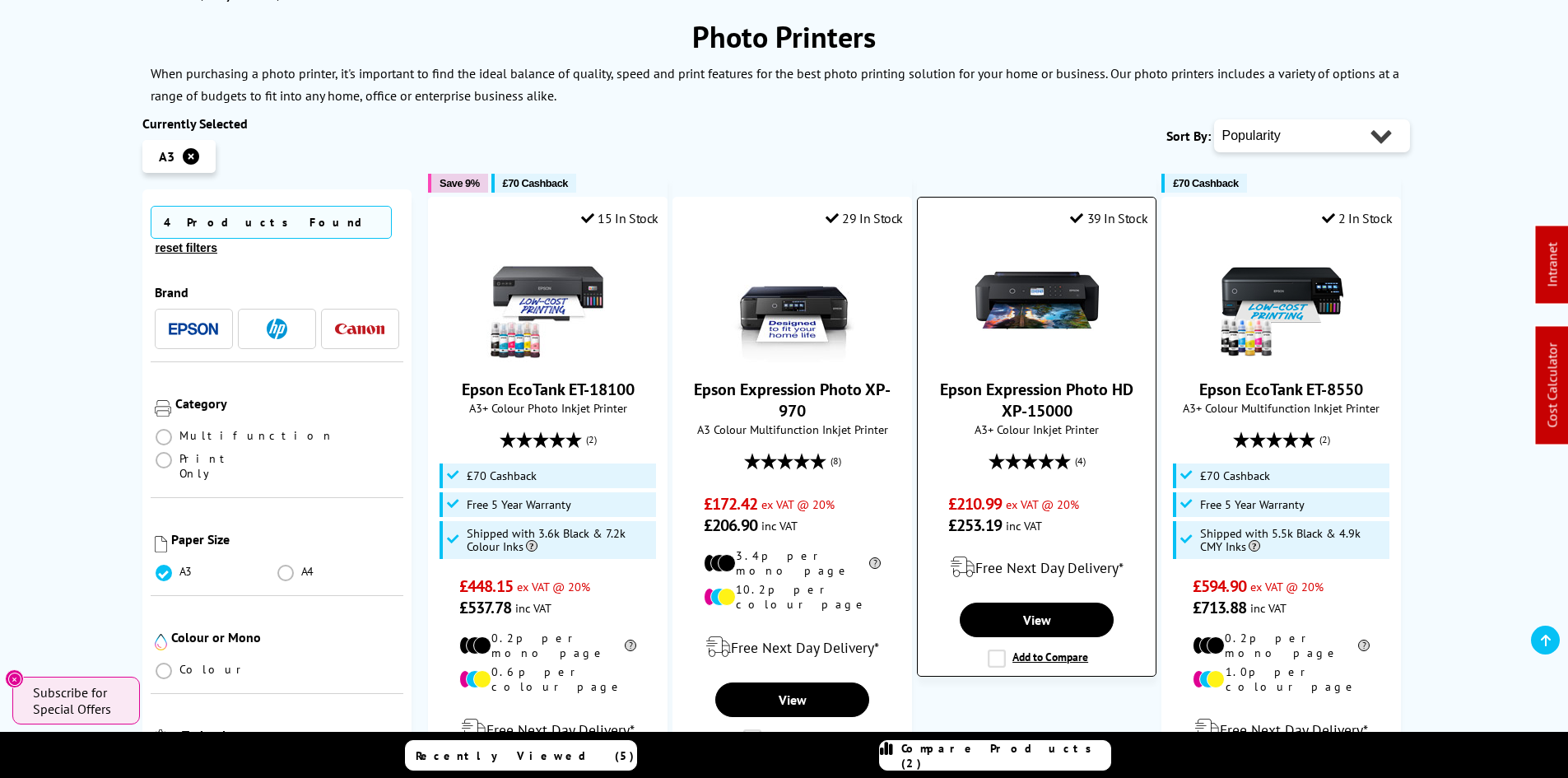
scroll to position [247, 0]
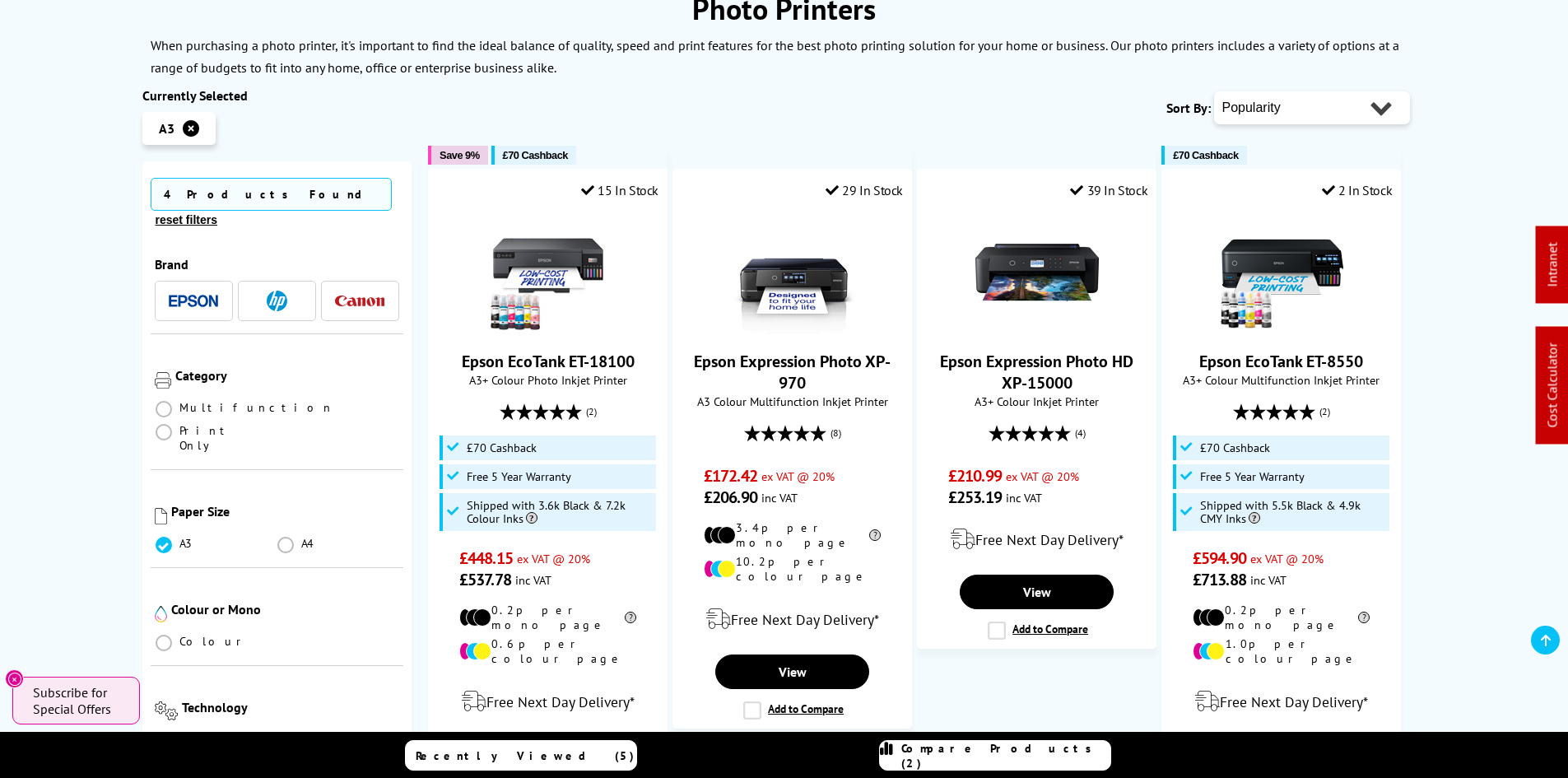
drag, startPoint x: 288, startPoint y: 395, endPoint x: 386, endPoint y: 418, distance: 100.7
click at [172, 424] on span at bounding box center [164, 432] width 16 height 16
click at [179, 426] on Only "radio" at bounding box center [179, 426] width 0 height 0
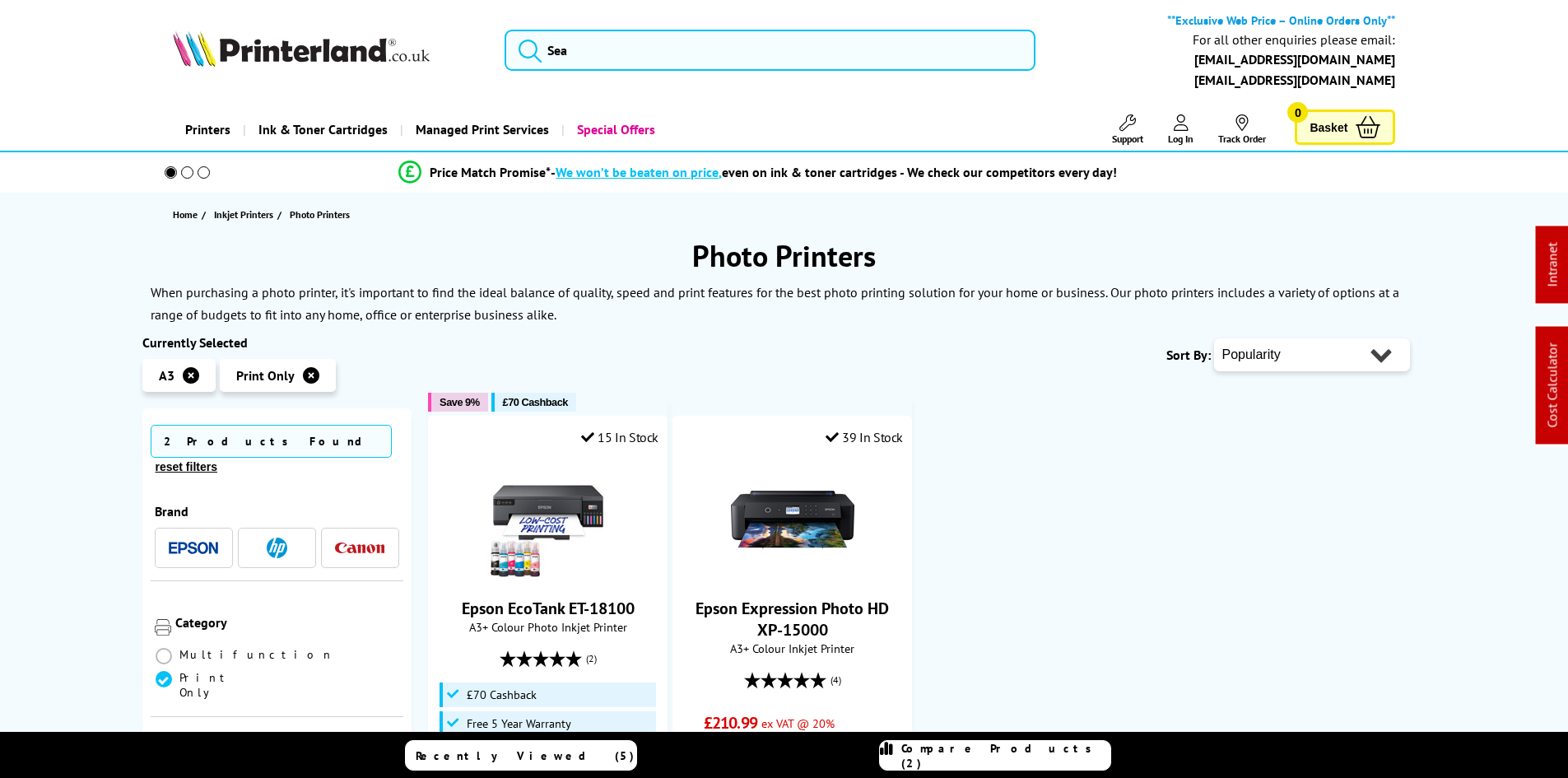
scroll to position [82, 0]
